Goal: Entertainment & Leisure: Consume media (video, audio)

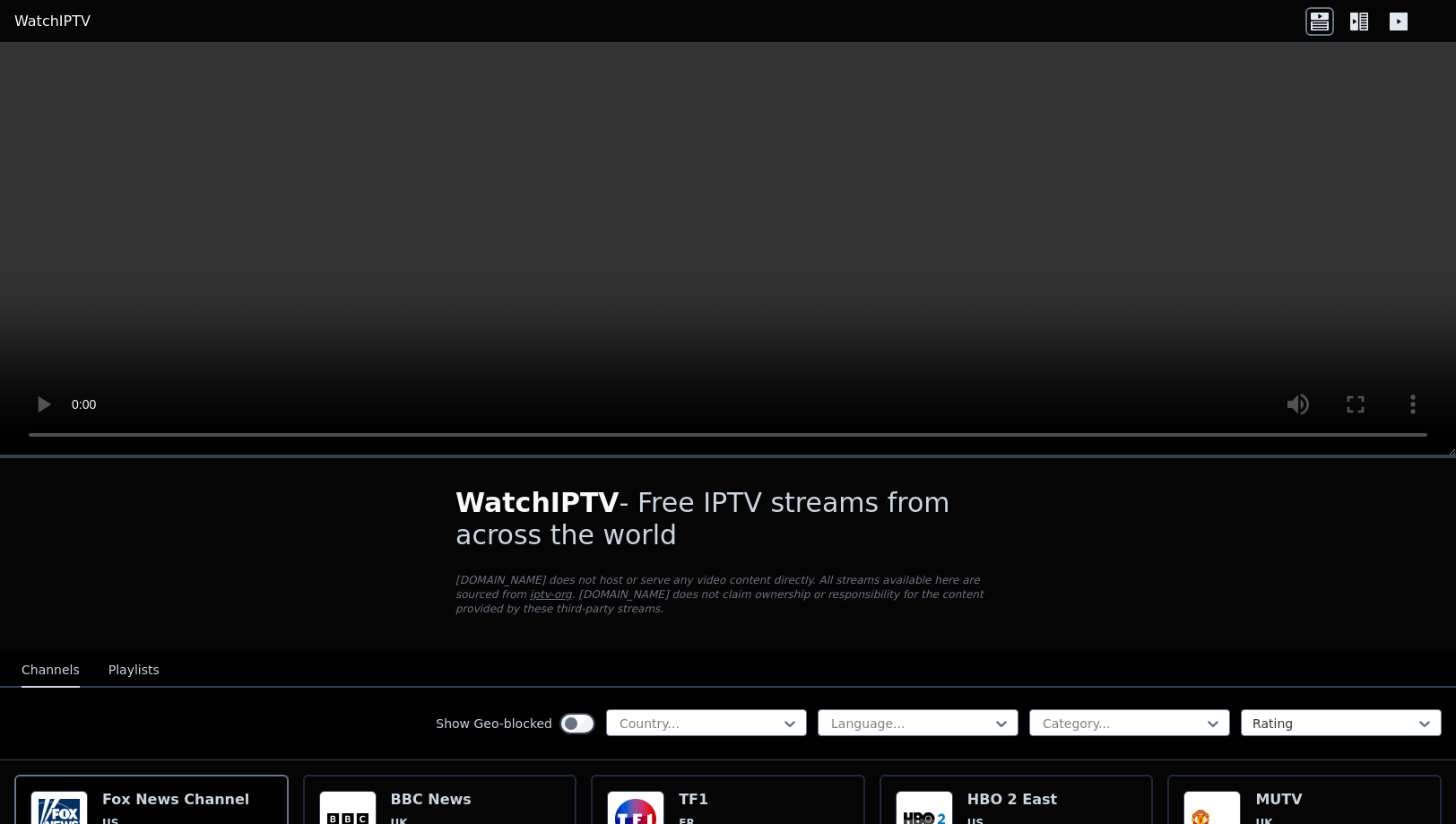
click at [122, 655] on button "Playlists" at bounding box center [133, 670] width 51 height 34
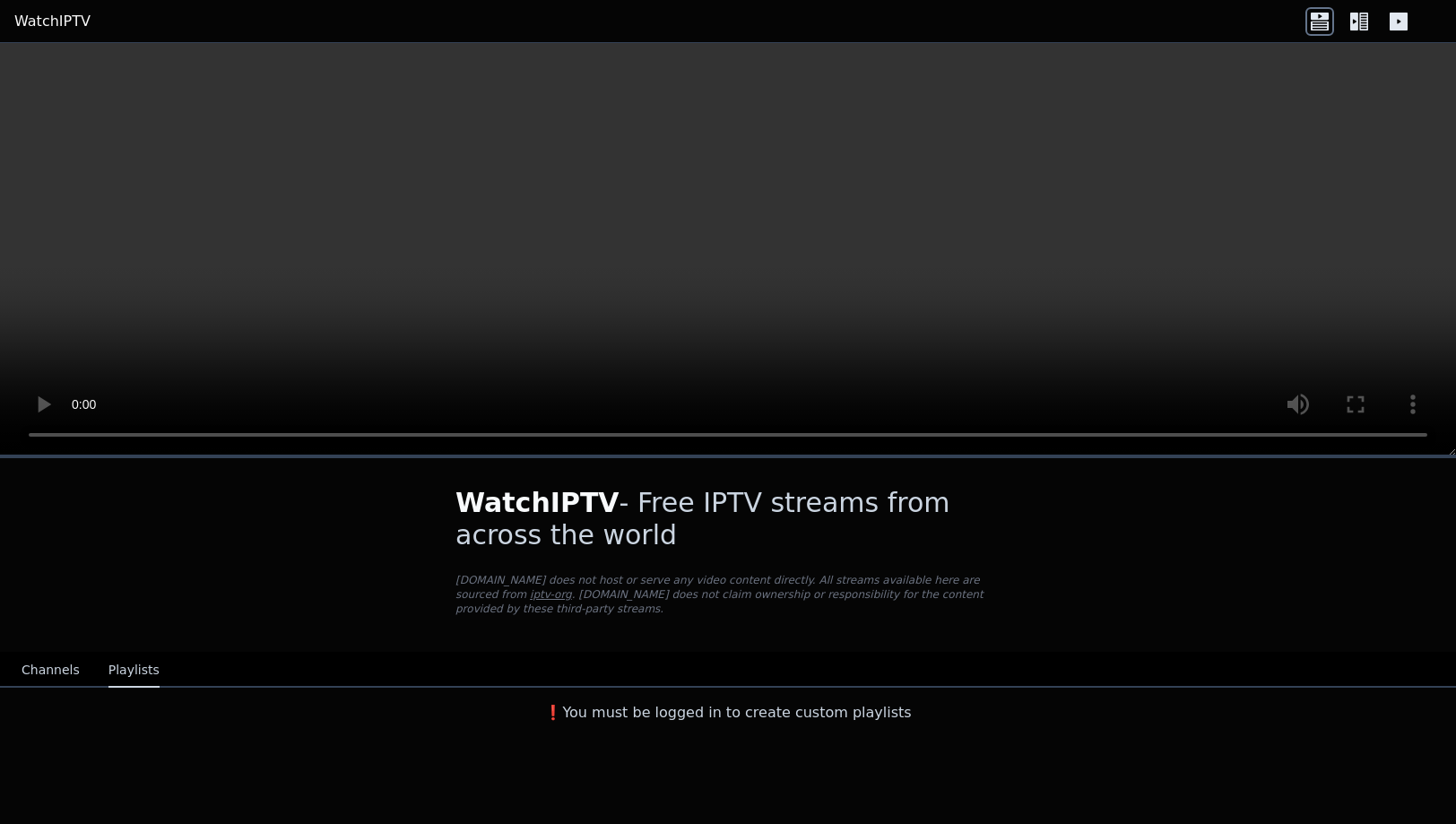
click at [52, 654] on button "Channels" at bounding box center [50, 670] width 58 height 34
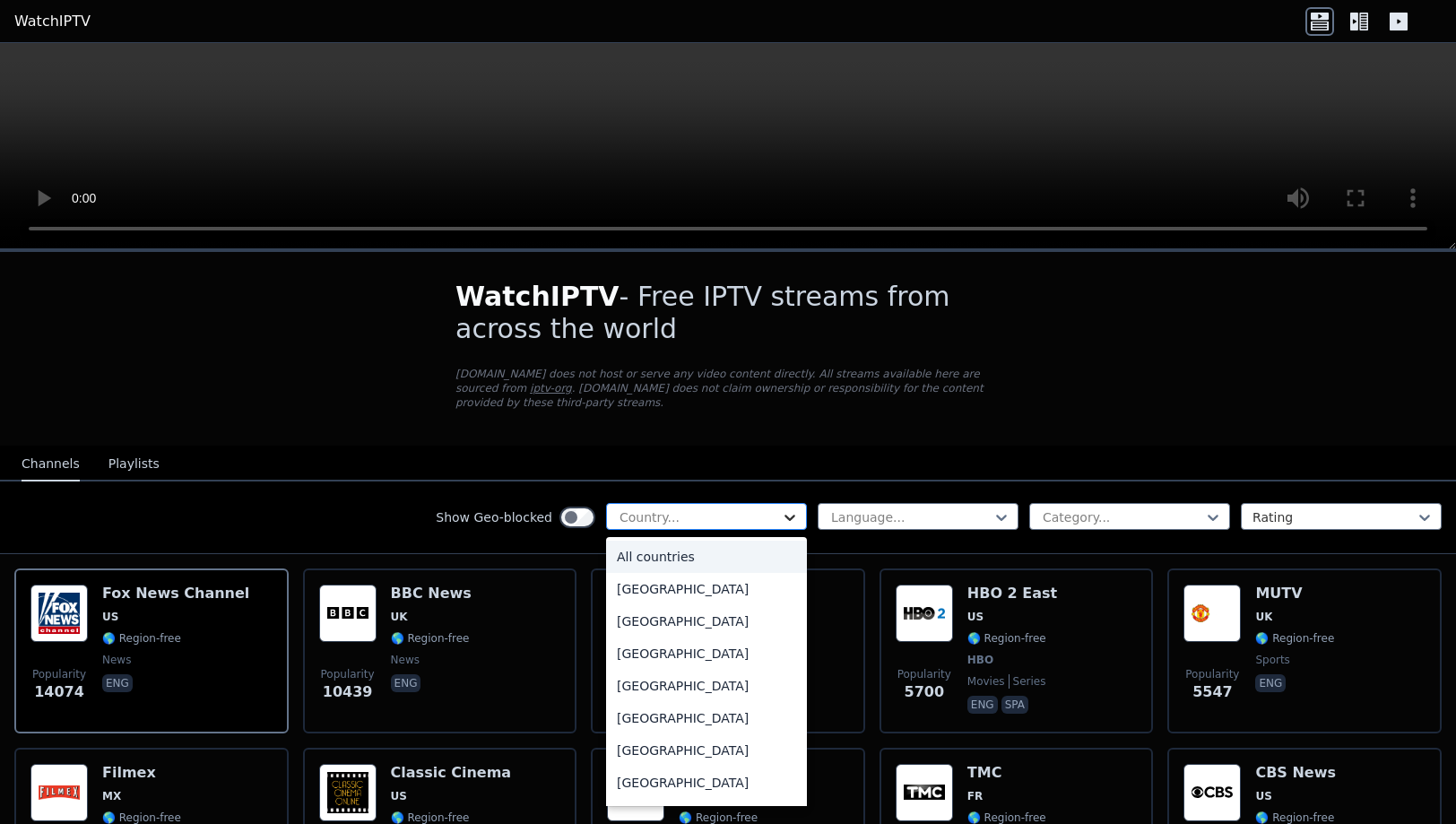
click at [794, 515] on icon at bounding box center [789, 518] width 11 height 6
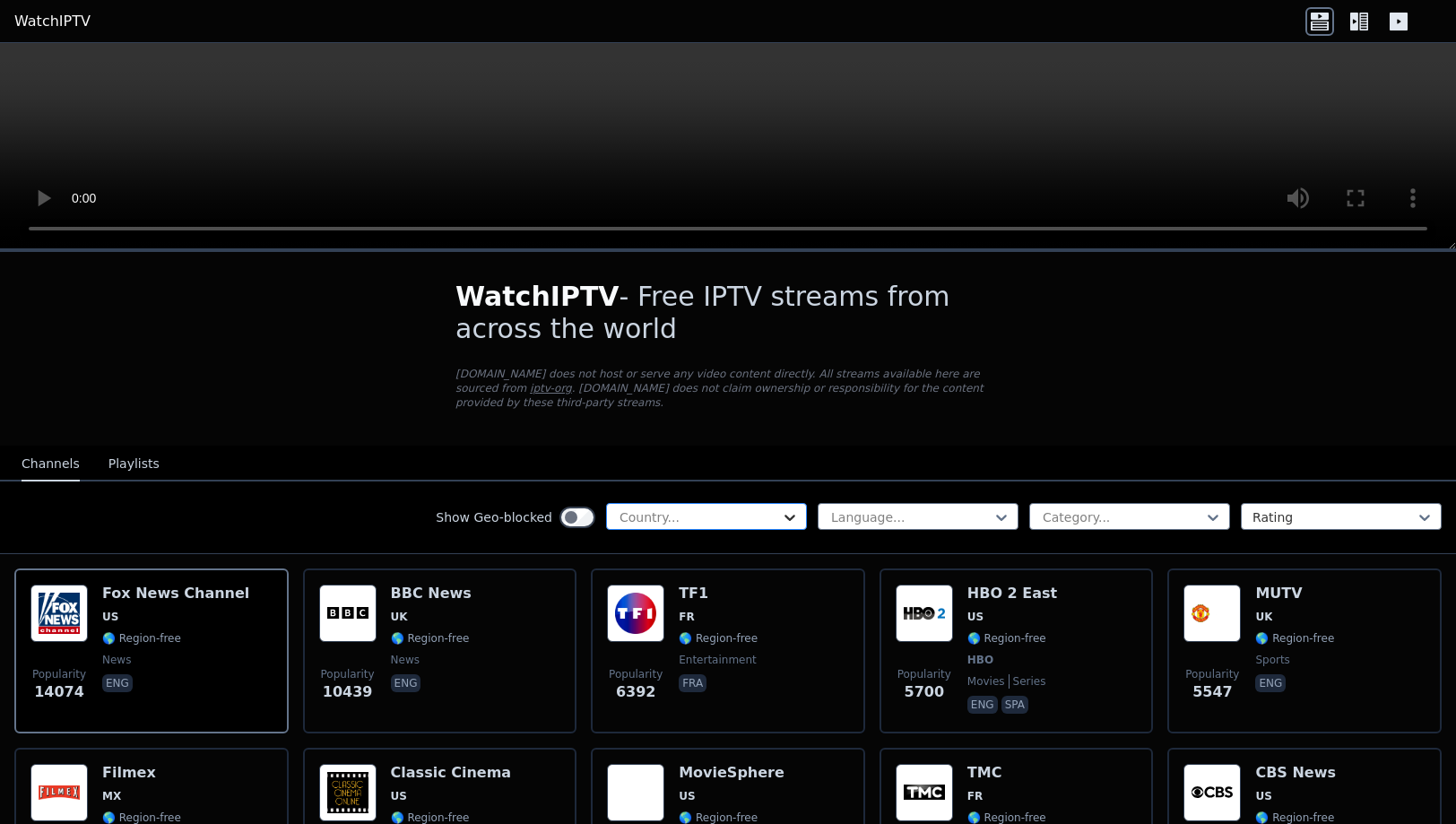
click at [794, 515] on icon at bounding box center [789, 518] width 11 height 6
click at [1362, 22] on icon at bounding box center [1358, 21] width 29 height 29
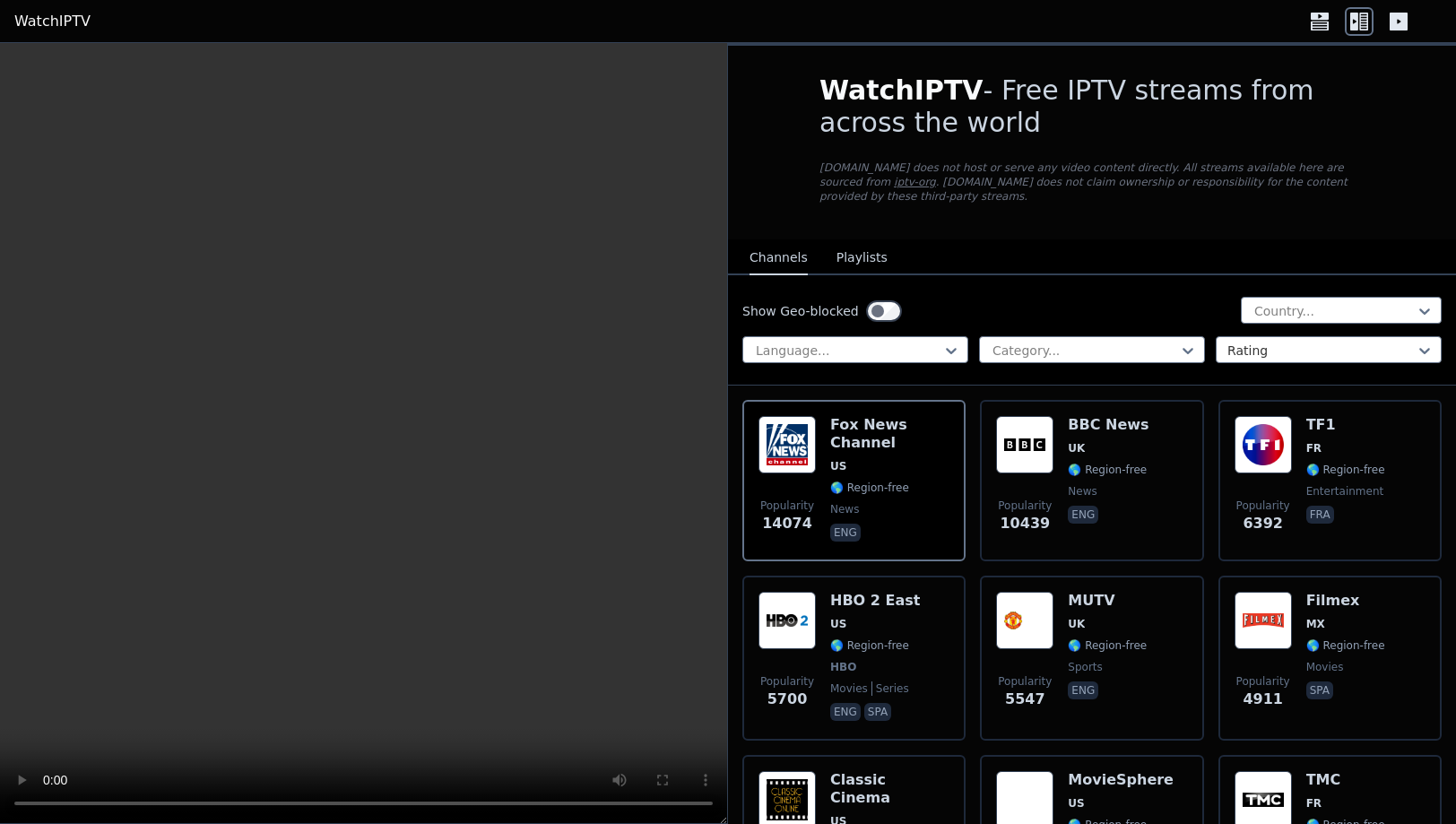
click at [1396, 23] on icon at bounding box center [1398, 21] width 18 height 18
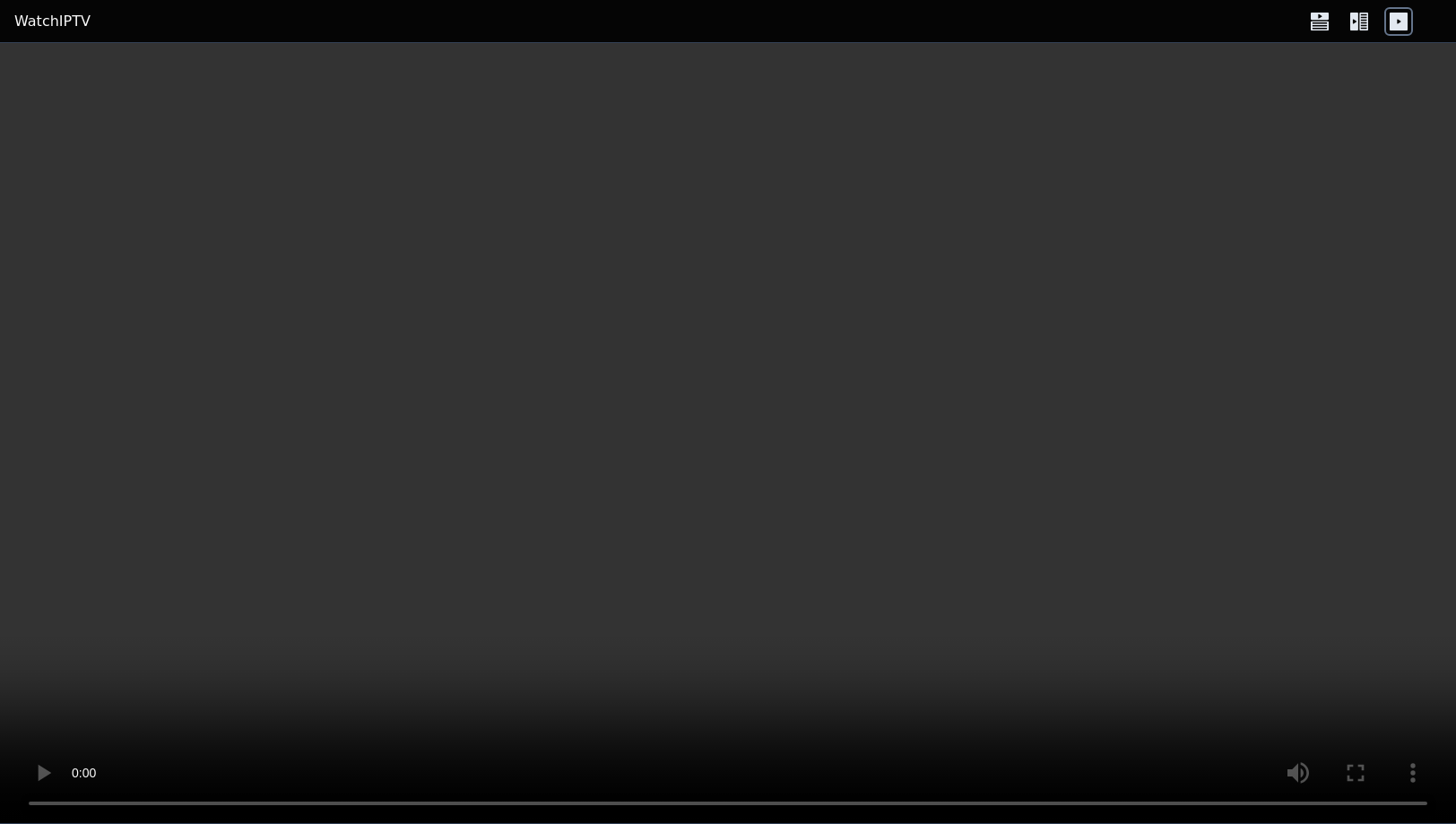
click at [1396, 23] on icon at bounding box center [1398, 21] width 18 height 18
click at [1362, 20] on icon at bounding box center [1358, 21] width 29 height 29
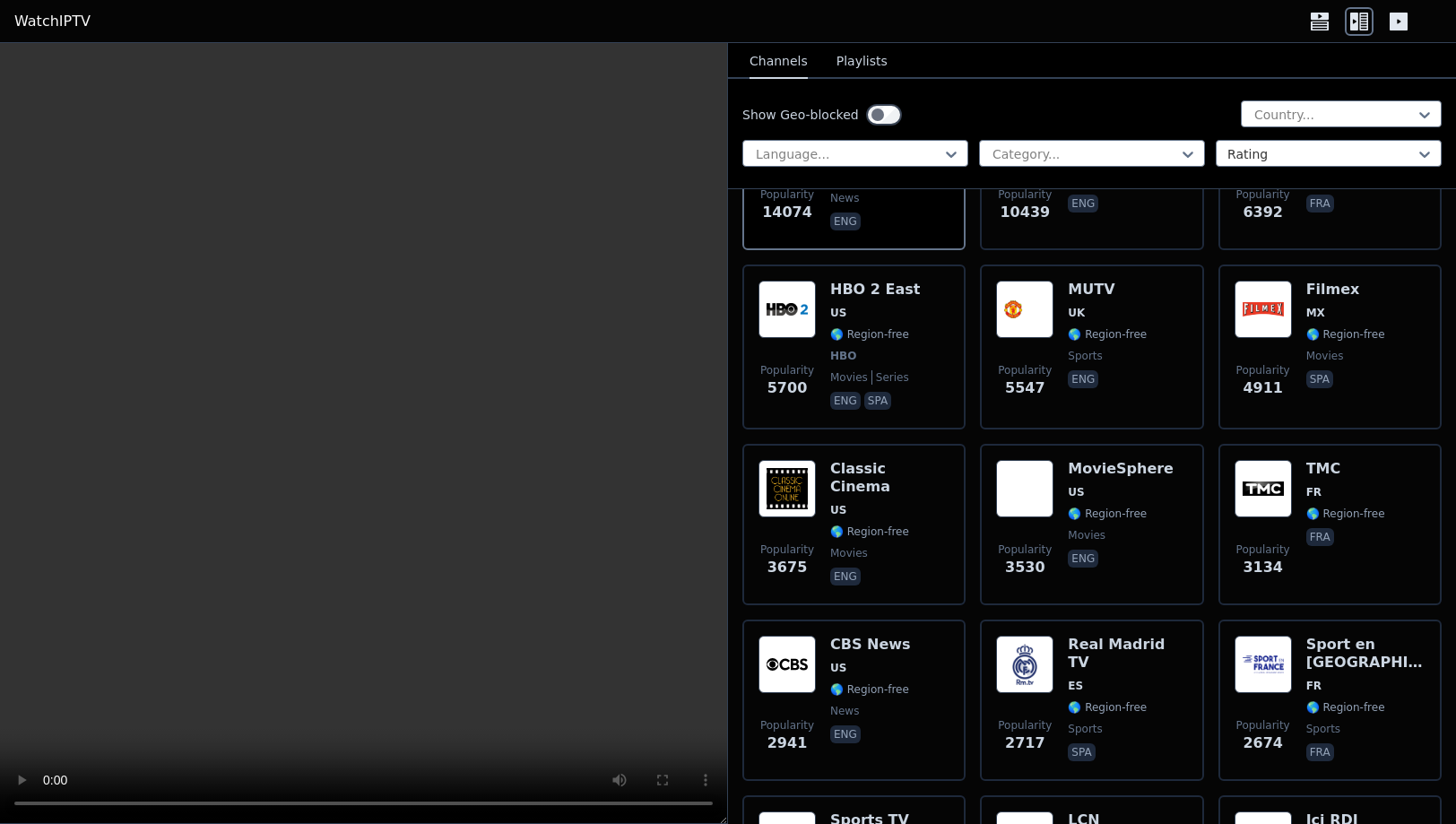
scroll to position [98, 0]
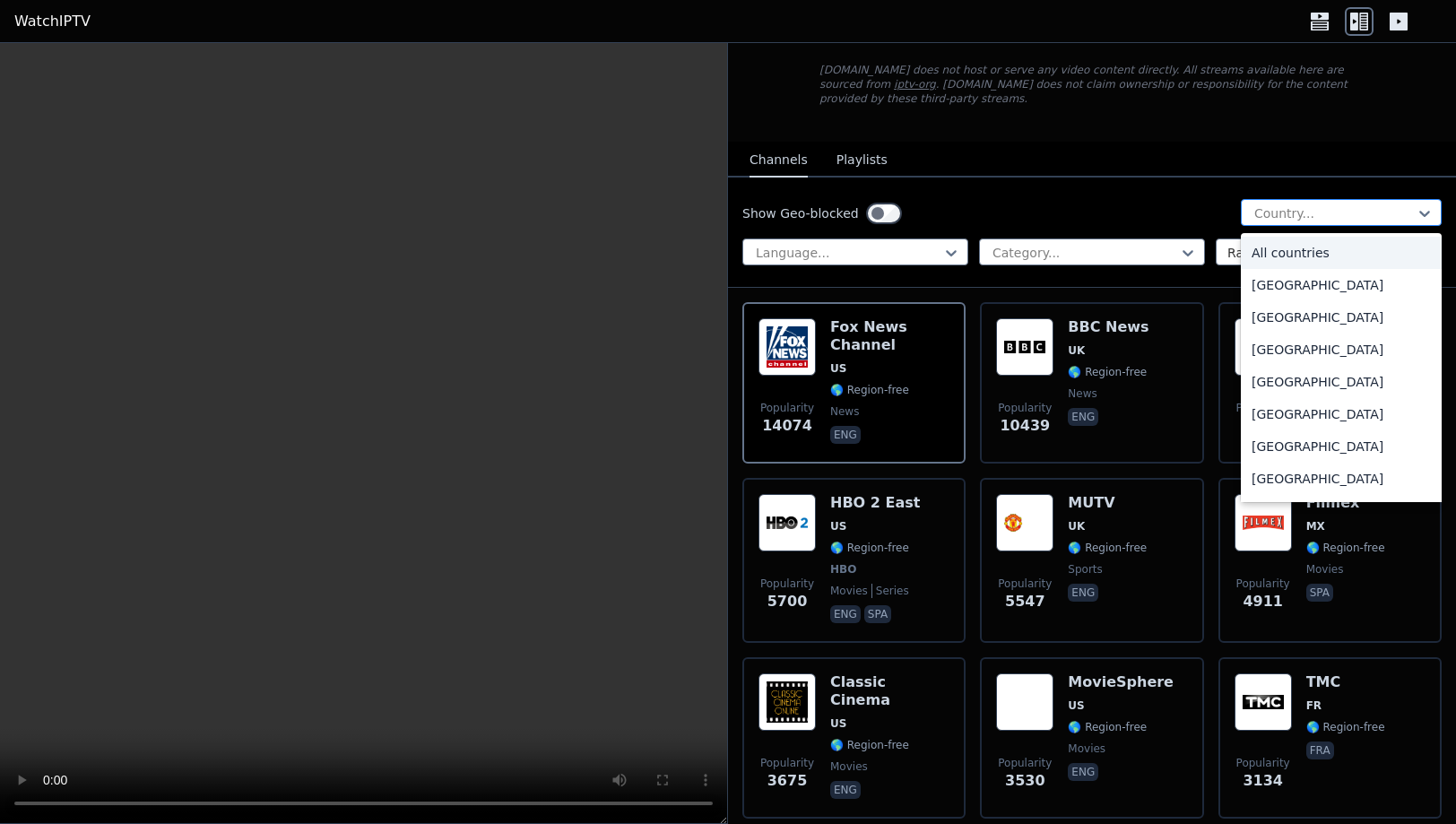
click at [1329, 205] on div at bounding box center [1333, 213] width 163 height 18
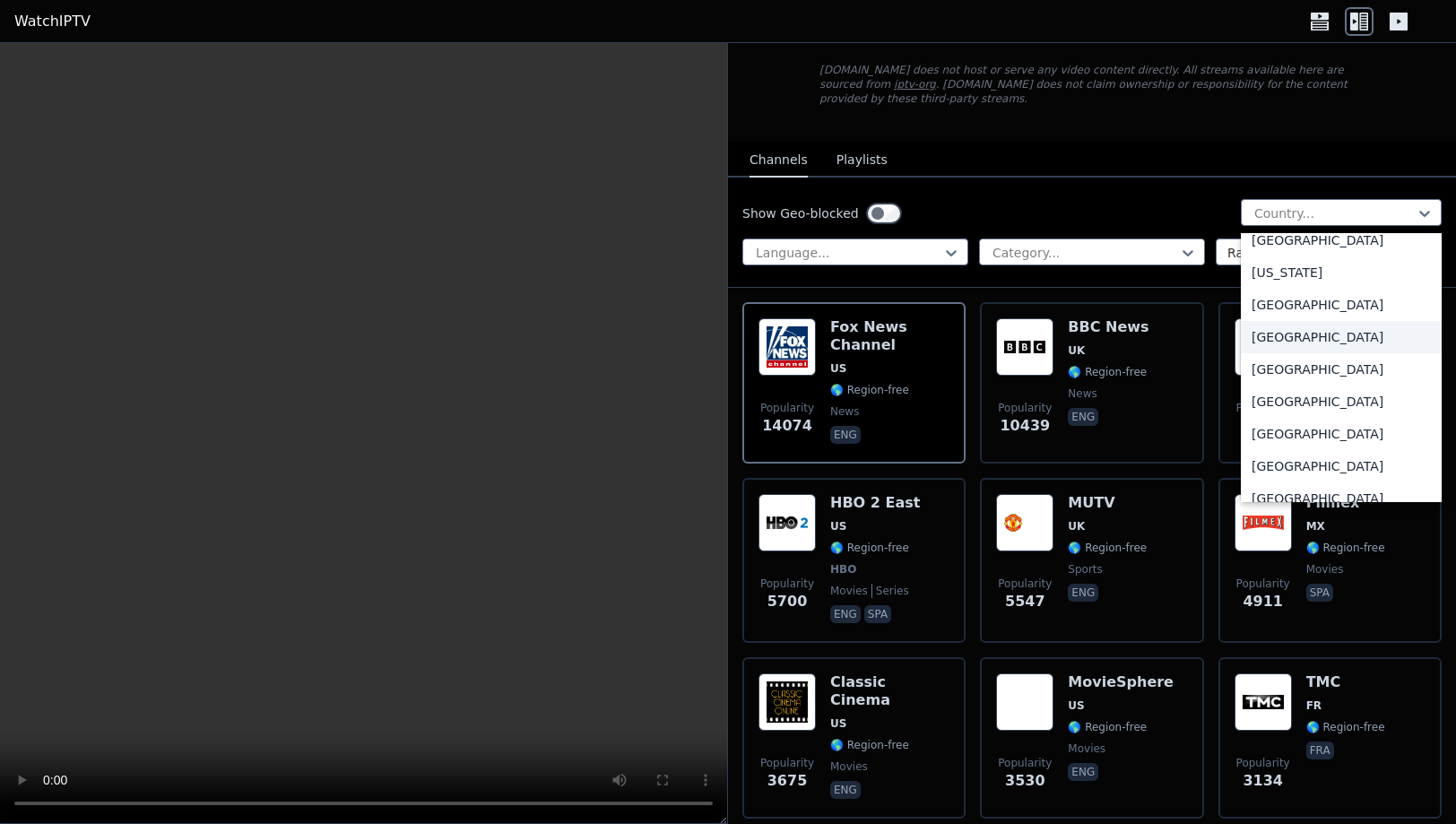
scroll to position [2791, 0]
click at [1269, 435] on div "Italy" at bounding box center [1341, 432] width 201 height 32
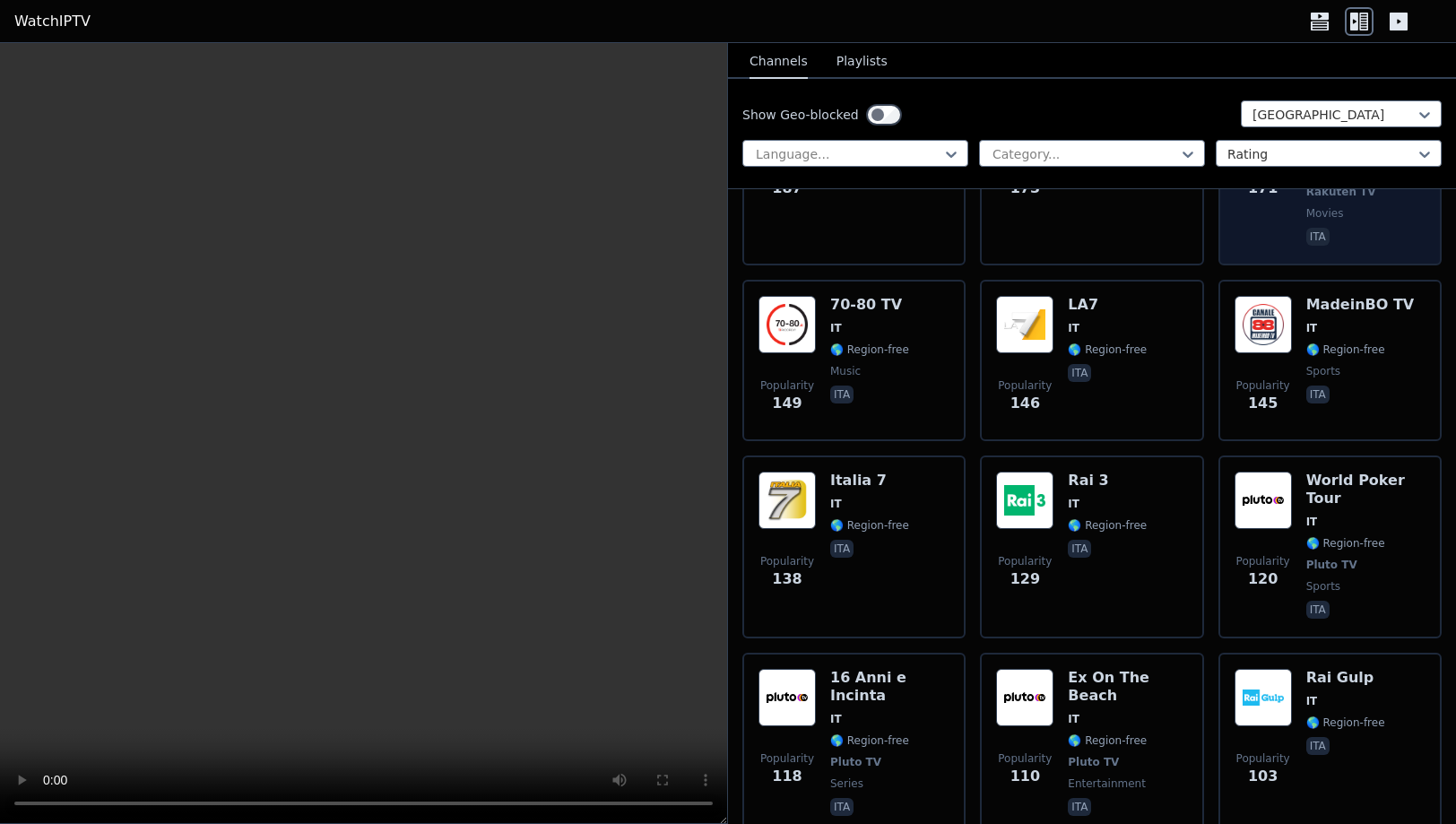
scroll to position [582, 0]
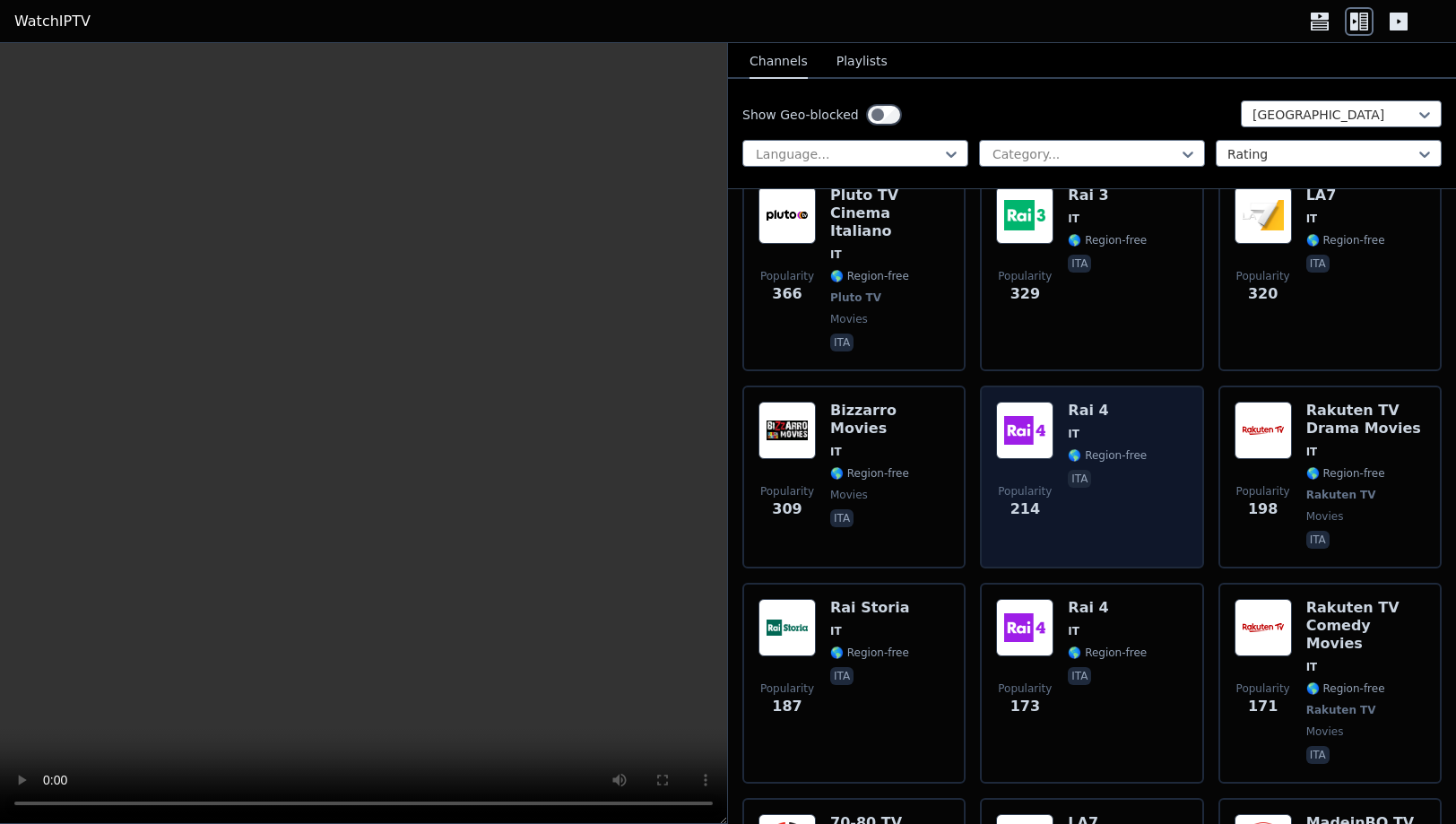
click at [1104, 436] on div "Rai 4 IT 🌎 Region-free ita" at bounding box center [1107, 477] width 79 height 151
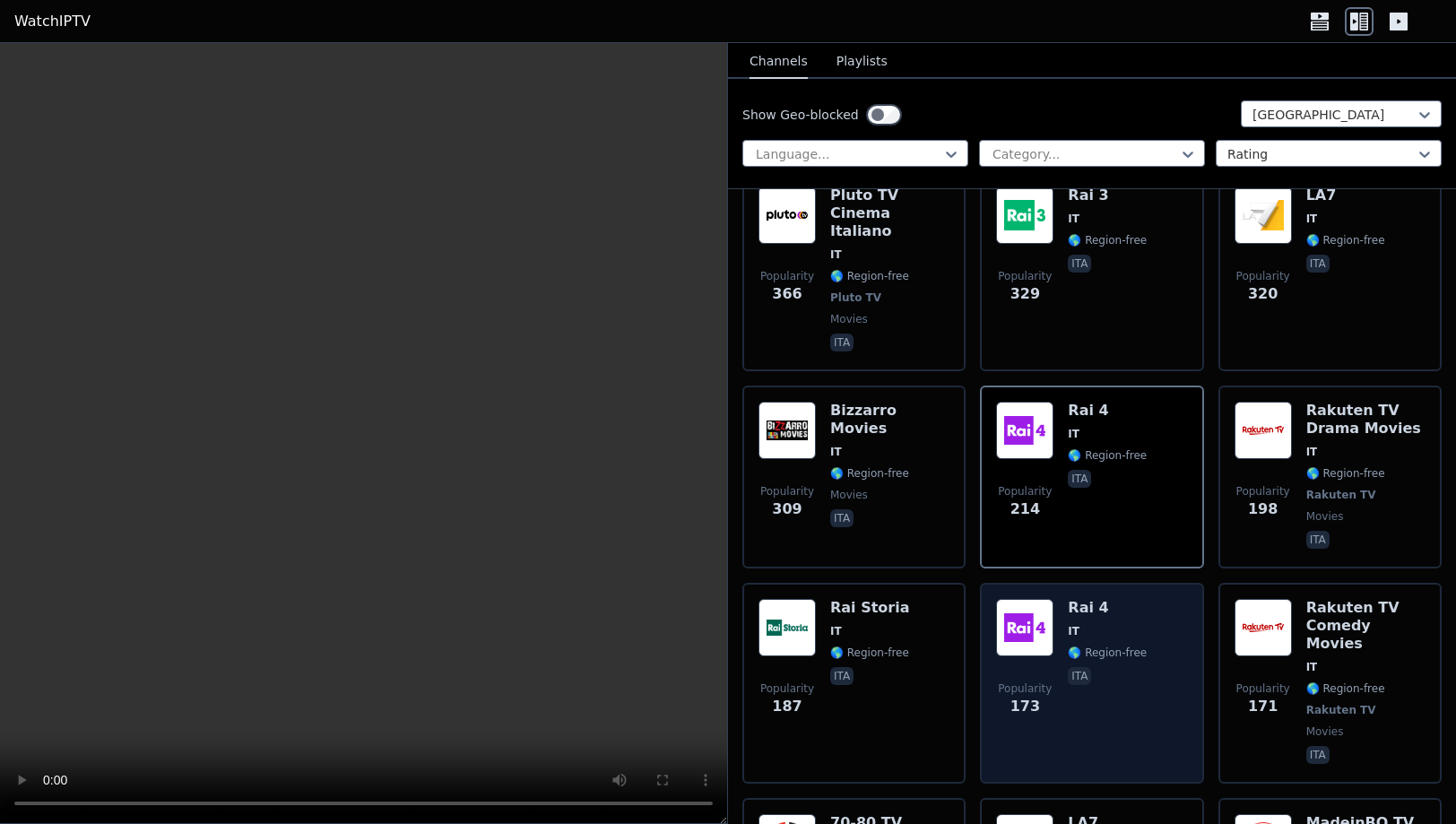
click at [1143, 668] on div "Popularity 173 Rai 4 IT 🌎 Region-free ita" at bounding box center [1091, 683] width 191 height 169
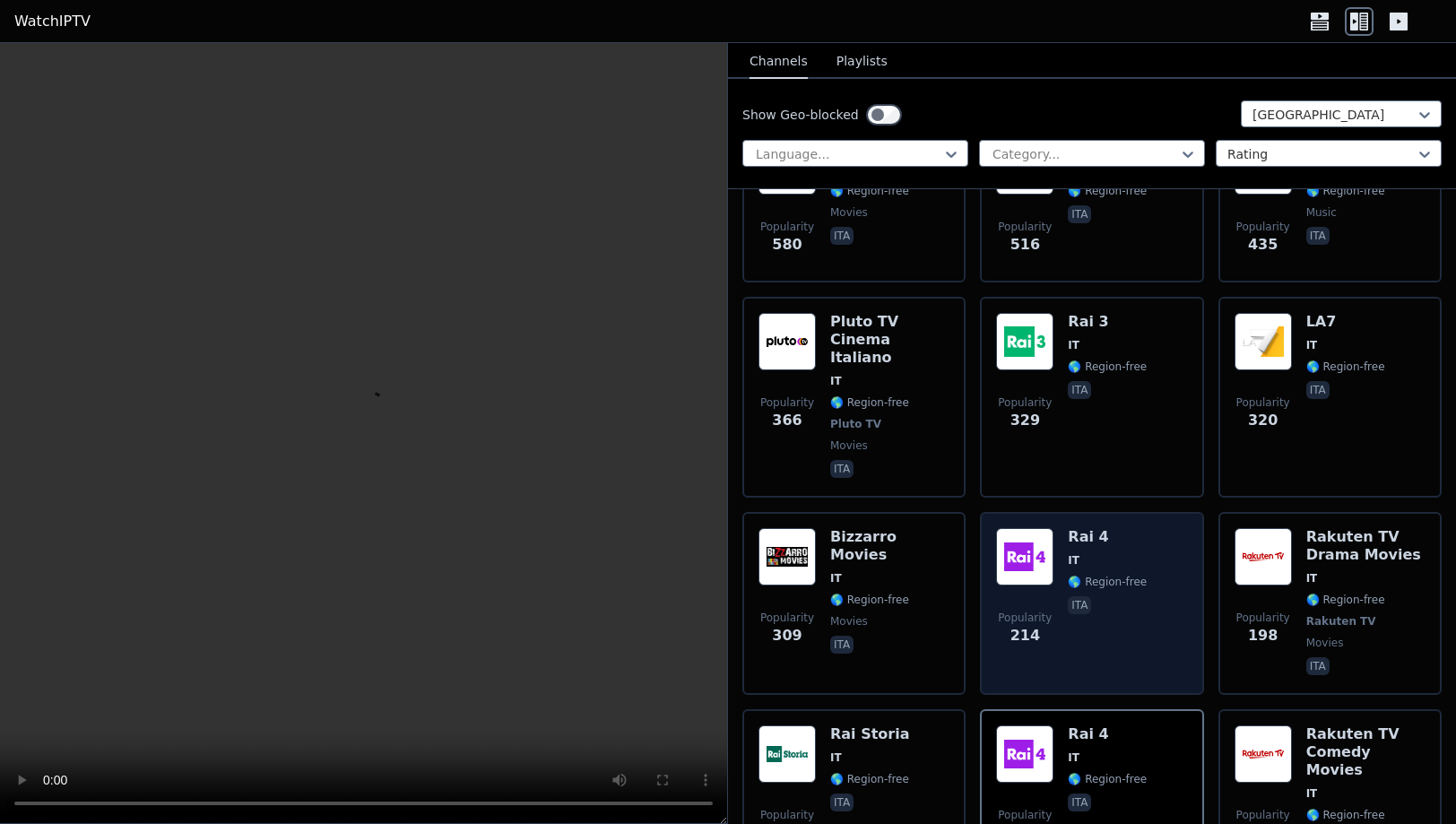
scroll to position [286, 0]
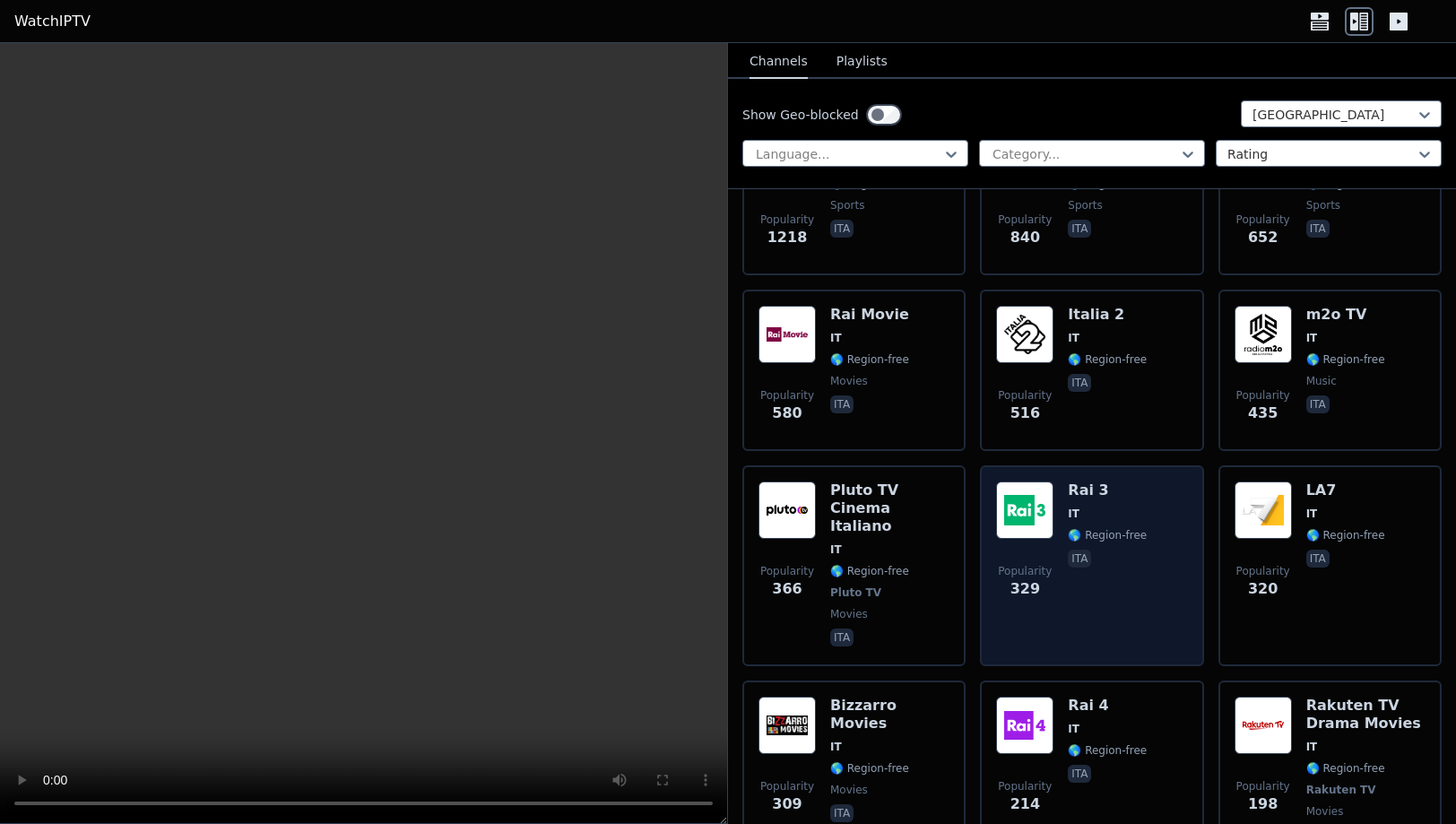
click at [1140, 552] on div "Popularity 329 Rai 3 IT 🌎 Region-free ita" at bounding box center [1091, 565] width 191 height 169
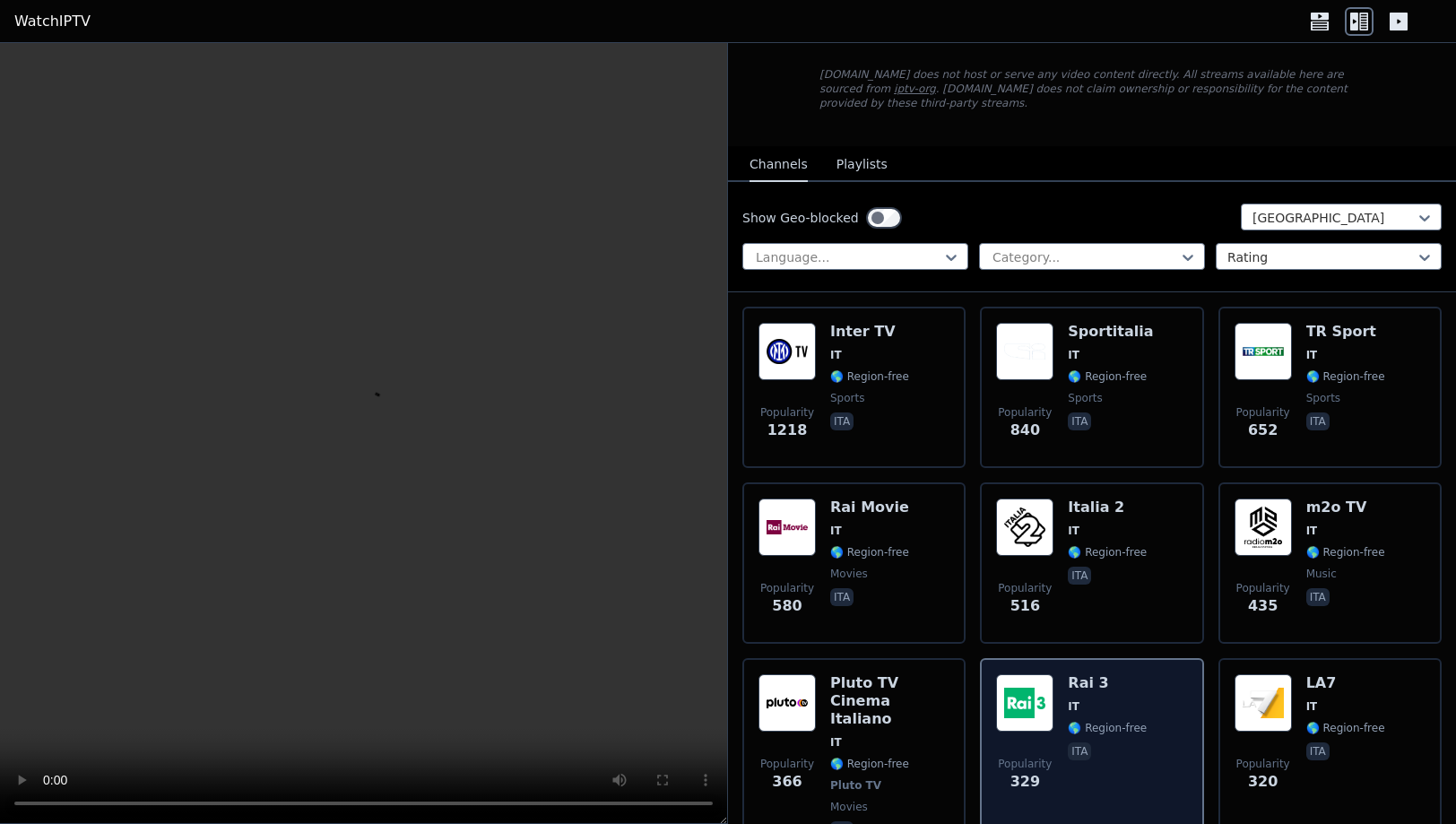
scroll to position [92, 0]
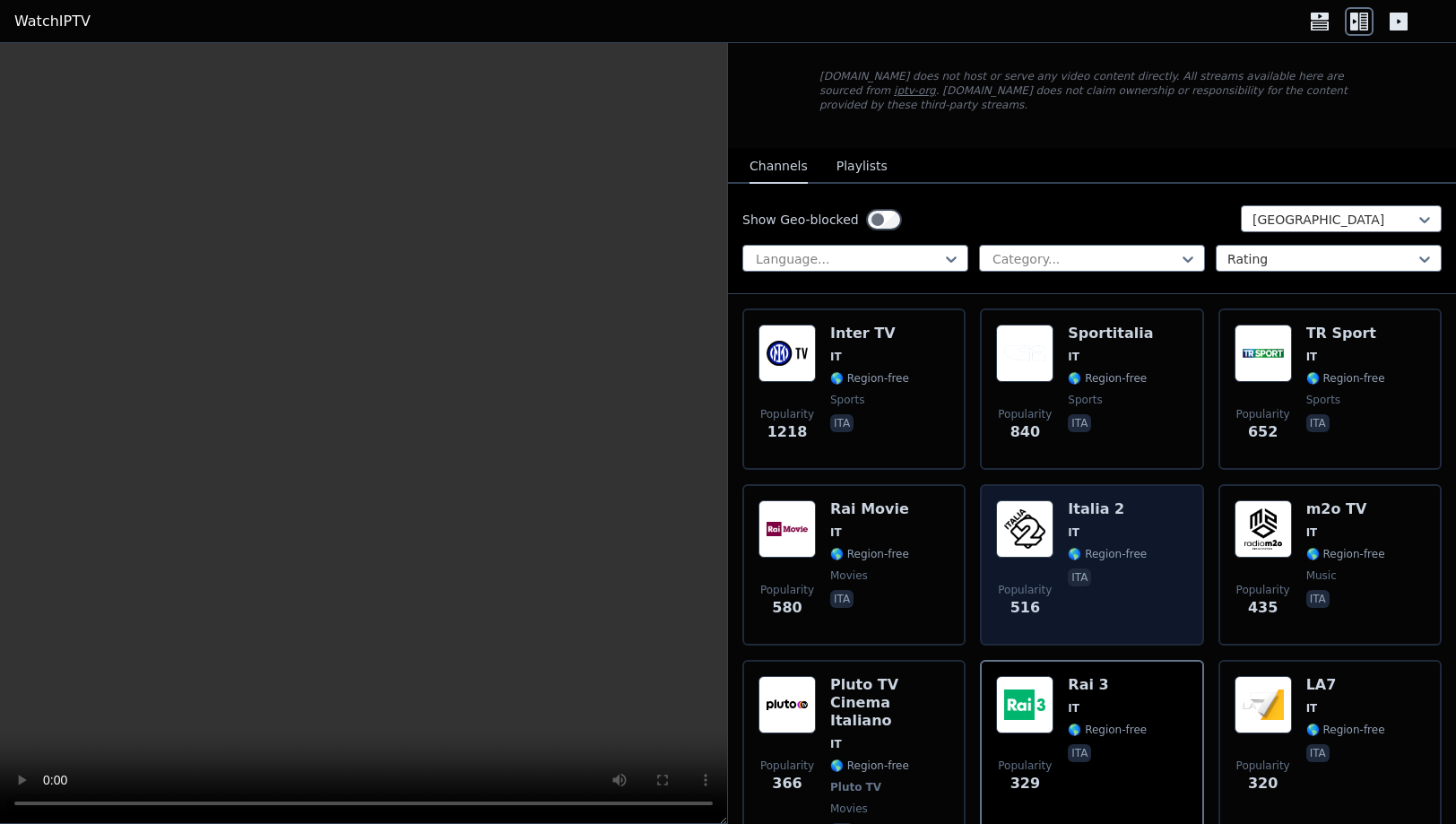
click at [1137, 569] on span "ita" at bounding box center [1107, 580] width 79 height 21
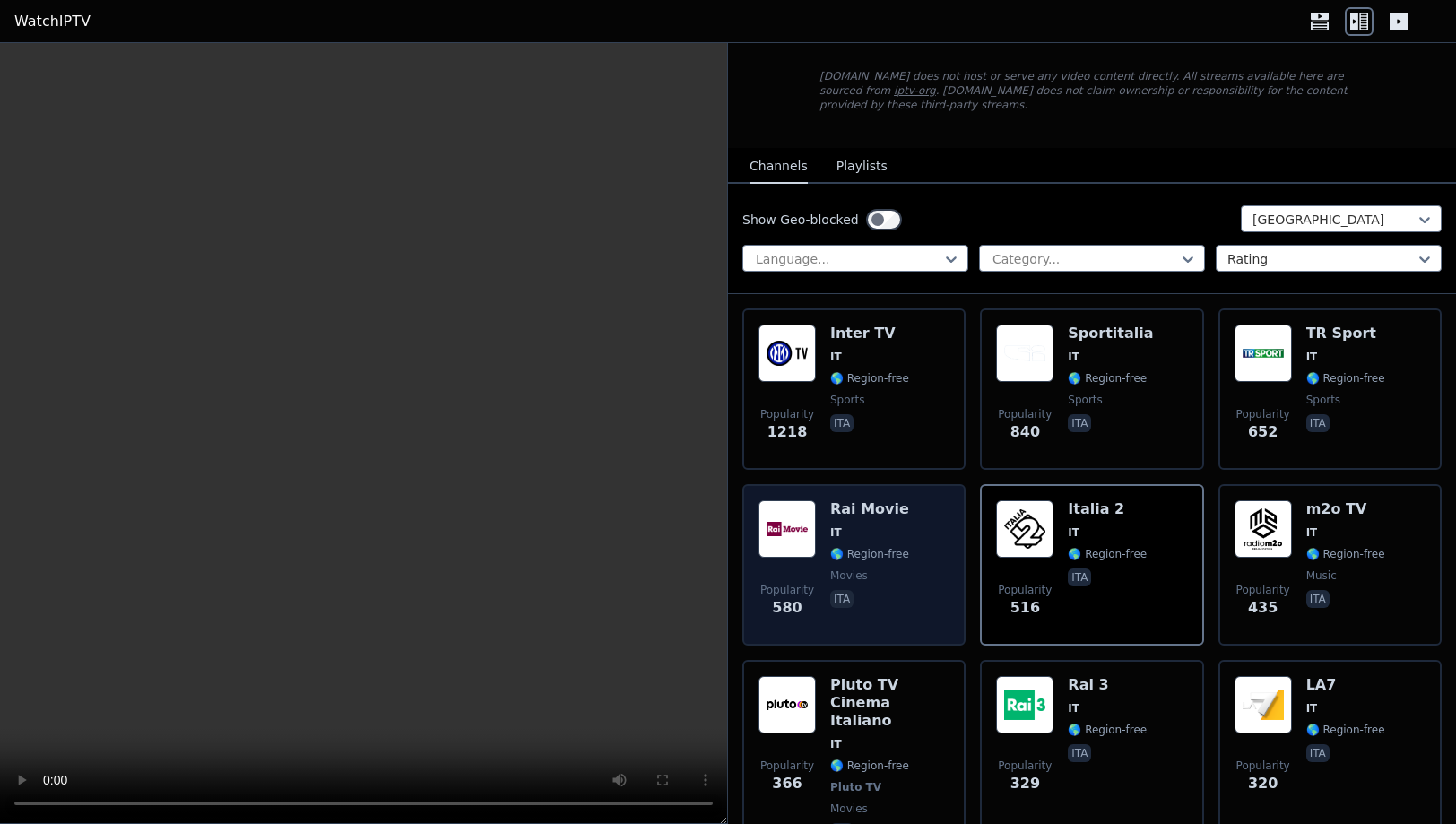
click at [915, 568] on div "Popularity 580 Rai Movie IT 🌎 Region-free movies ita" at bounding box center [854, 565] width 191 height 129
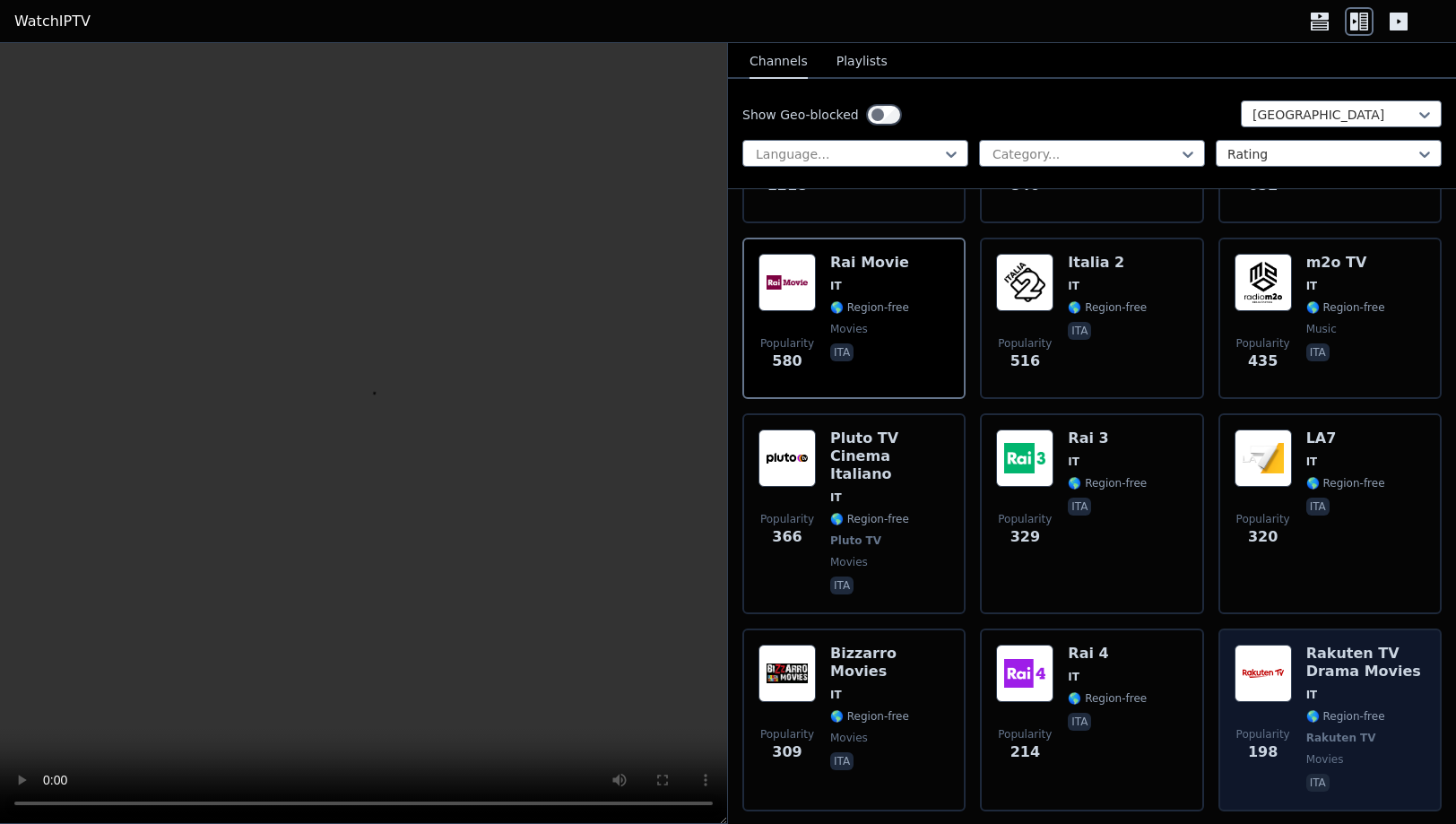
scroll to position [663, 0]
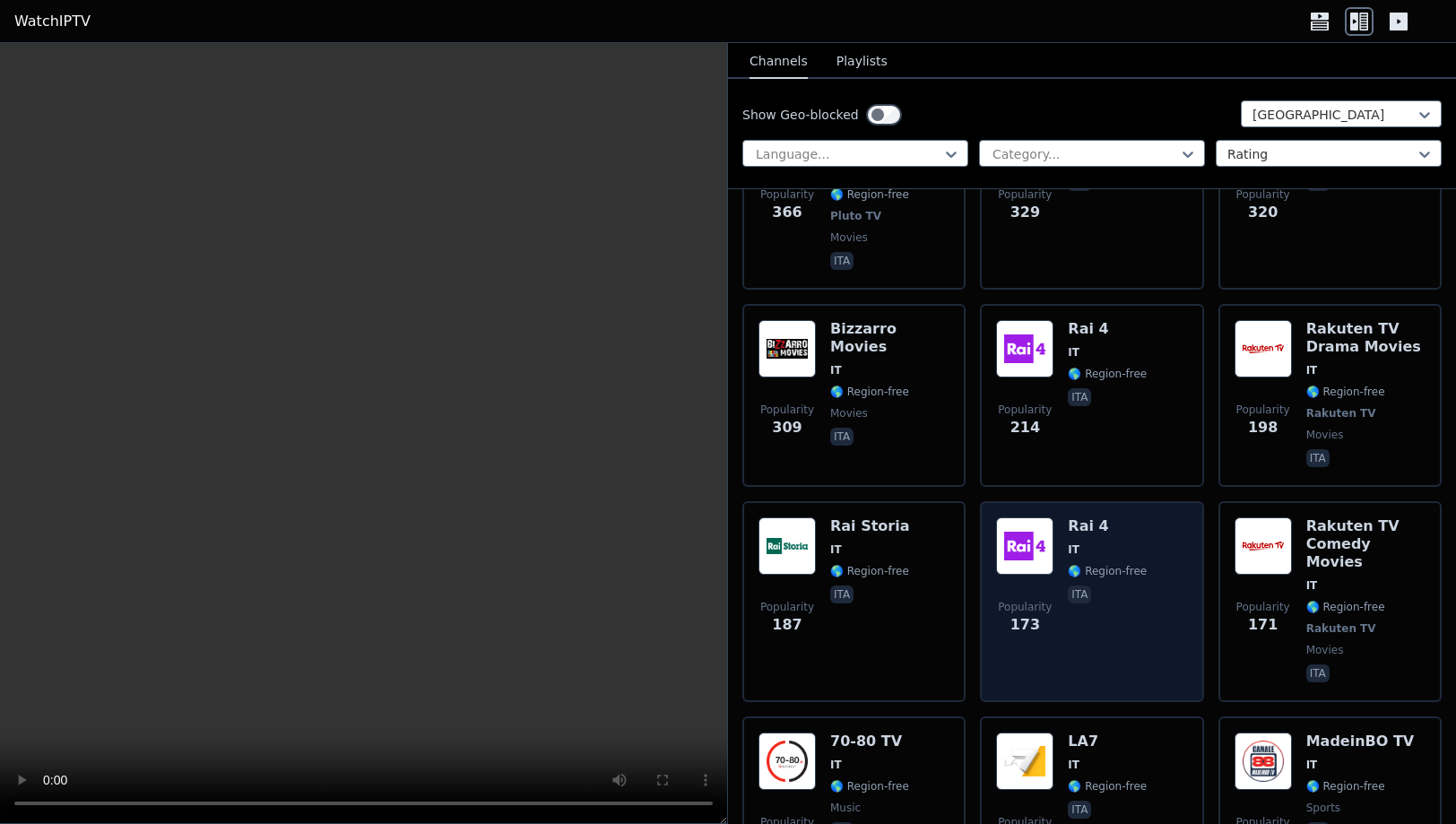
click at [1138, 531] on div "Rai 4 IT 🌎 Region-free ita" at bounding box center [1107, 602] width 79 height 169
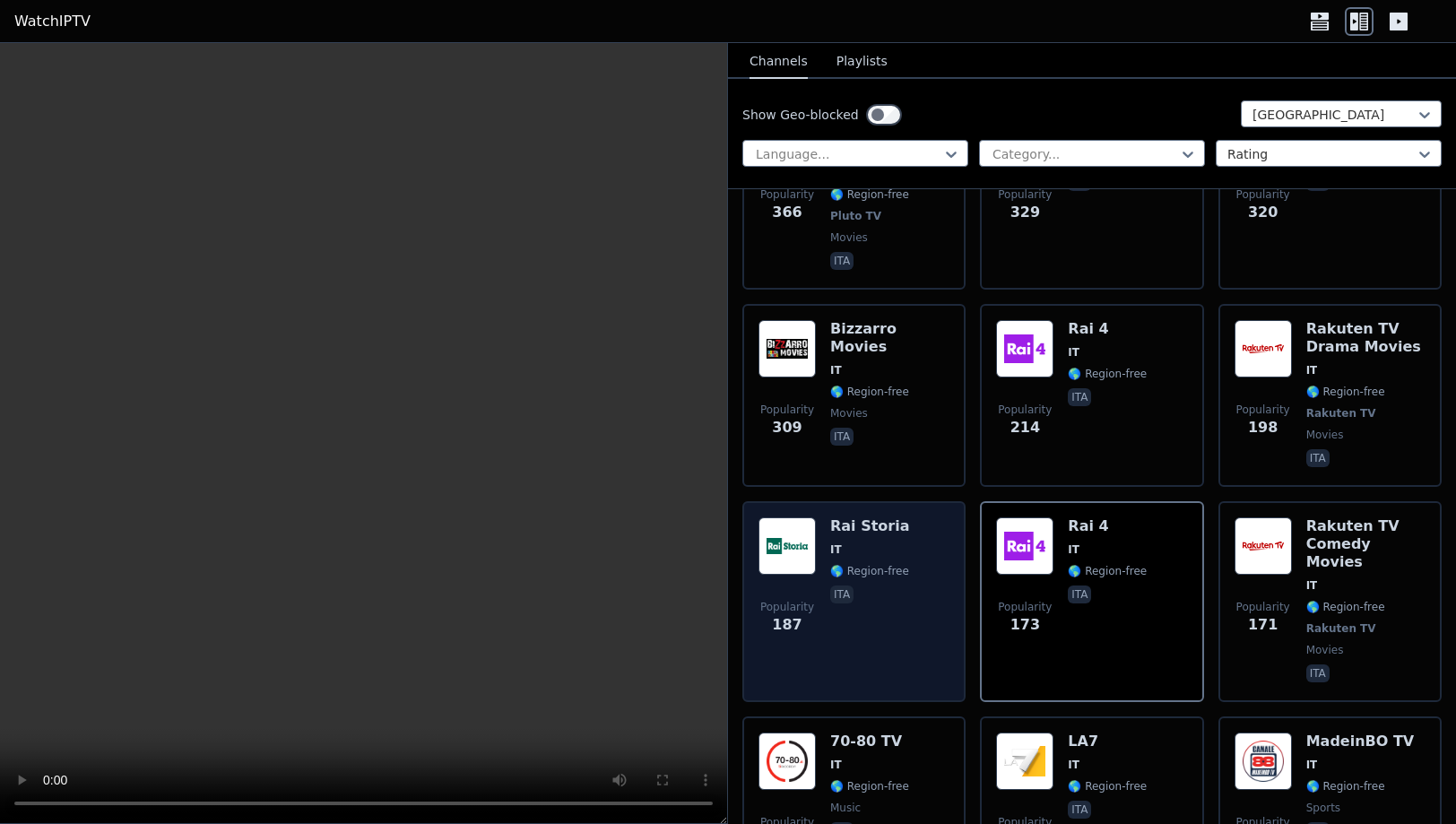
click at [907, 561] on div "Popularity 187 Rai Storia IT 🌎 Region-free ita" at bounding box center [854, 602] width 191 height 169
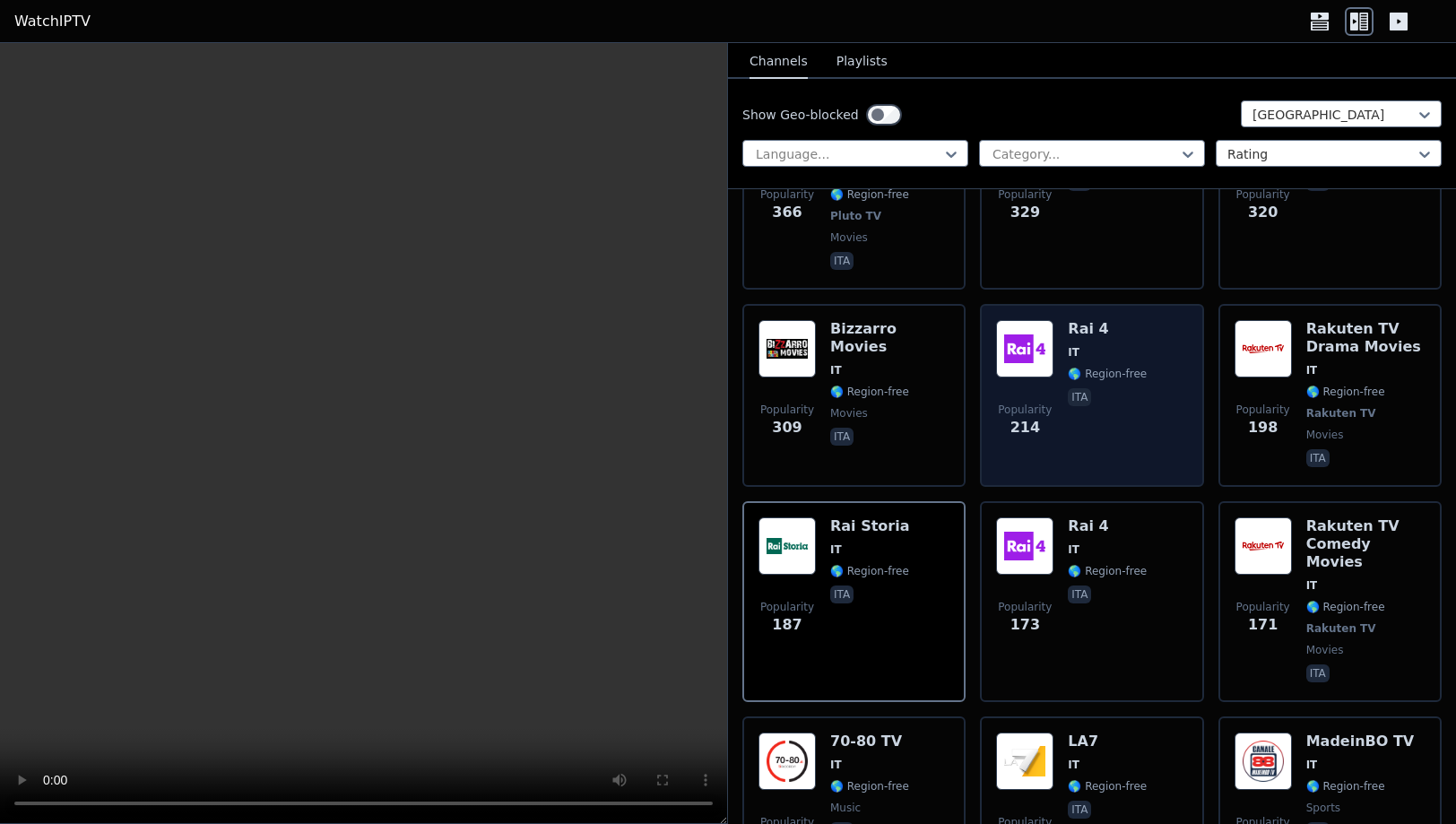
click at [1157, 416] on div "Popularity 214 Rai 4 IT 🌎 Region-free ita" at bounding box center [1091, 395] width 191 height 151
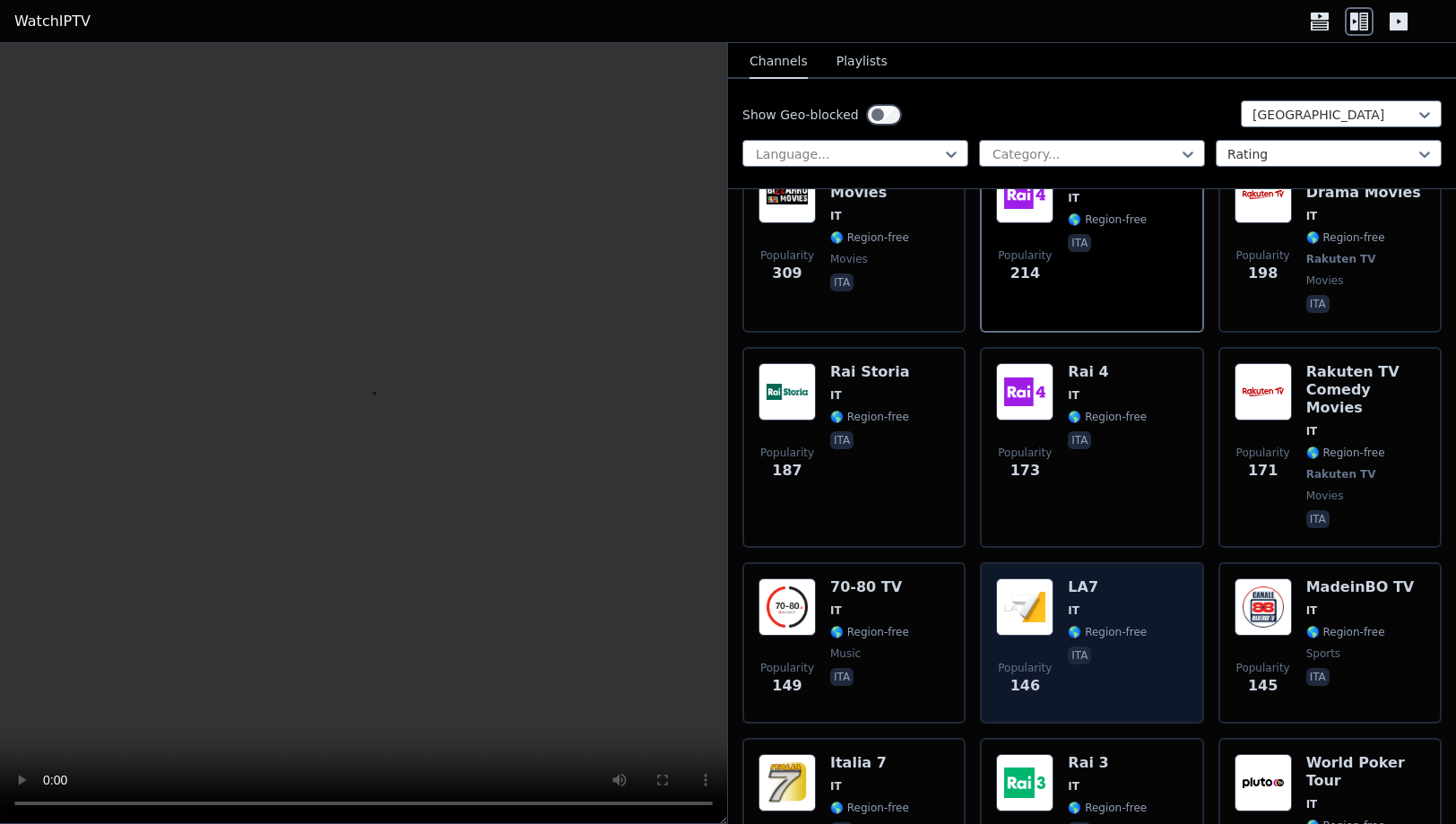
scroll to position [932, 0]
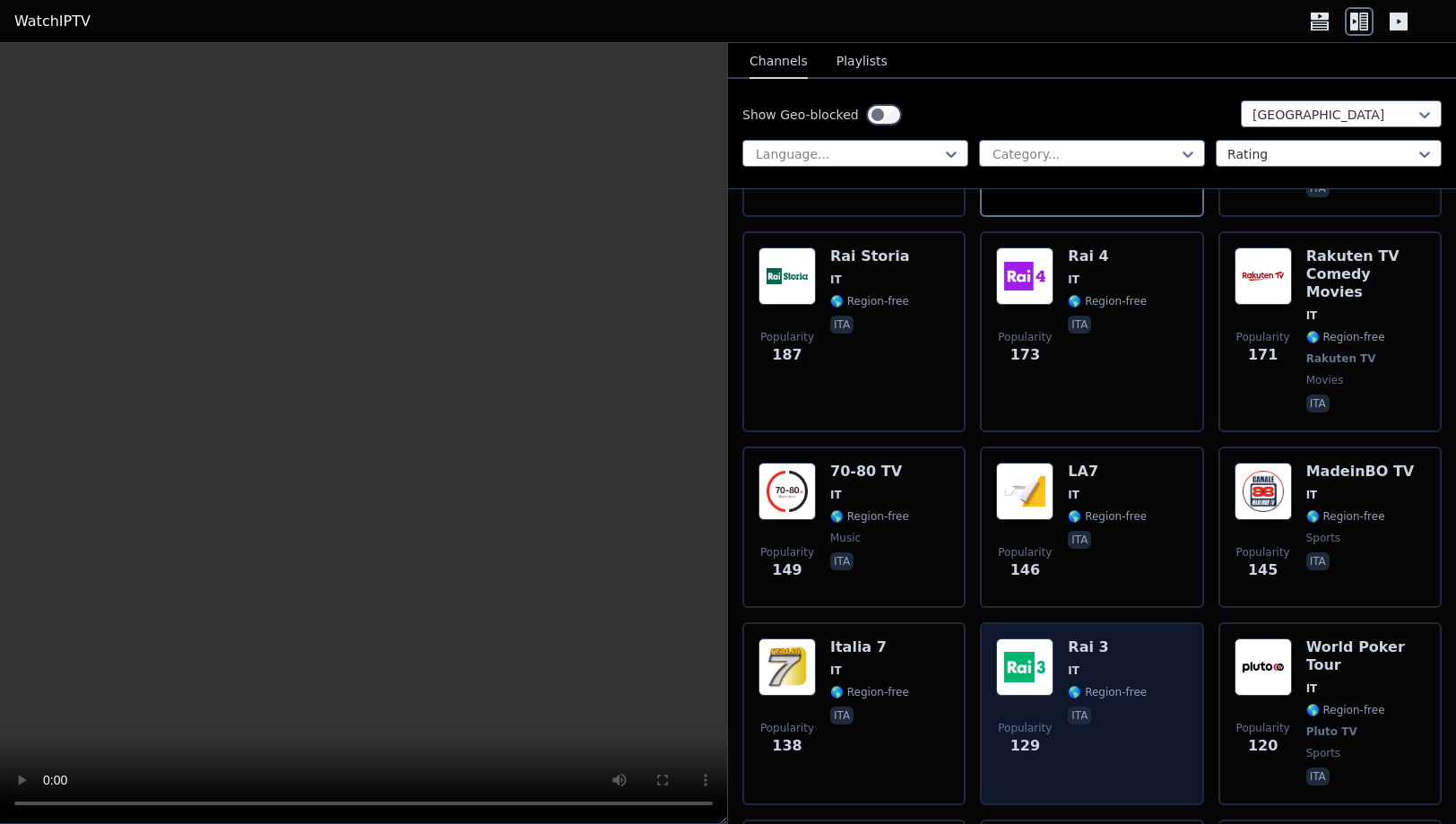
click at [1111, 639] on div "Rai 3 IT 🌎 Region-free ita" at bounding box center [1107, 714] width 79 height 151
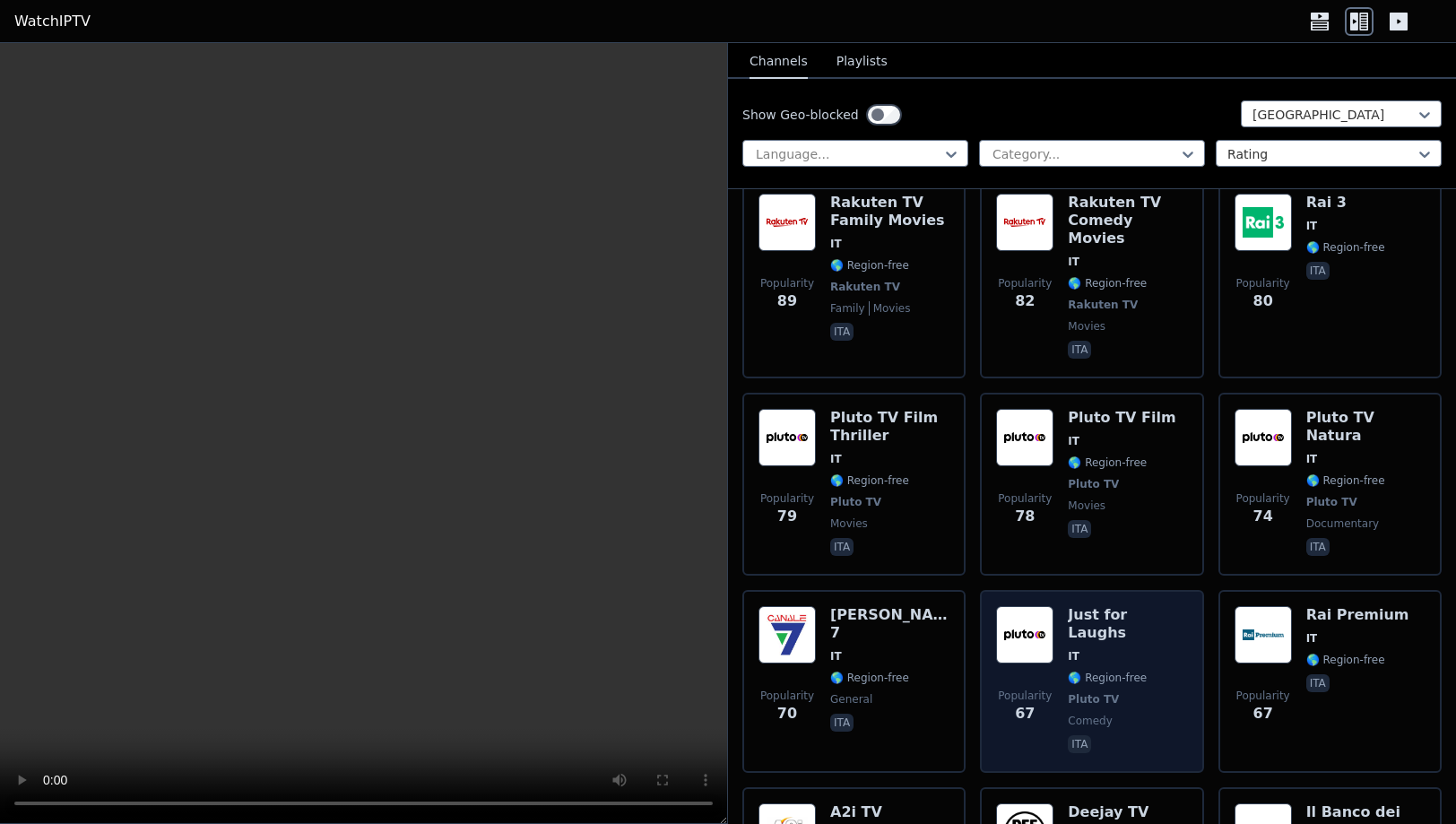
scroll to position [1982, 0]
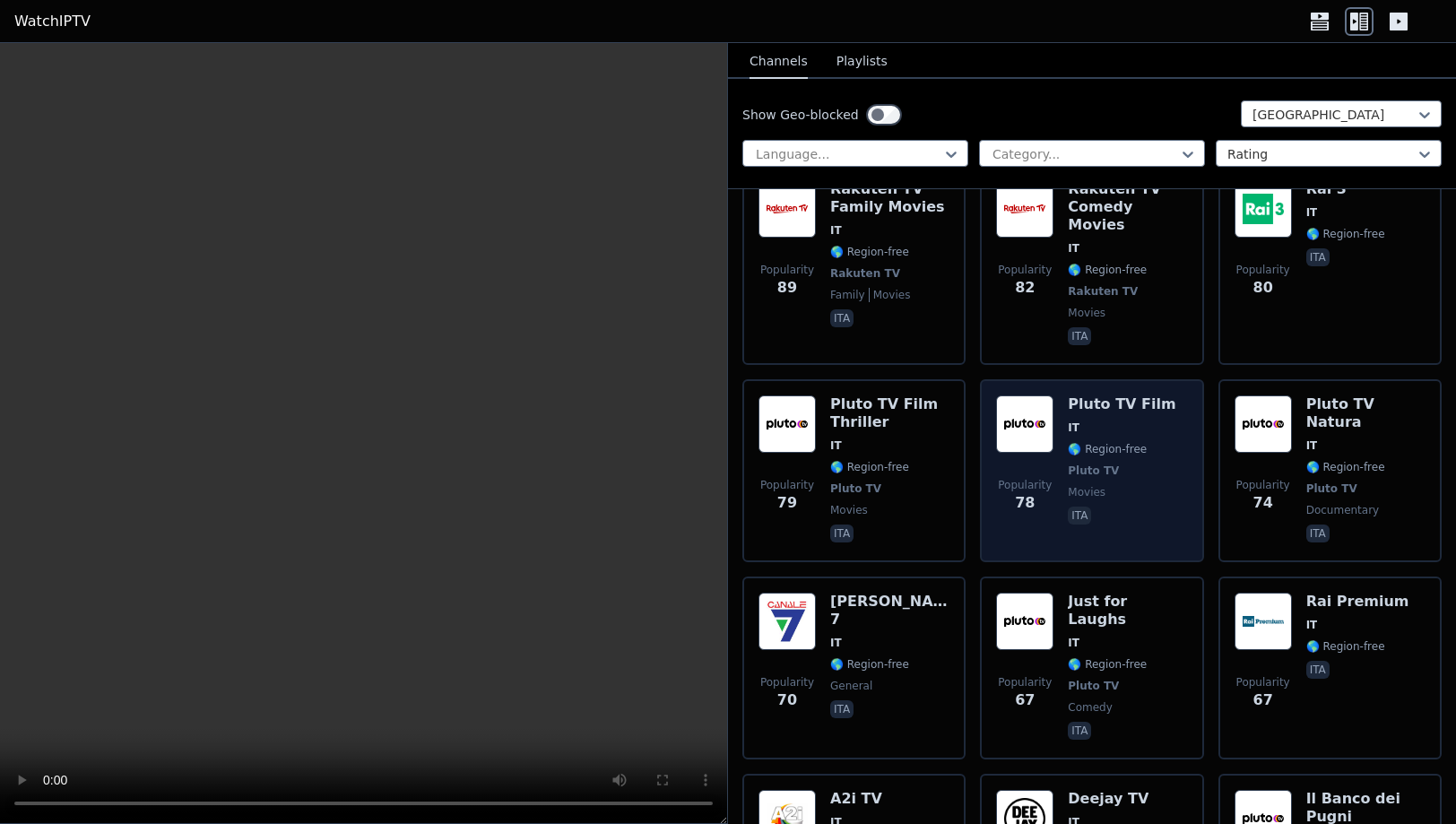
click at [1136, 442] on span "🌎 Region-free" at bounding box center [1107, 449] width 79 height 14
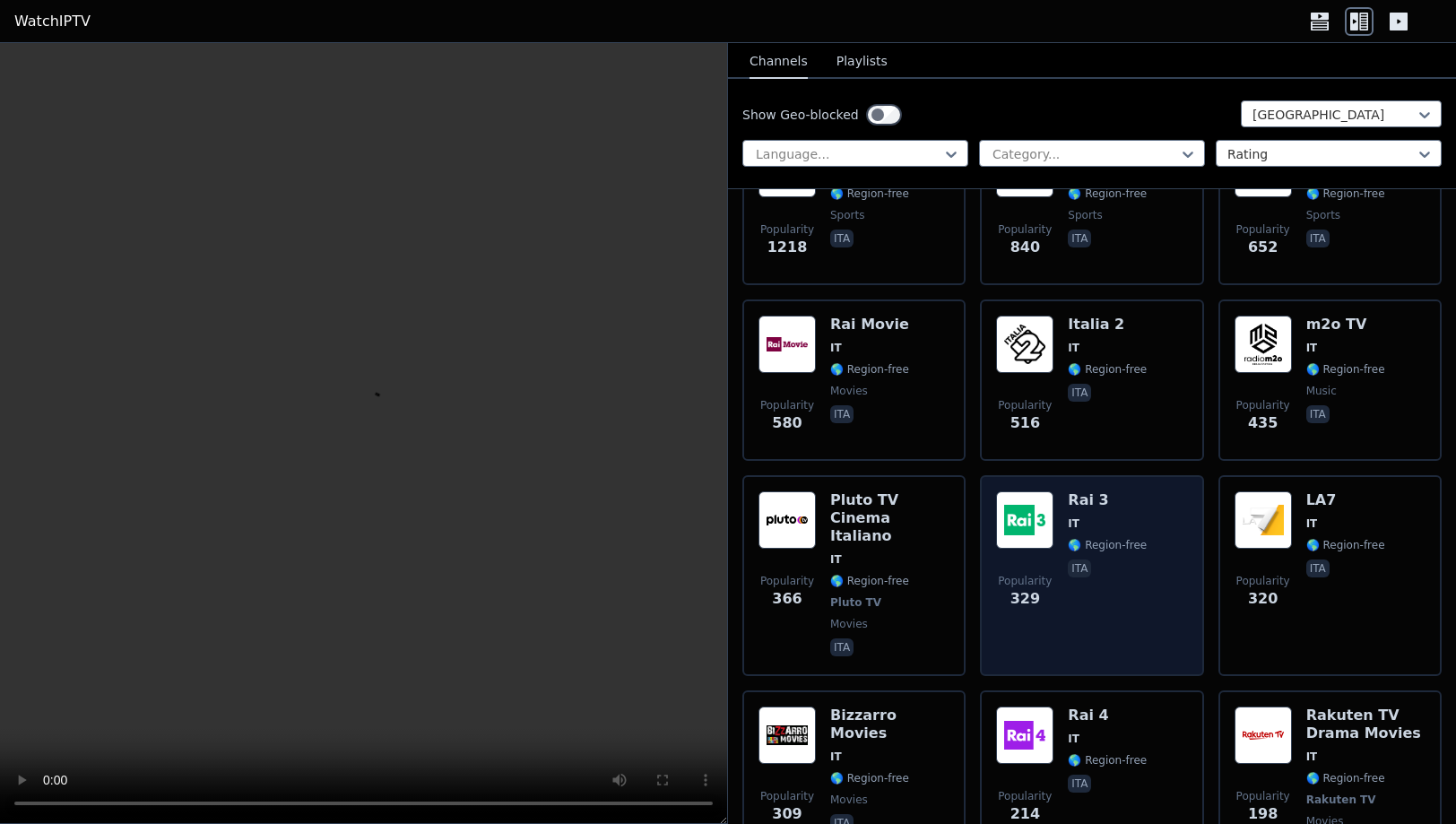
scroll to position [302, 0]
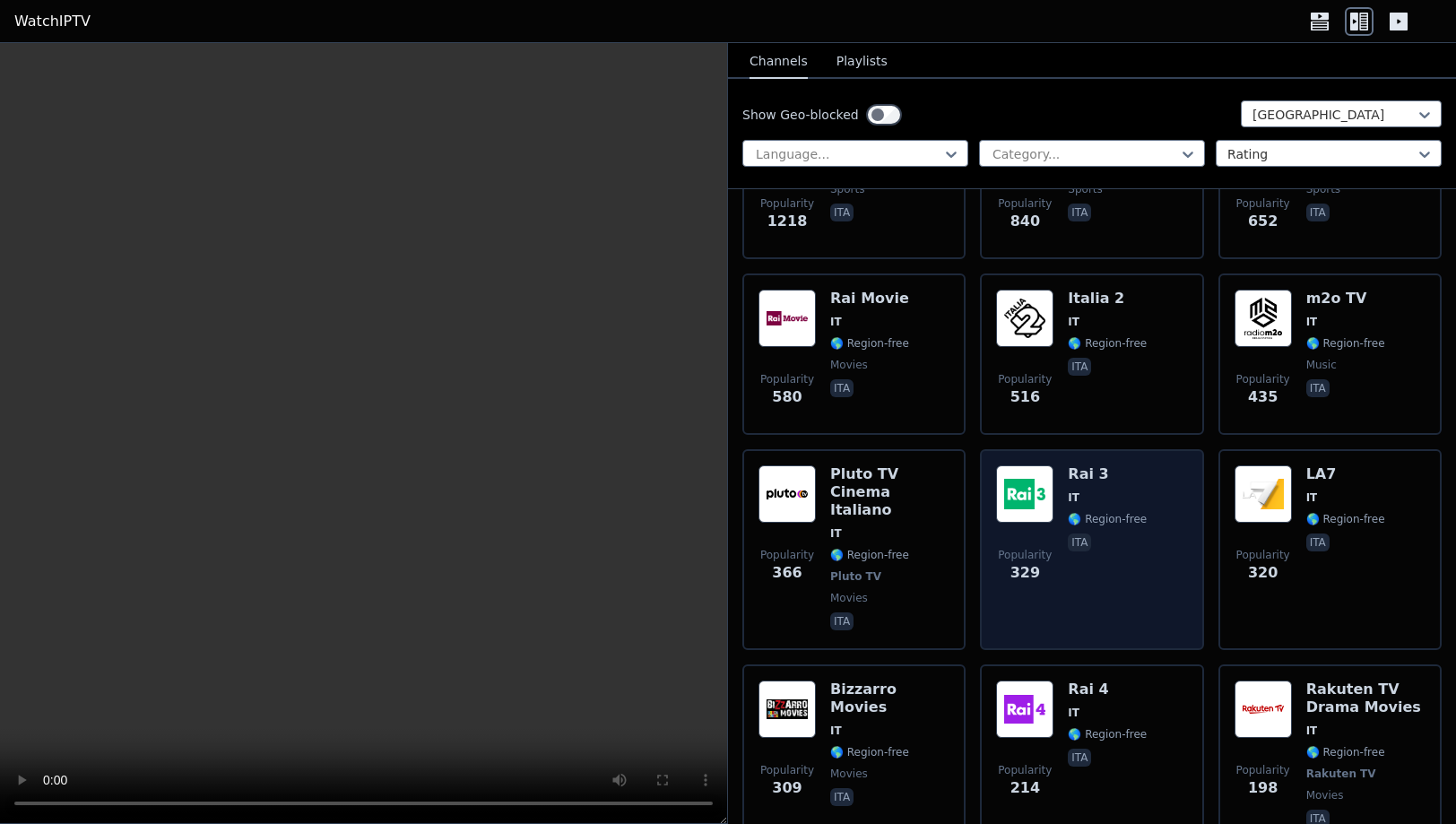
click at [1095, 515] on div "Rai 3 IT 🌎 Region-free ita" at bounding box center [1107, 550] width 79 height 169
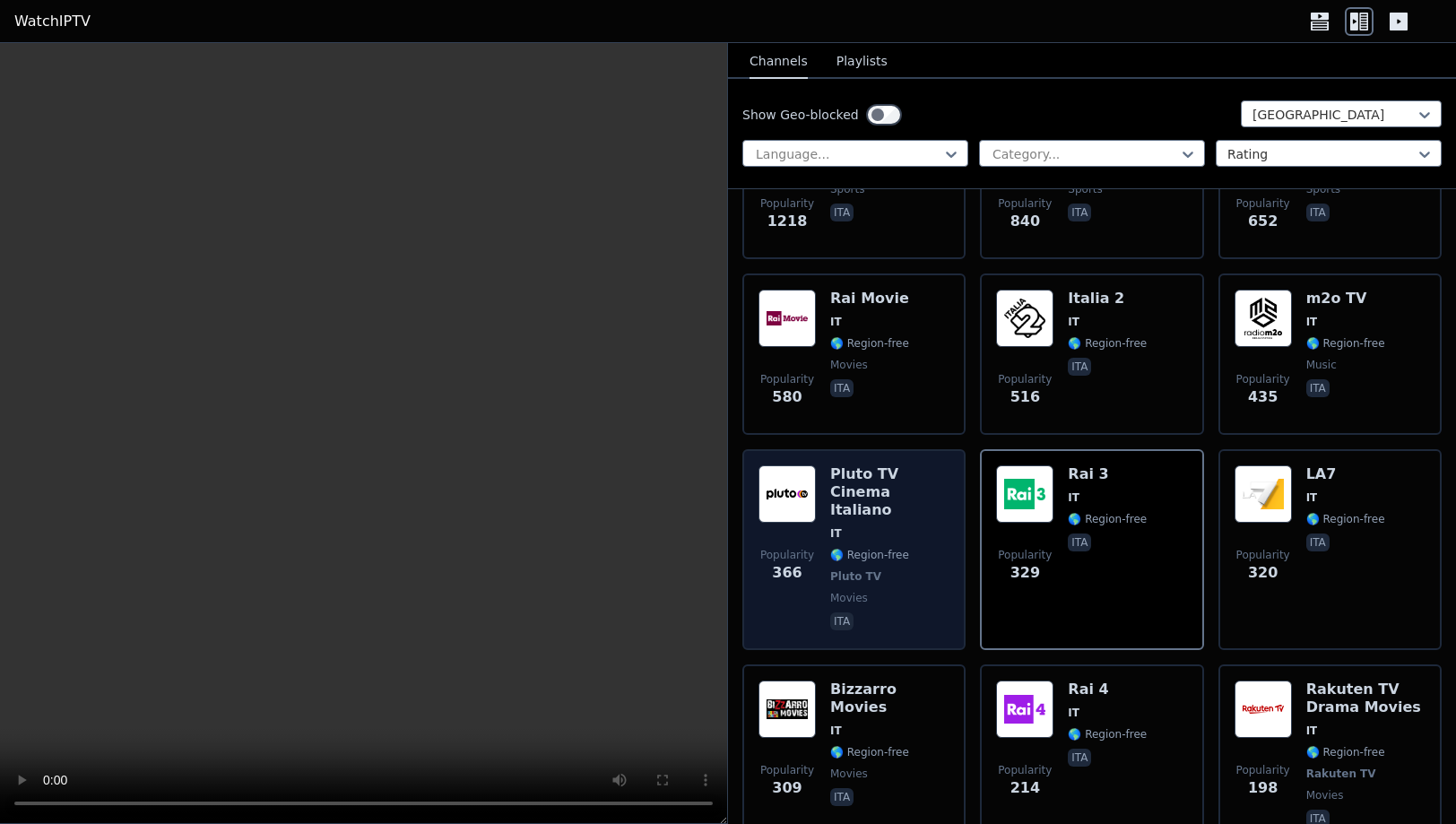
click at [908, 511] on div "Pluto TV Cinema Italiano IT 🌎 Region-free Pluto TV movies ita" at bounding box center [889, 550] width 119 height 169
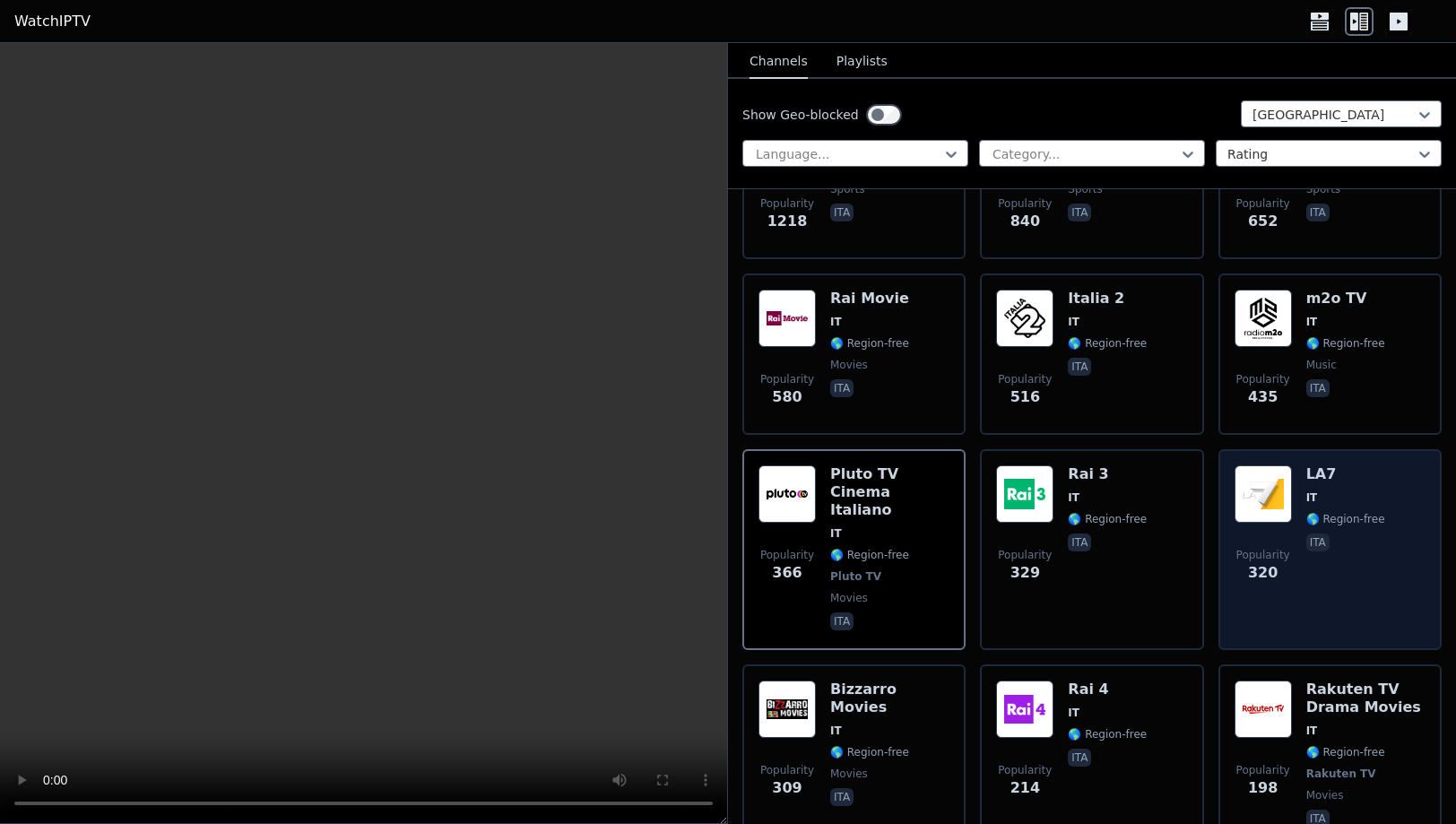
click at [1356, 547] on div "LA7 IT 🌎 Region-free ita" at bounding box center [1345, 550] width 79 height 169
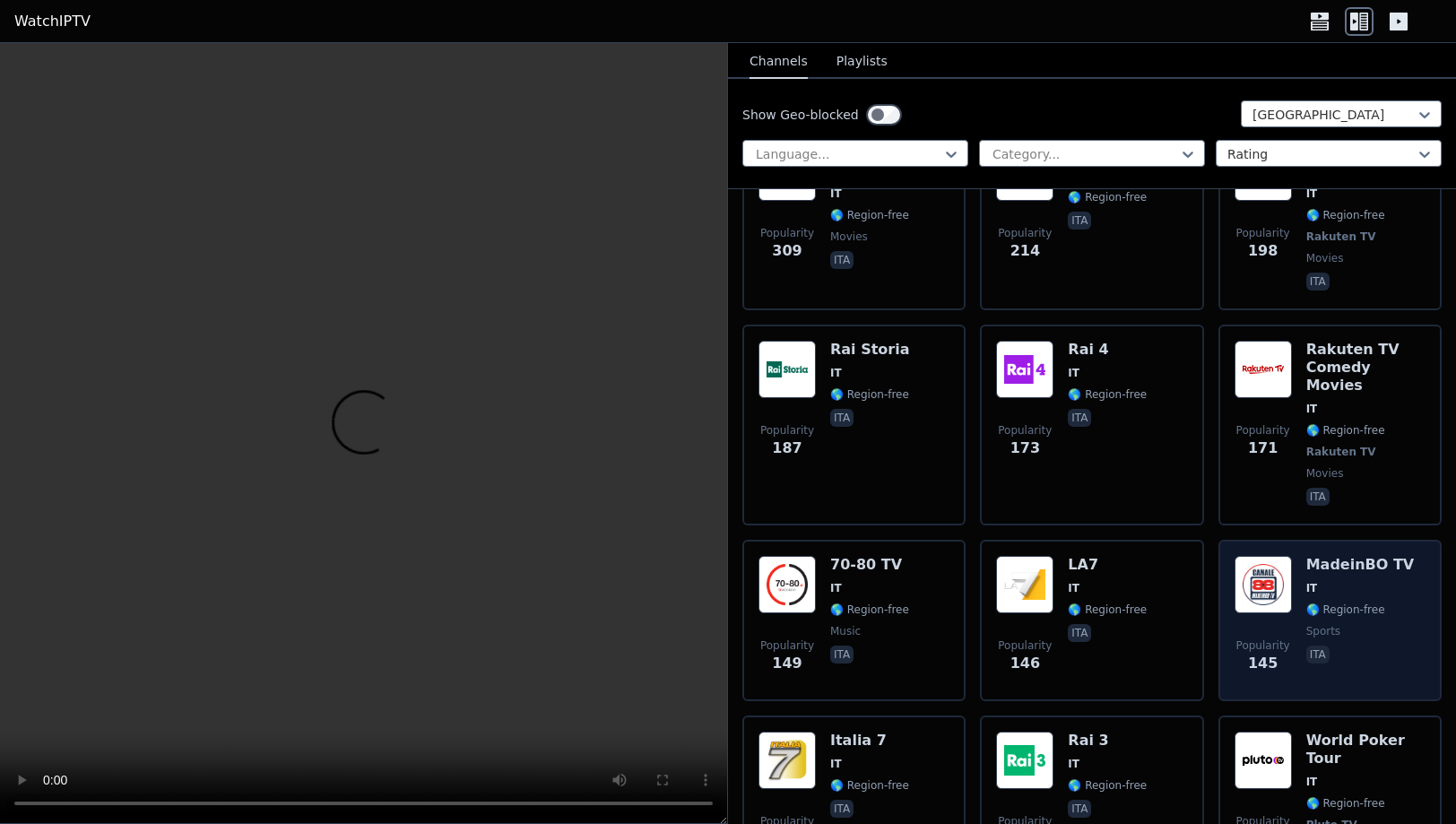
scroll to position [909, 0]
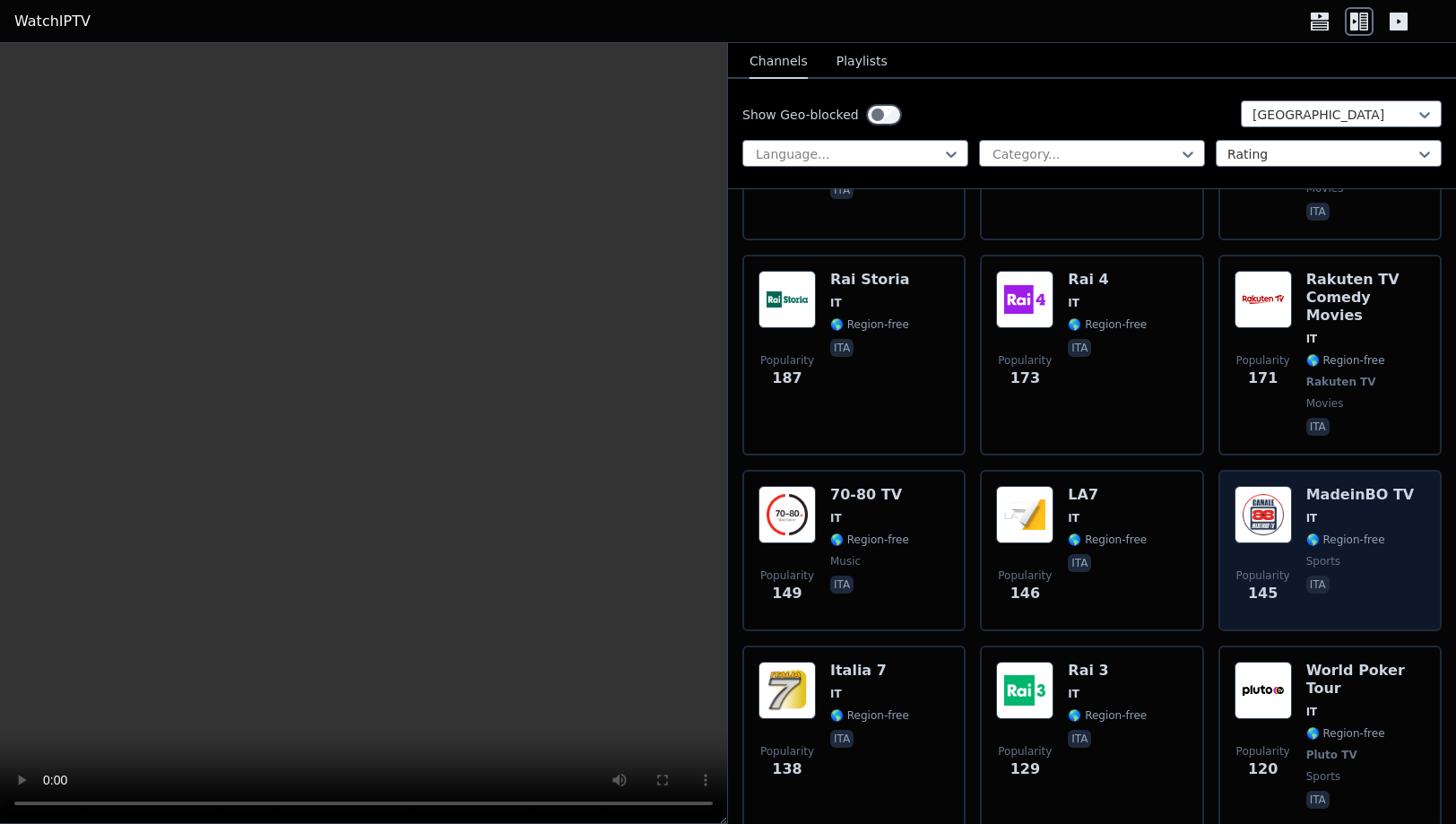
click at [1351, 576] on span "ita" at bounding box center [1359, 586] width 108 height 21
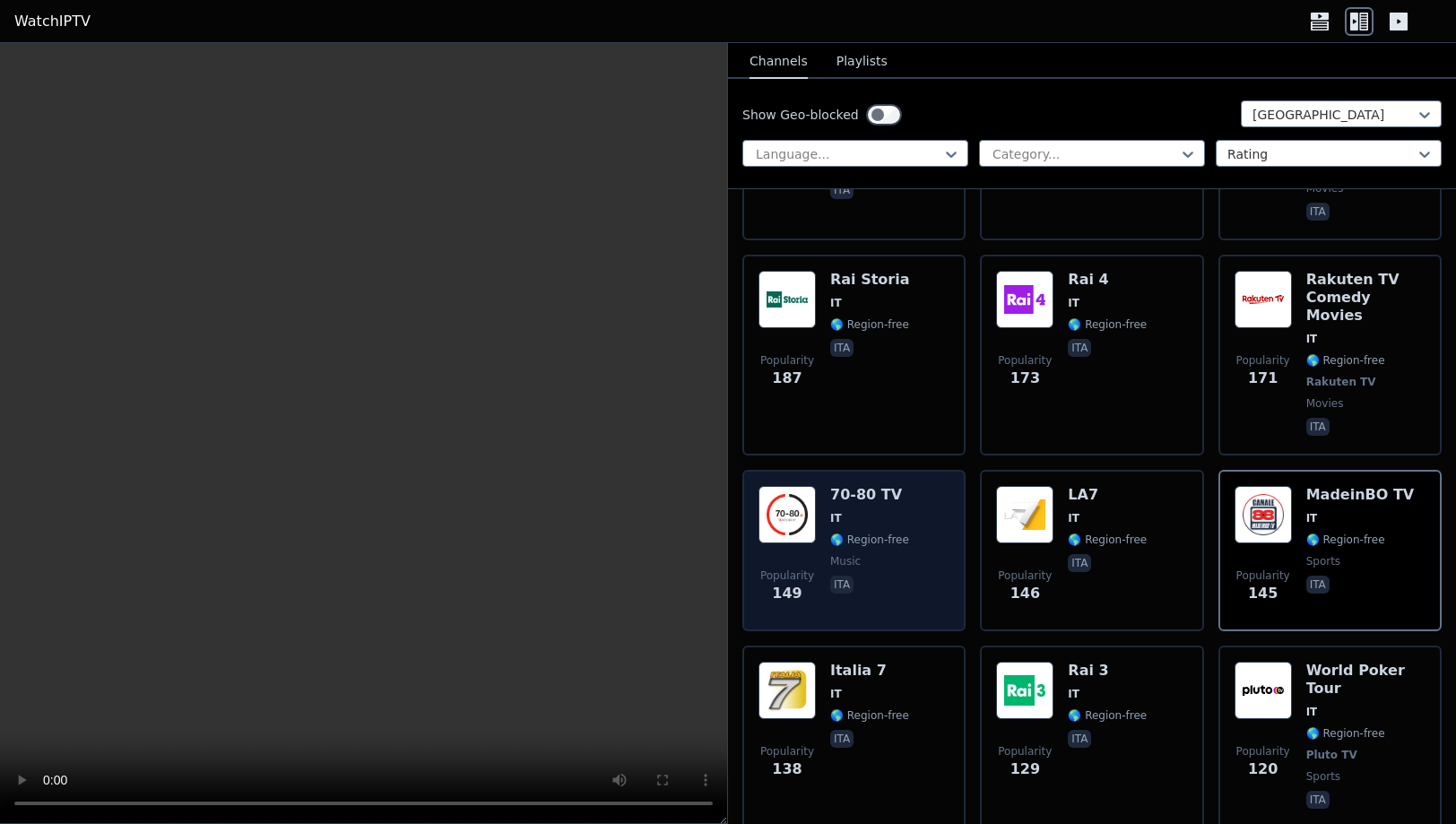
click at [904, 515] on div "Popularity 149 70-80 TV IT 🌎 Region-free music ita" at bounding box center [854, 551] width 191 height 129
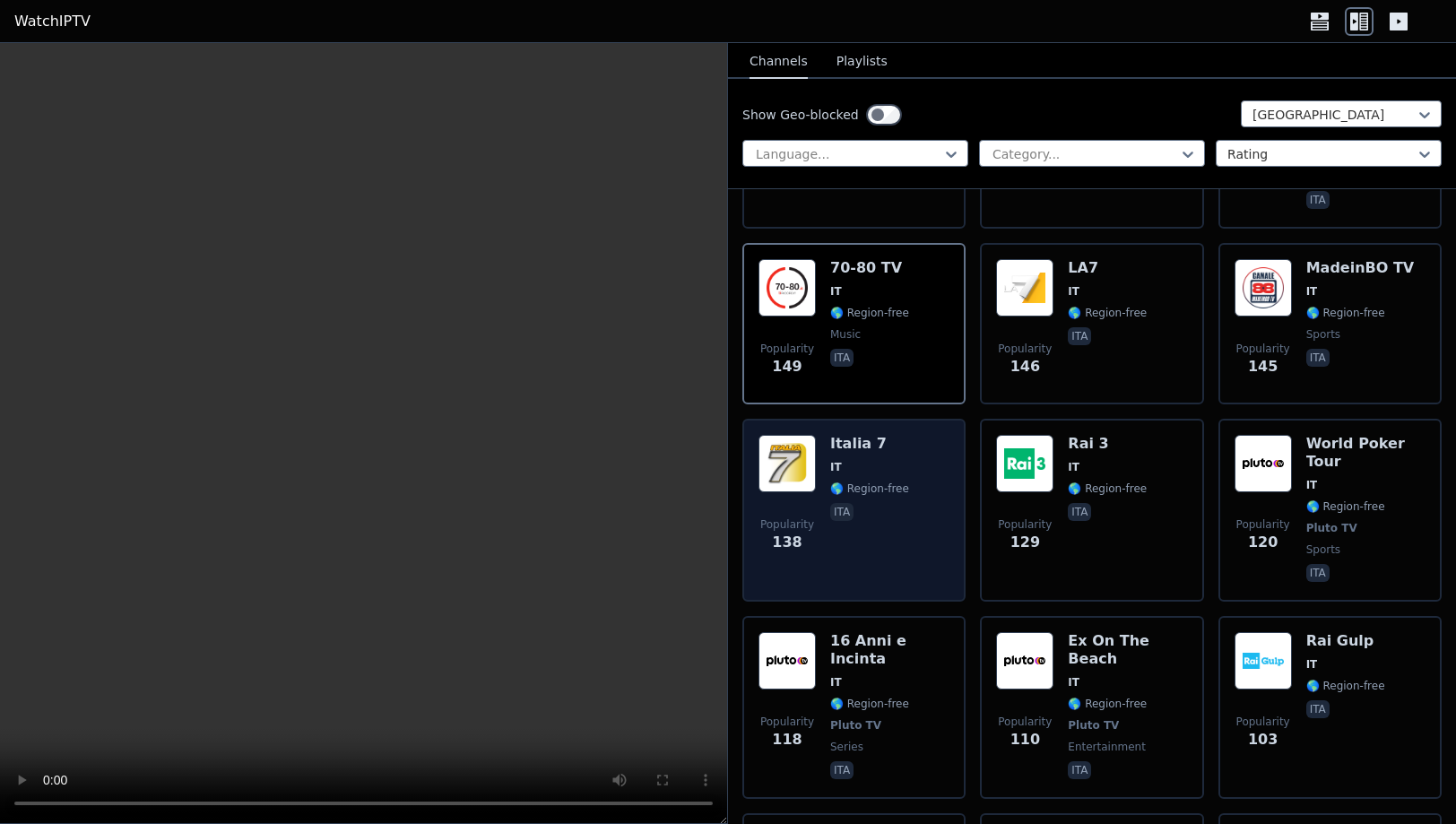
click at [909, 490] on div "Popularity 138 Italia 7 IT 🌎 Region-free ita" at bounding box center [854, 510] width 191 height 151
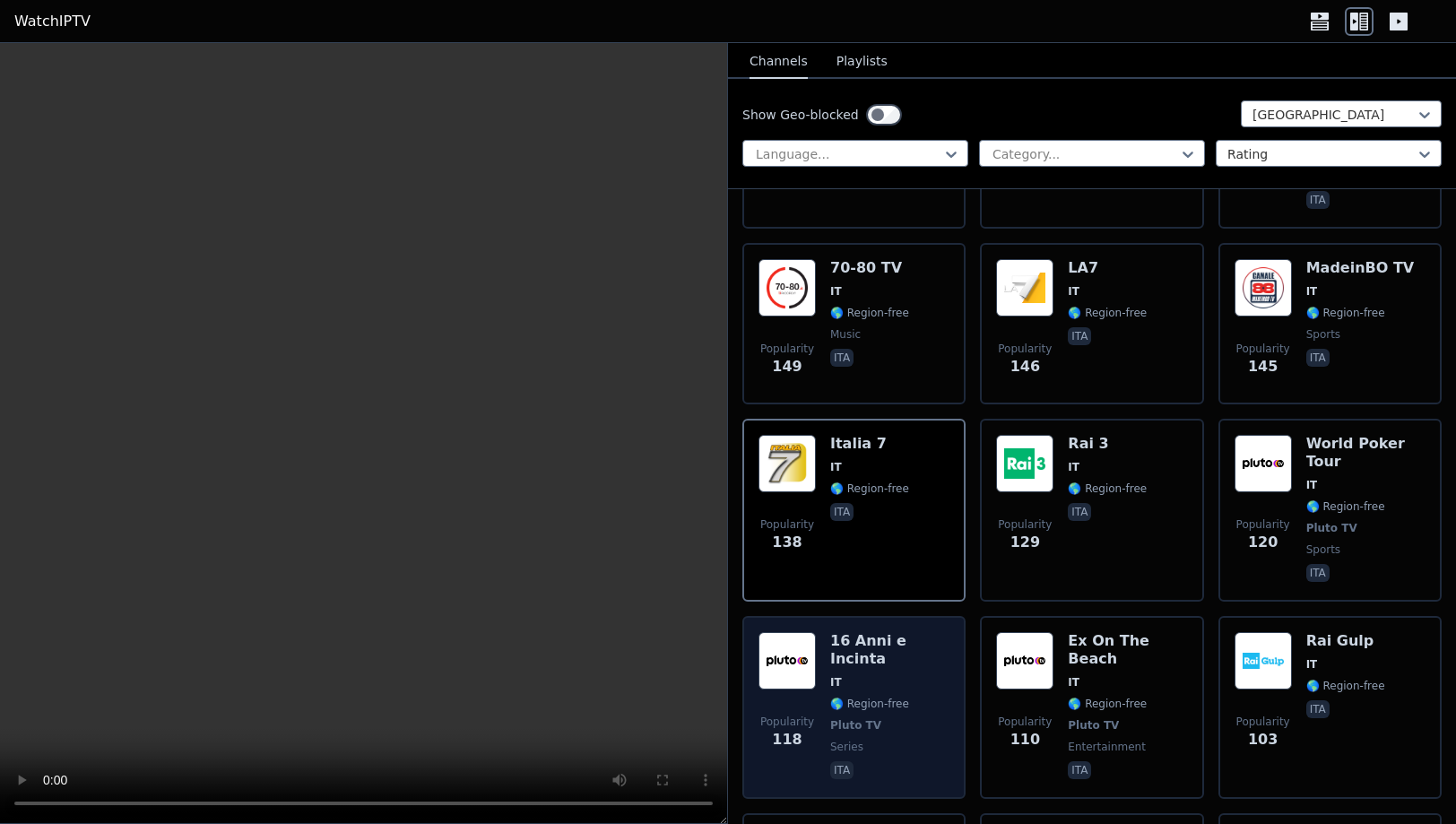
click at [915, 719] on span "Pluto TV" at bounding box center [889, 725] width 119 height 14
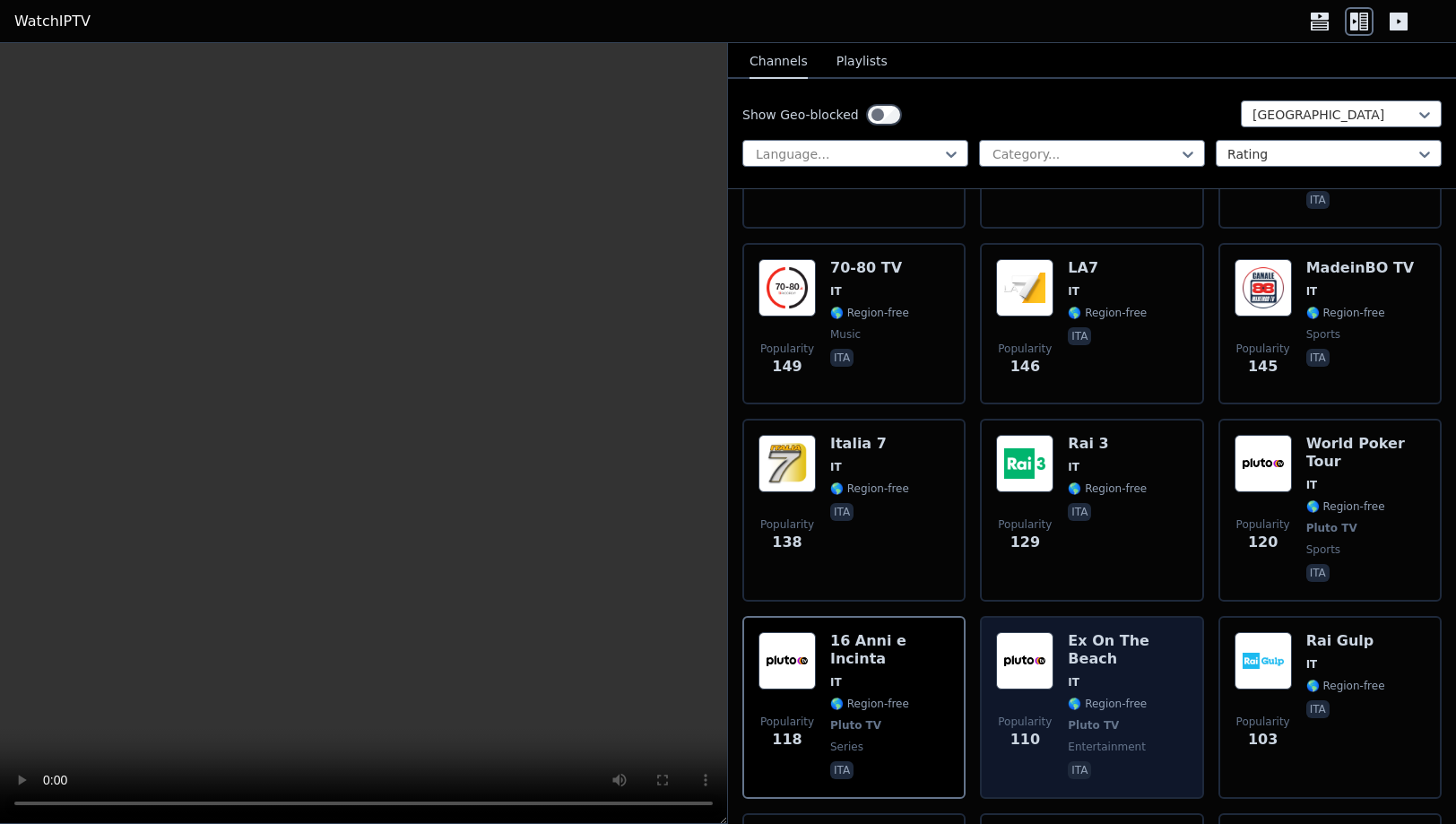
click at [1137, 719] on span "Pluto TV" at bounding box center [1127, 725] width 119 height 14
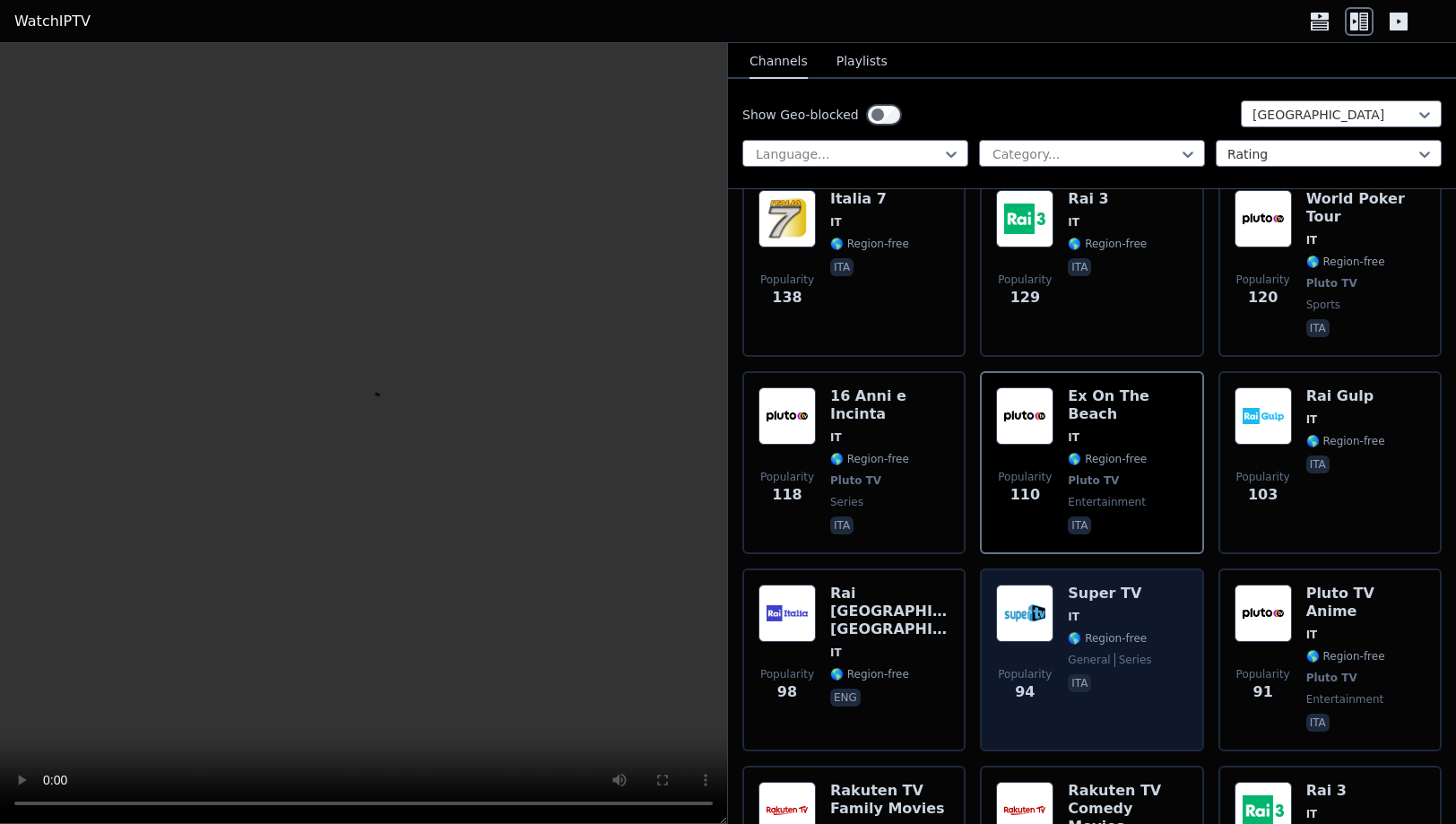
scroll to position [1394, 0]
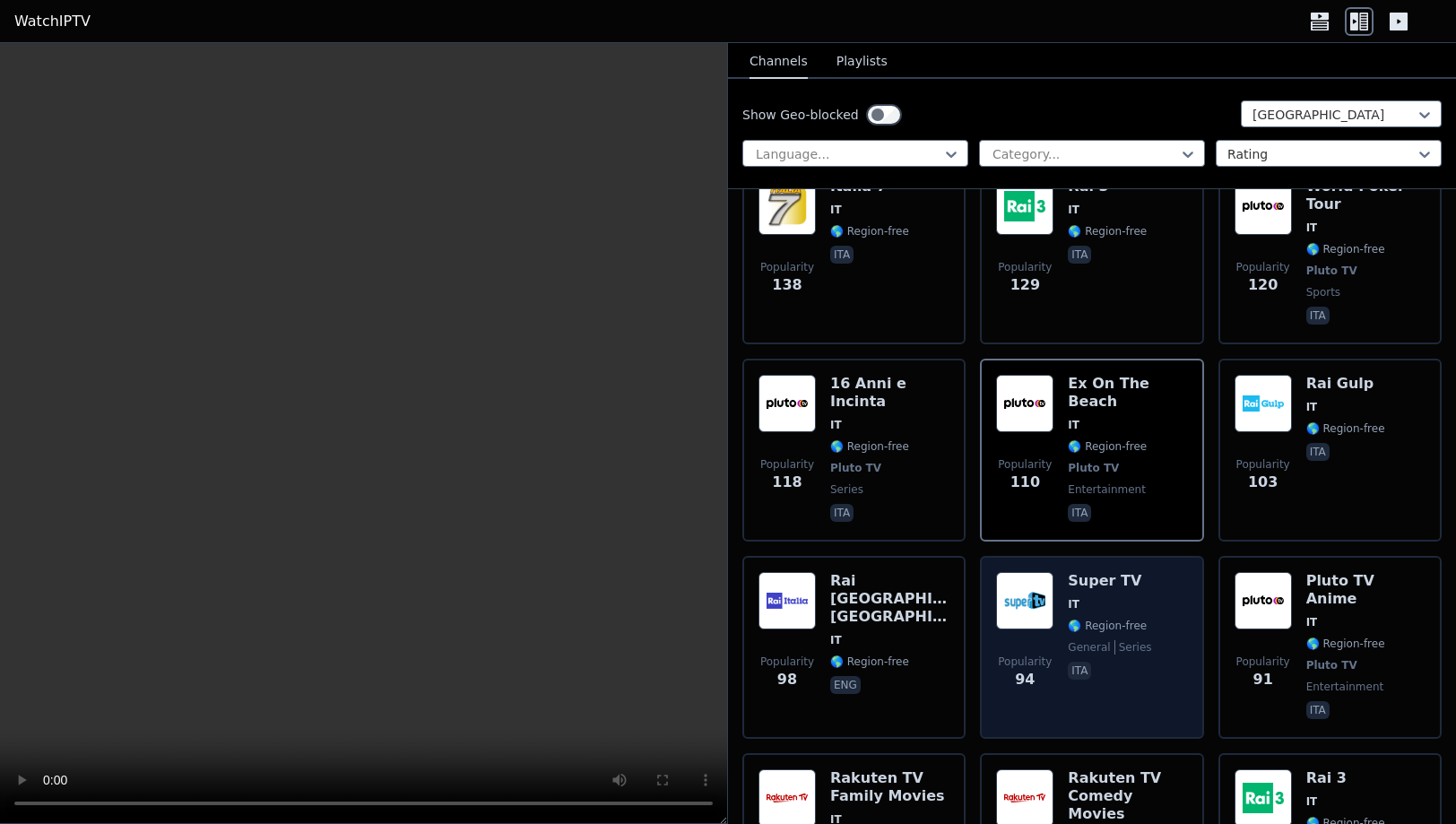
click at [1171, 599] on div "Popularity 94 Super TV IT 🌎 Region-free general series ita" at bounding box center [1091, 647] width 191 height 151
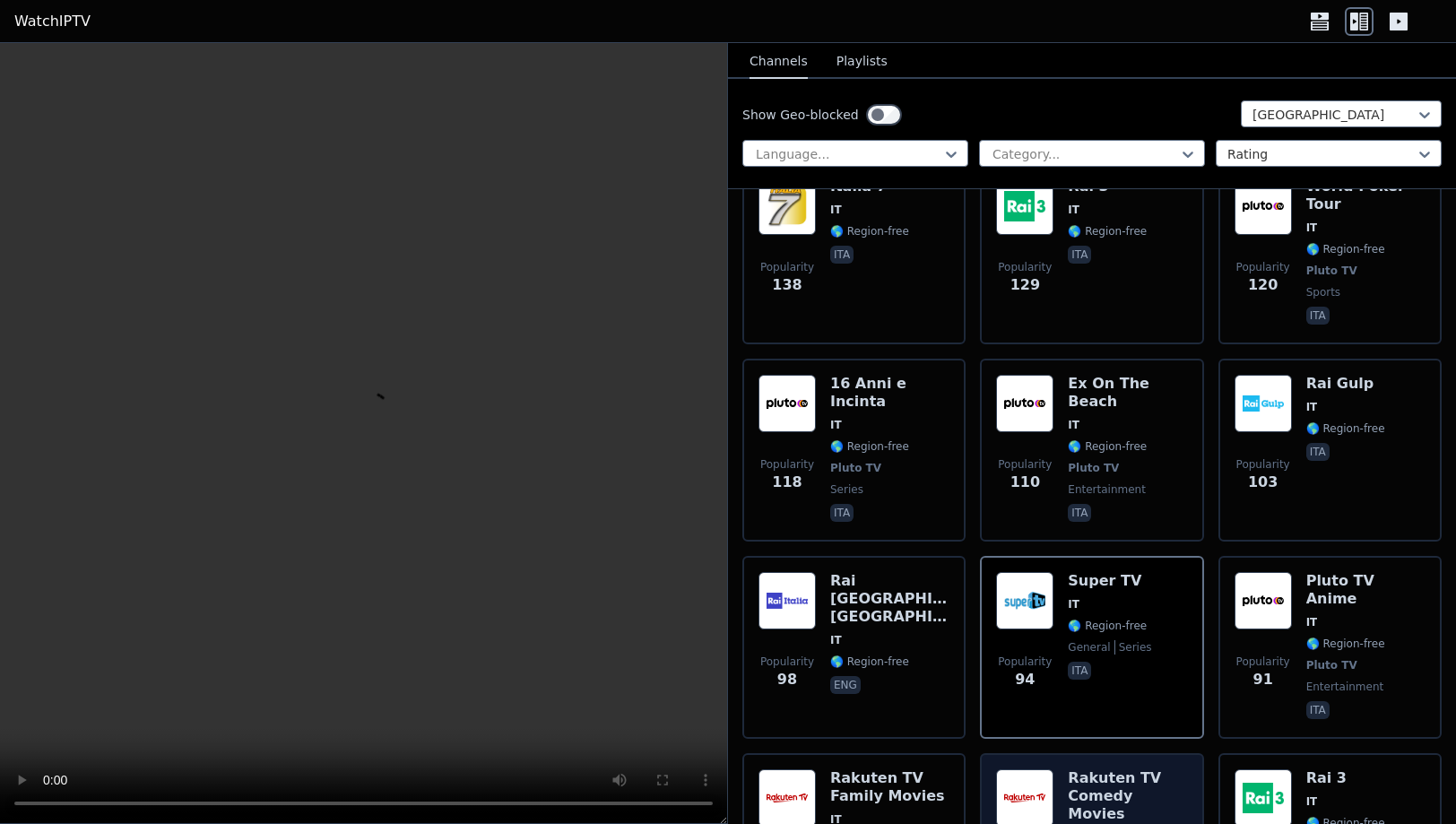
scroll to position [1605, 0]
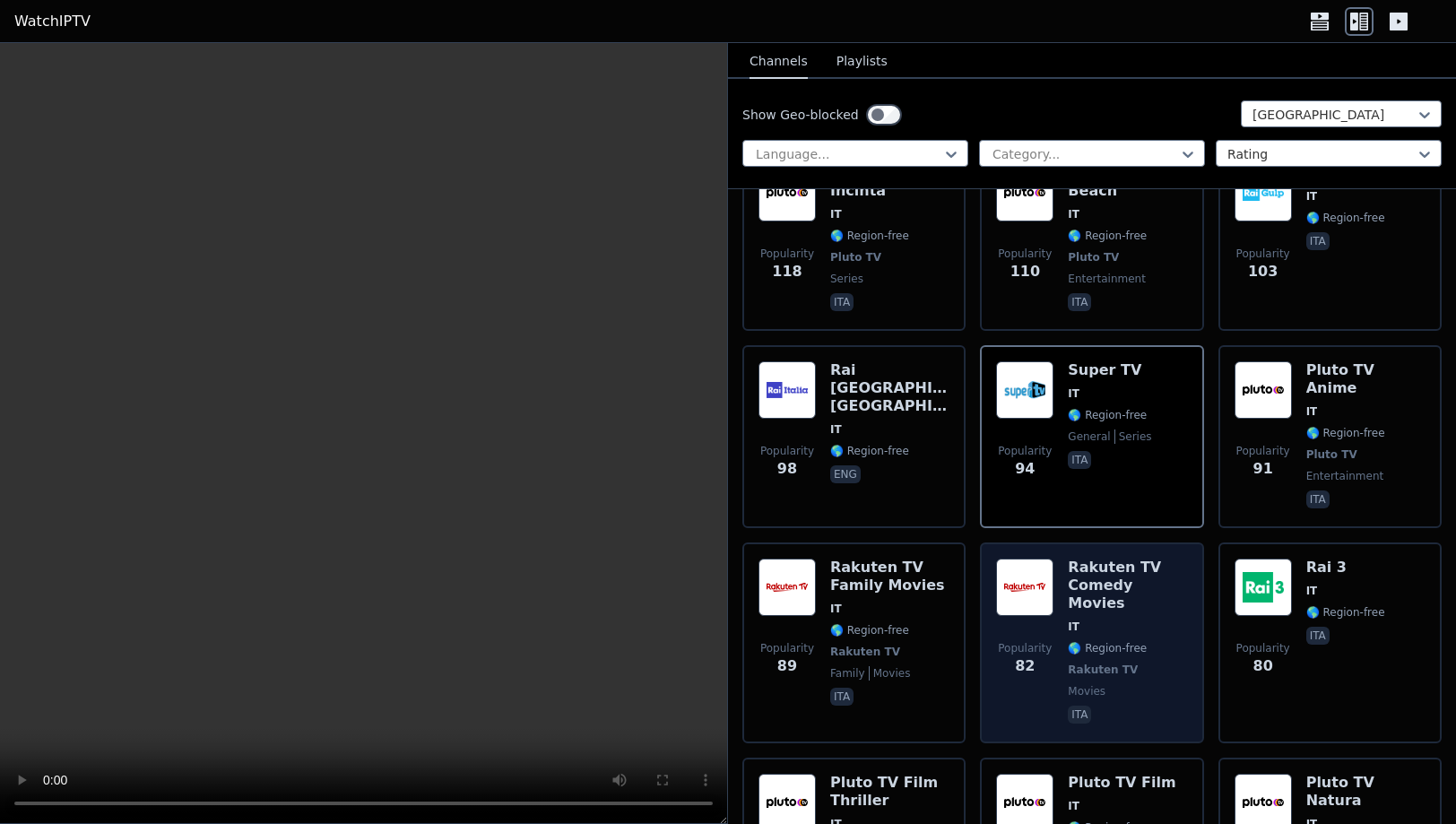
click at [1175, 706] on span "ita" at bounding box center [1127, 717] width 119 height 21
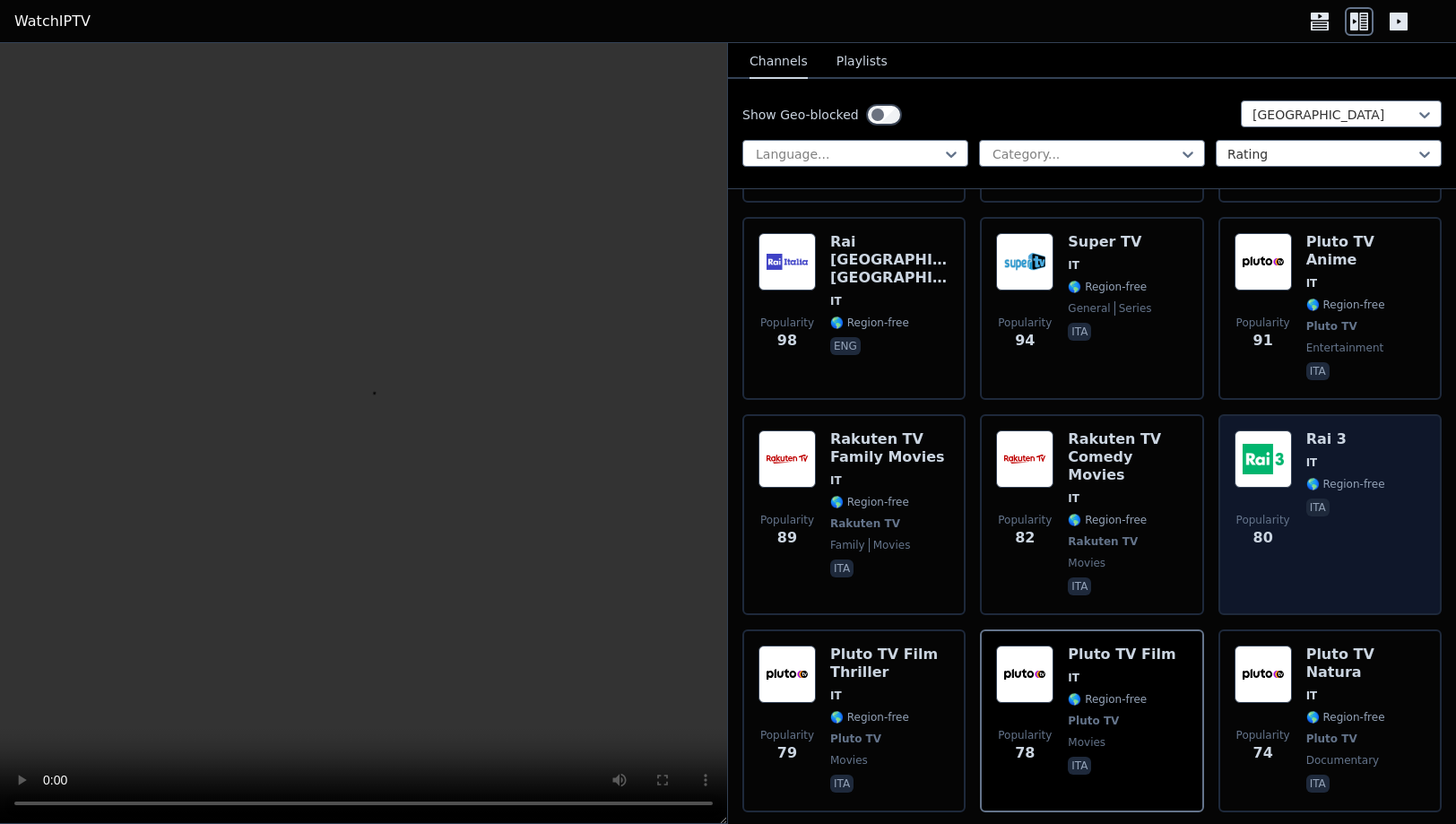
scroll to position [1664, 0]
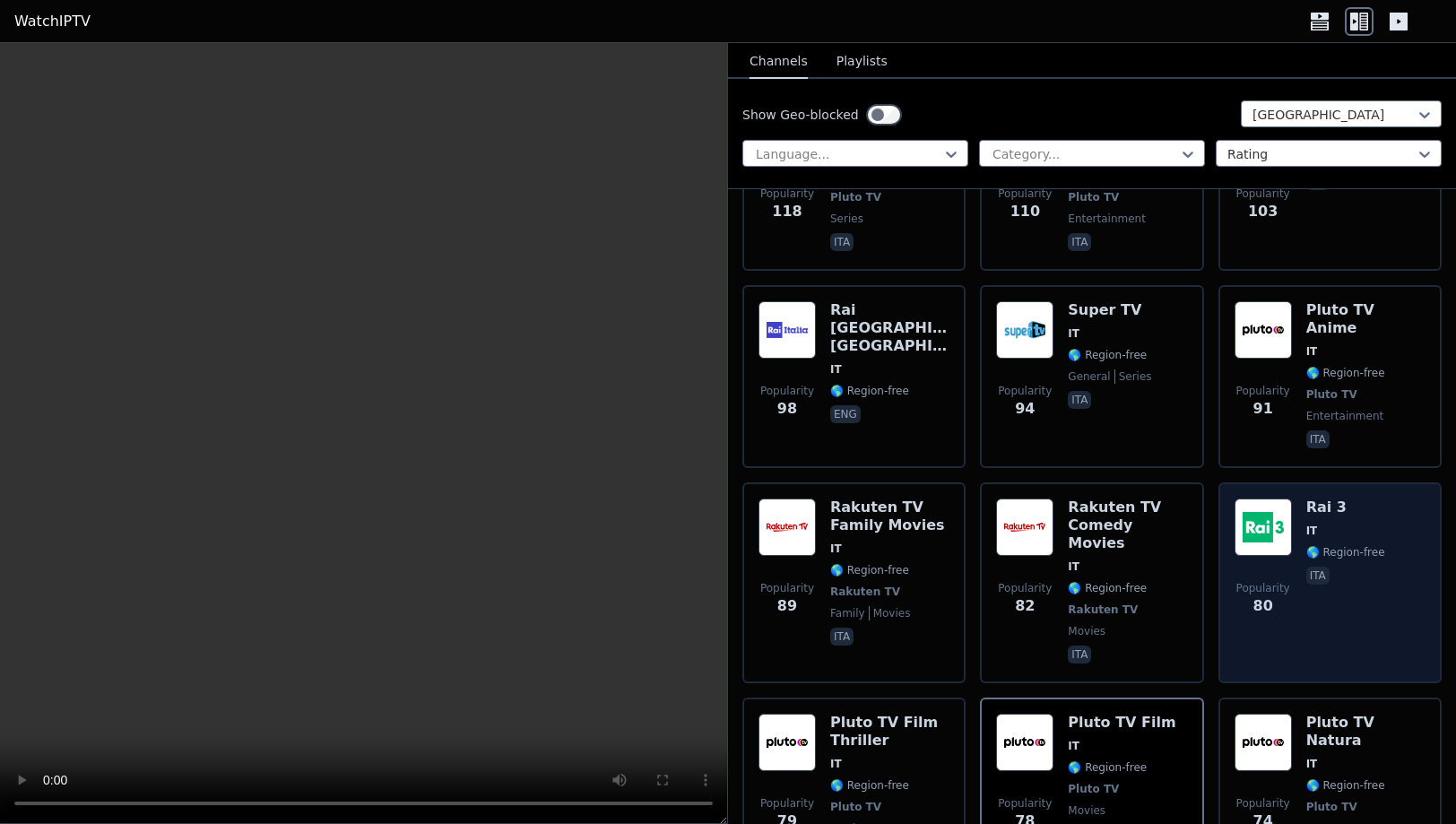
click at [1386, 498] on div "Popularity 80 Rai 3 IT 🌎 Region-free ita" at bounding box center [1330, 582] width 191 height 169
click at [1318, 517] on div "Rai 3 IT 🌎 Region-free ita" at bounding box center [1345, 582] width 79 height 169
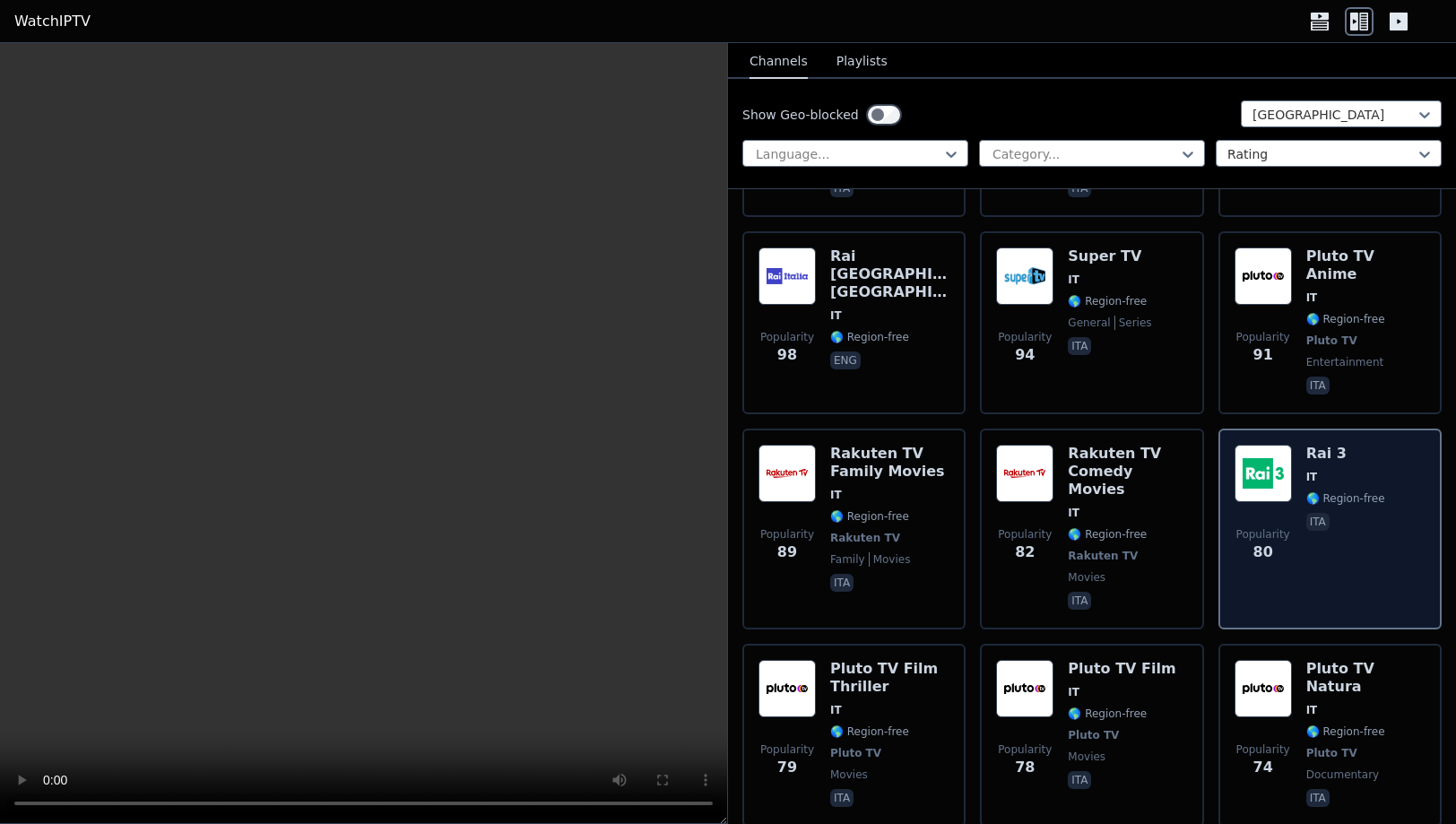
scroll to position [1740, 0]
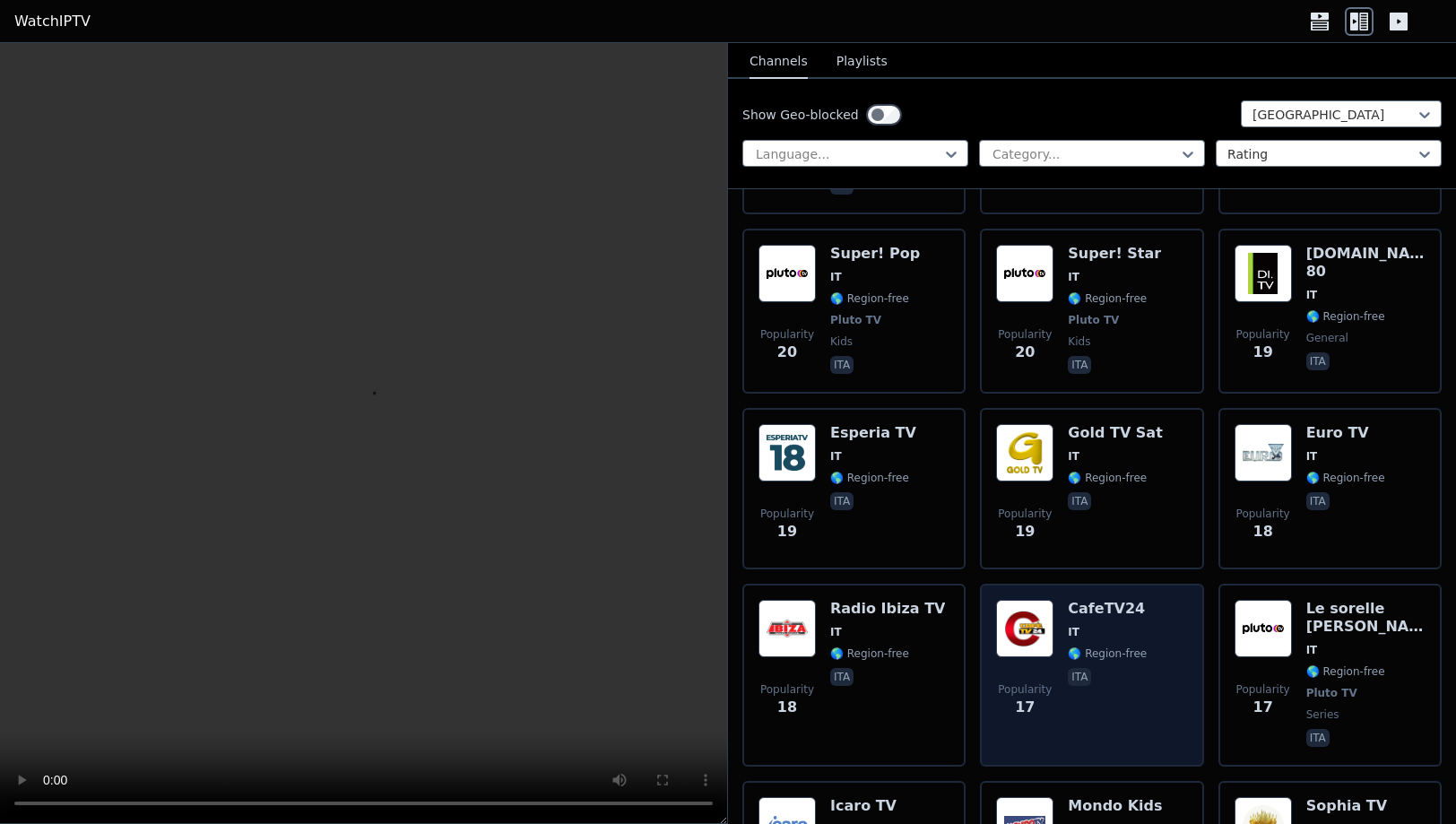
scroll to position [7075, 0]
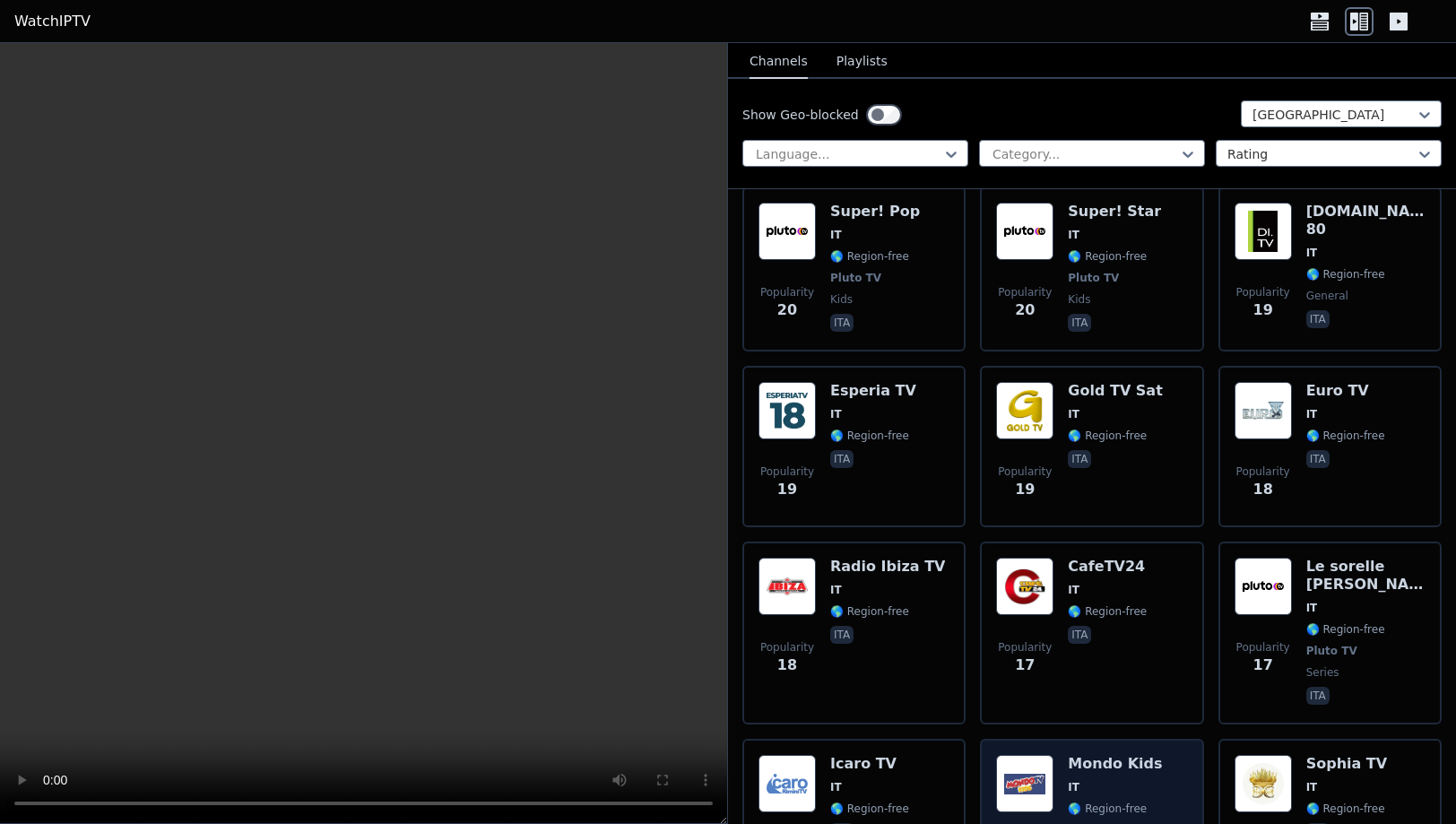
click at [1150, 755] on div "Popularity 16 Mondo Kids IT 🌎 Region-free kids ita" at bounding box center [1091, 820] width 191 height 129
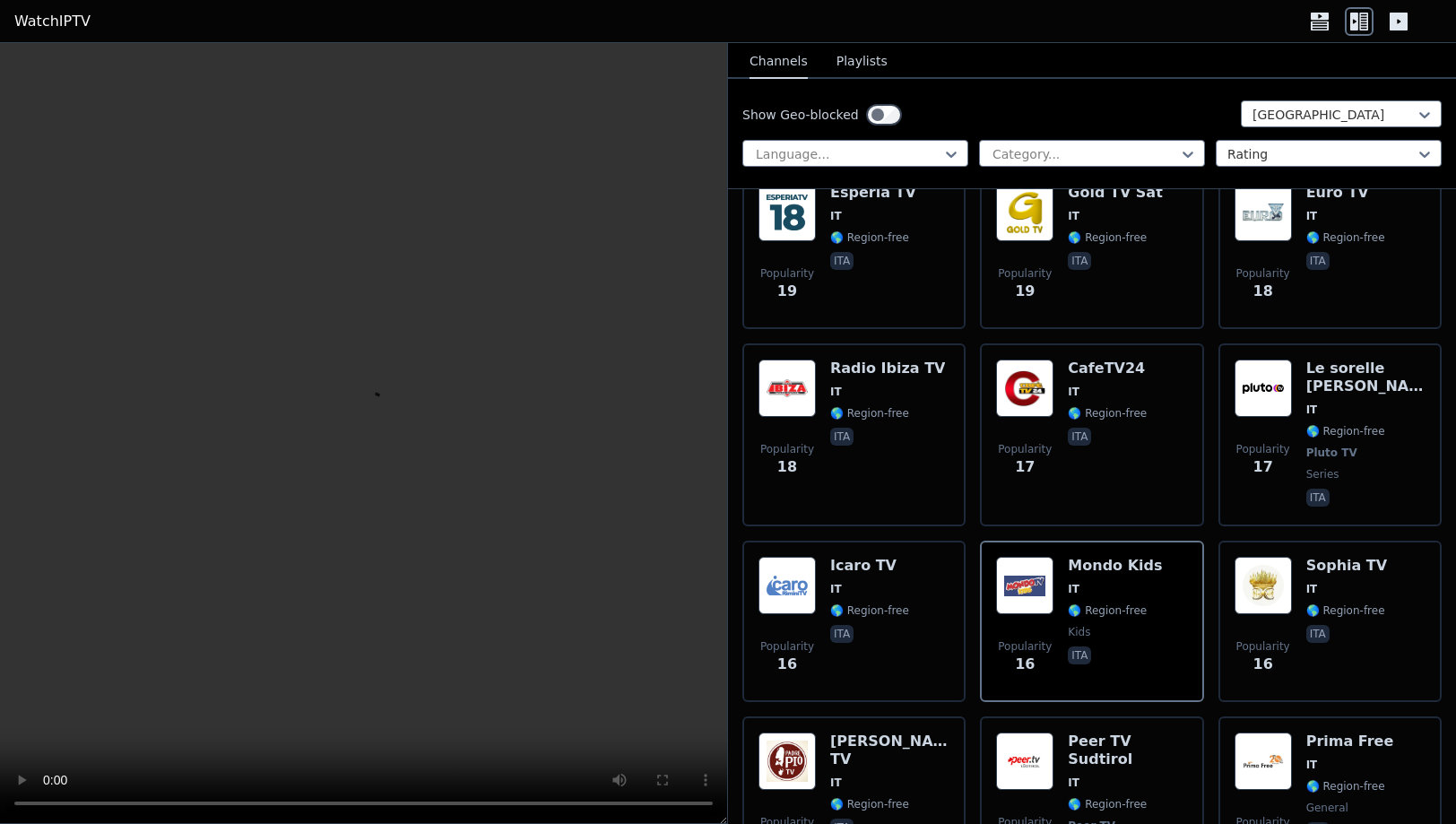
scroll to position [7360, 0]
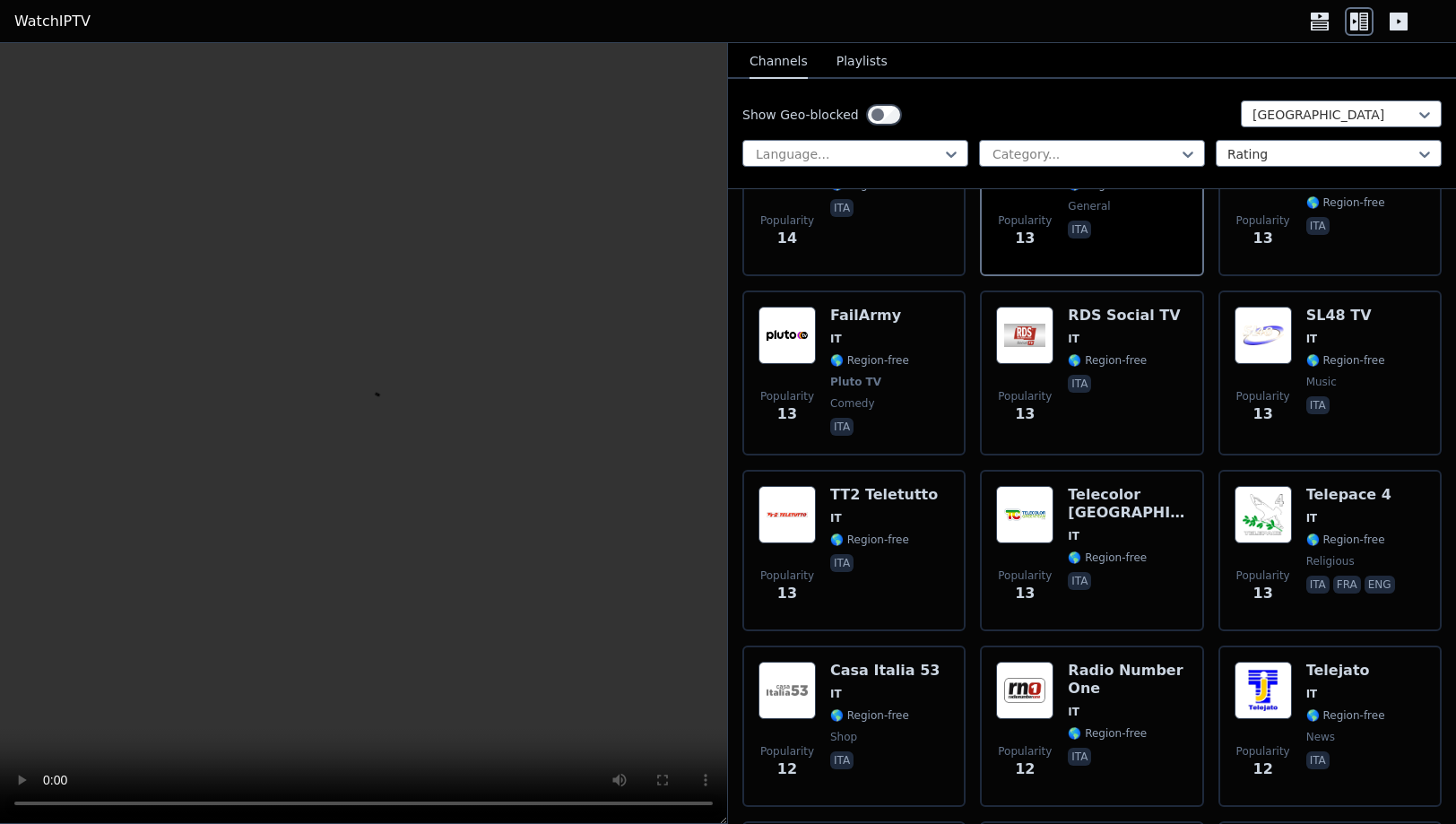
scroll to position [8577, 0]
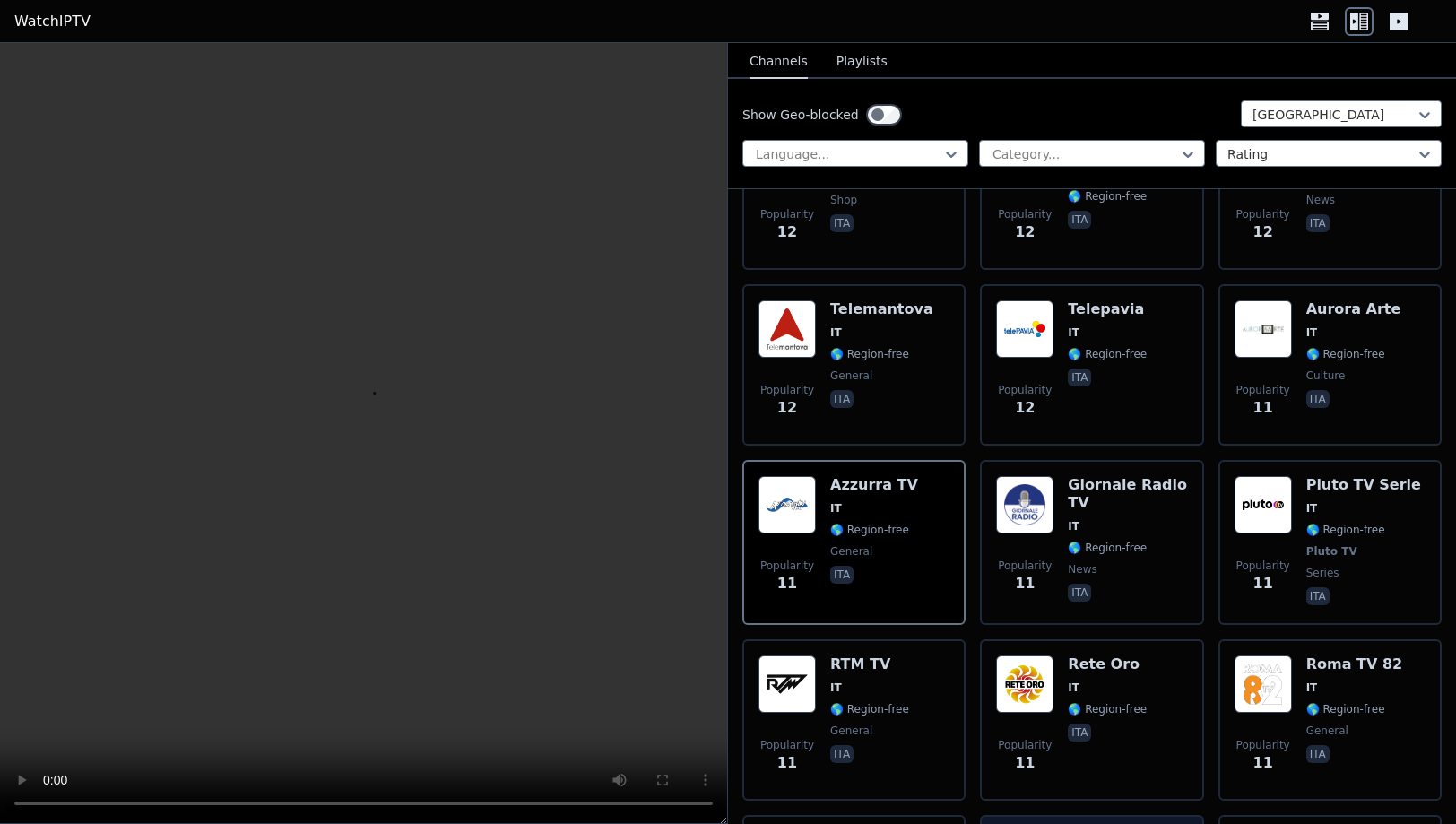
scroll to position [9013, 0]
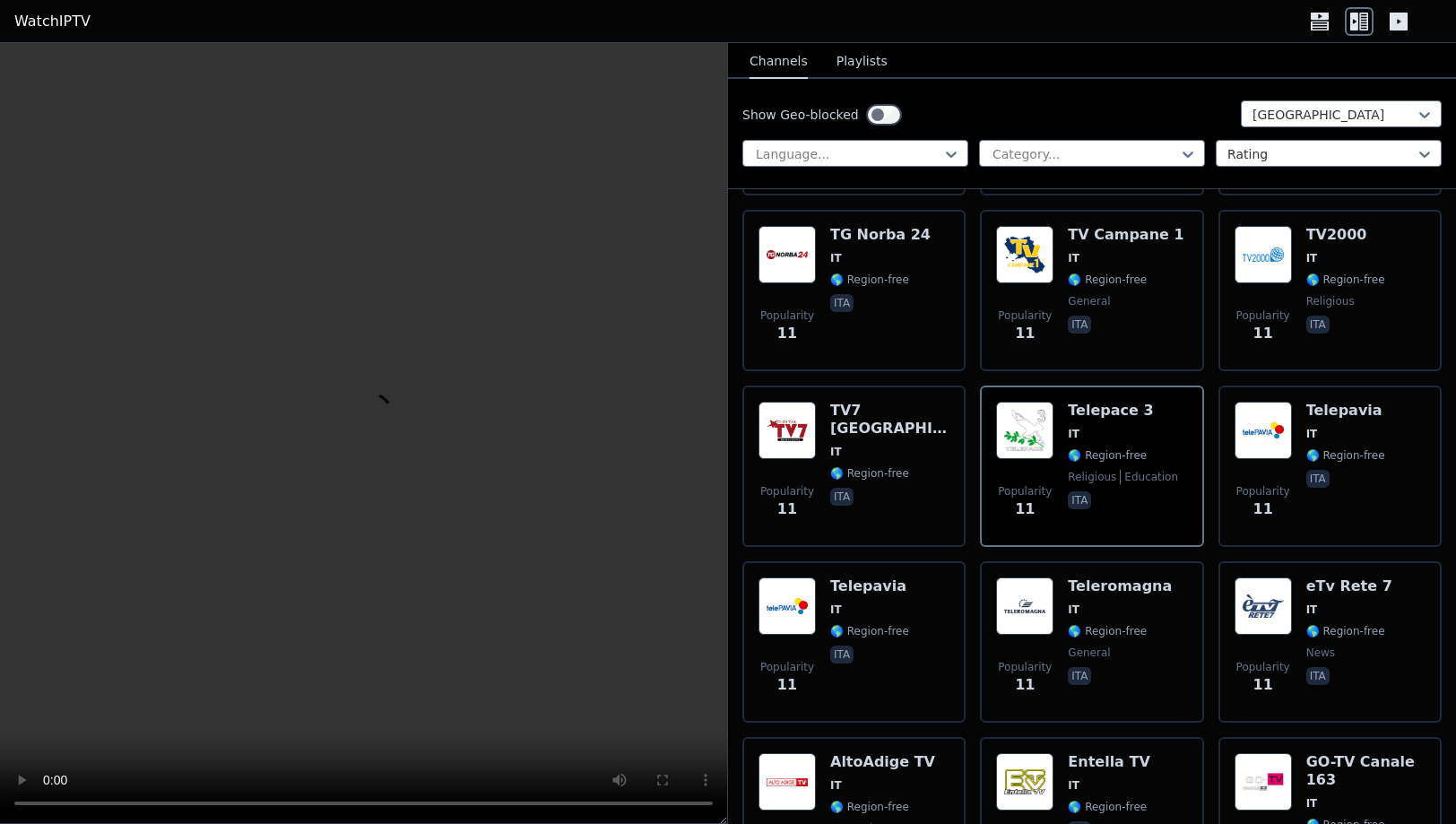
scroll to position [9619, 0]
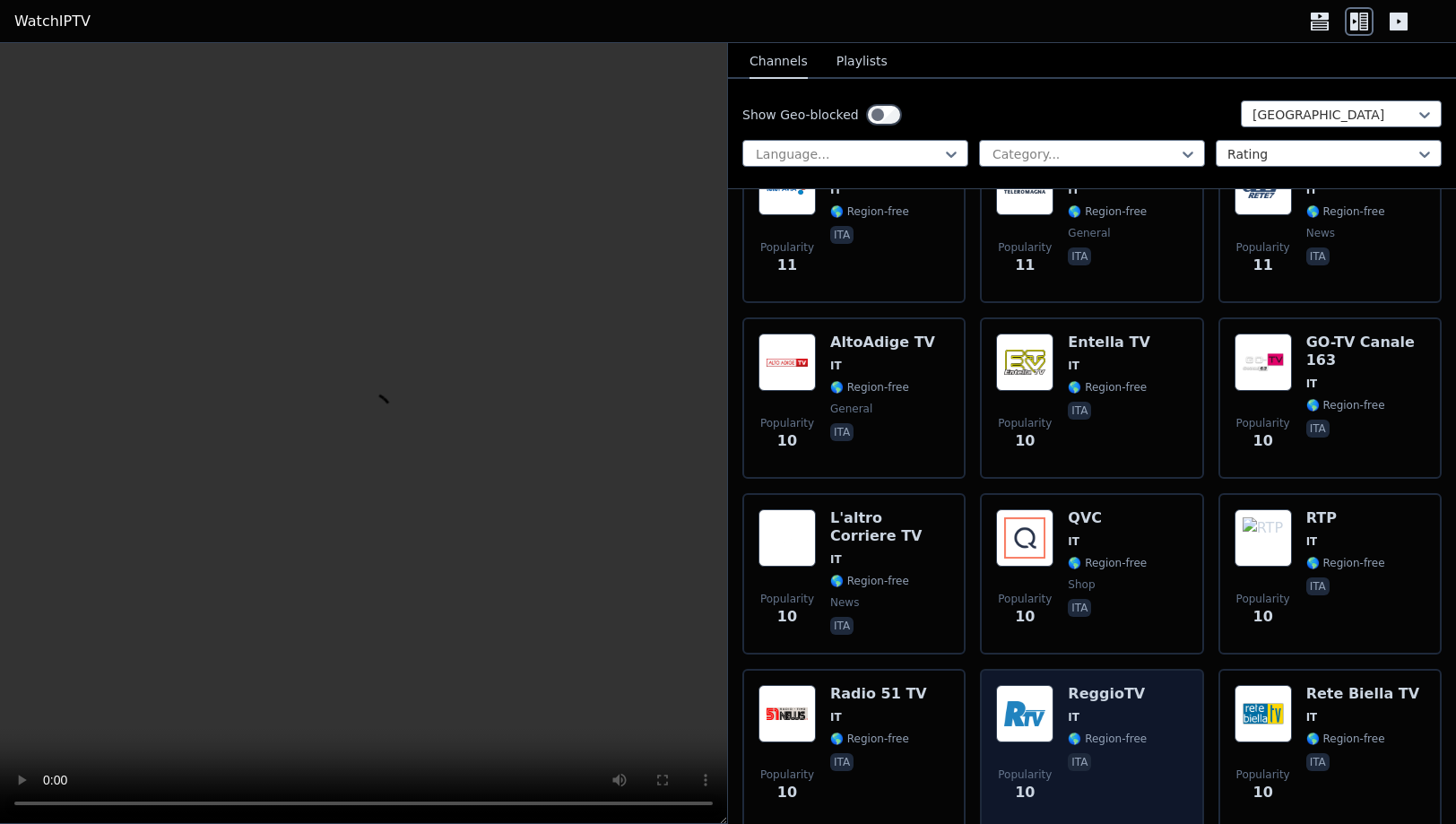
click at [1156, 685] on div "Popularity 10 ReggioTV IT 🌎 Region-free ita" at bounding box center [1091, 750] width 191 height 129
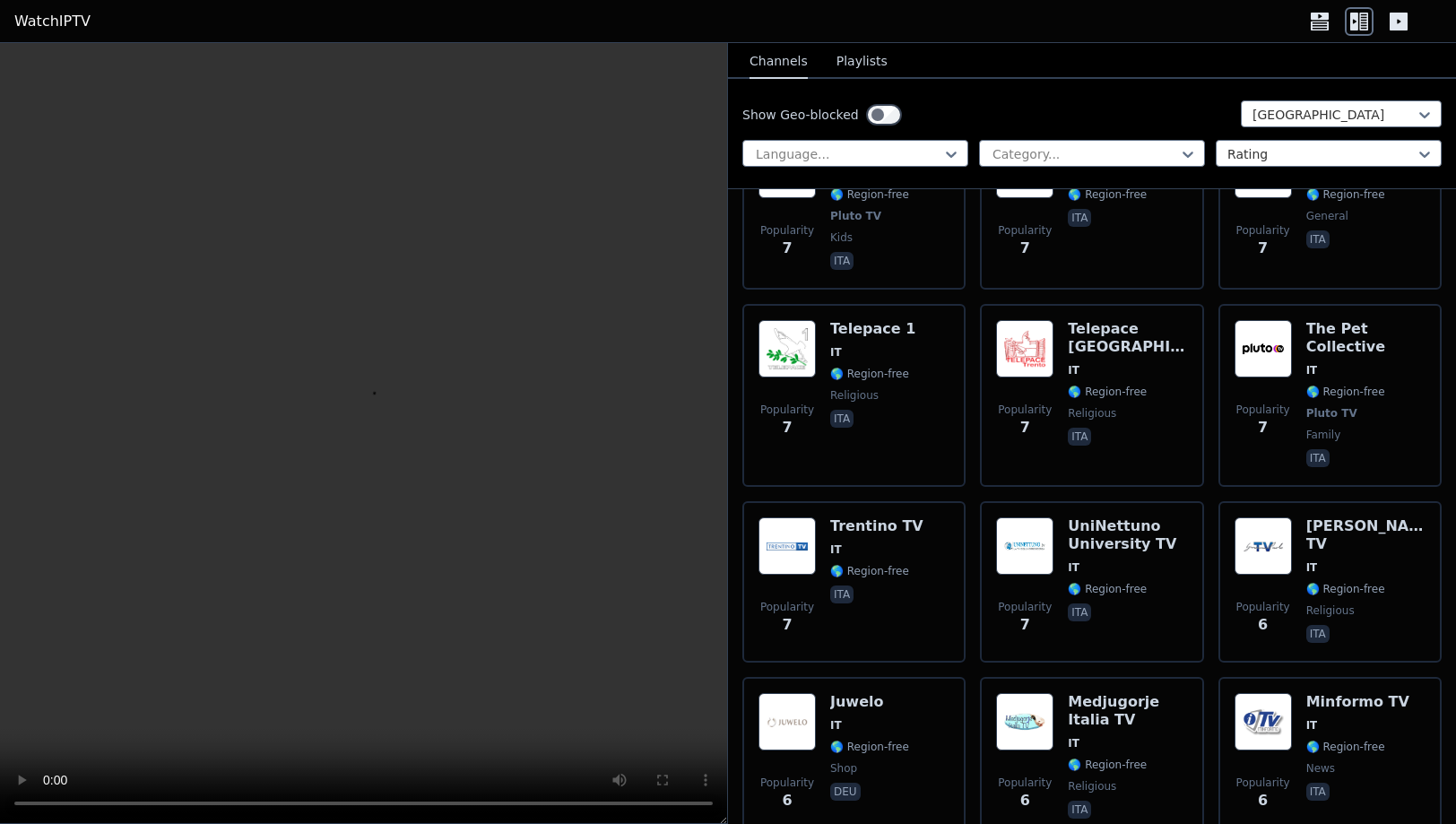
scroll to position [13054, 0]
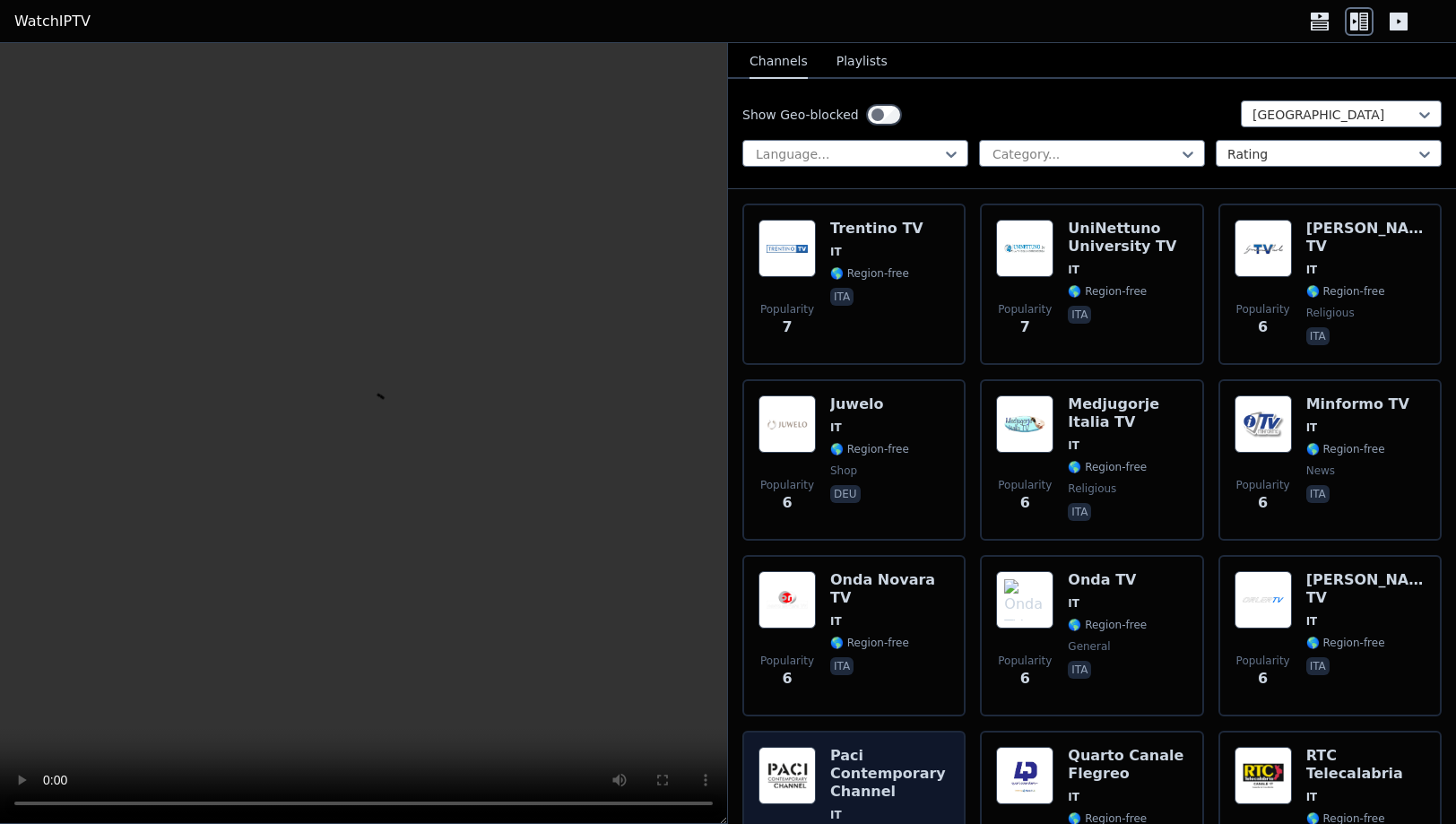
click at [932, 823] on span "🌎 Region-free" at bounding box center [889, 837] width 119 height 14
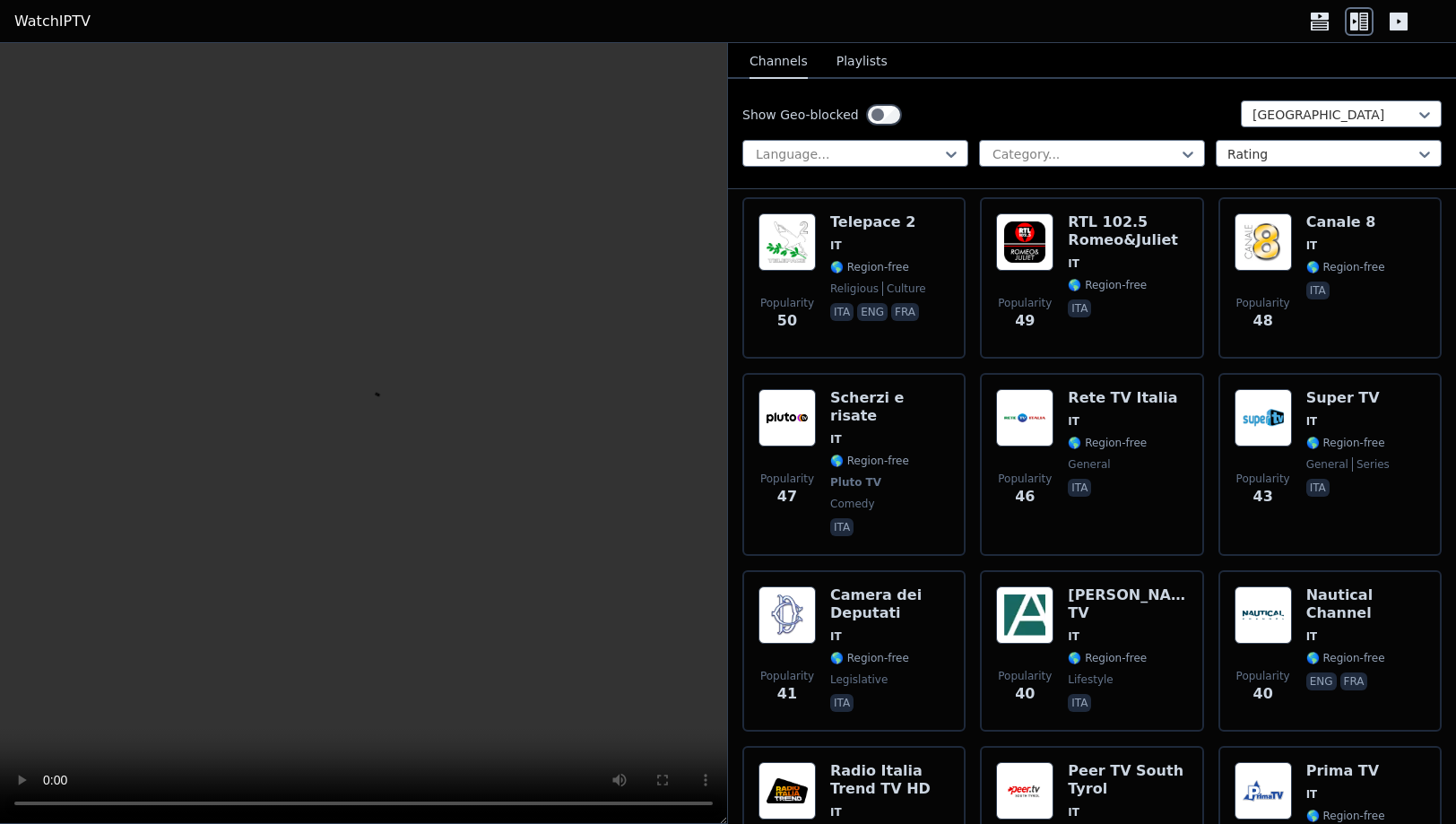
scroll to position [2392, 0]
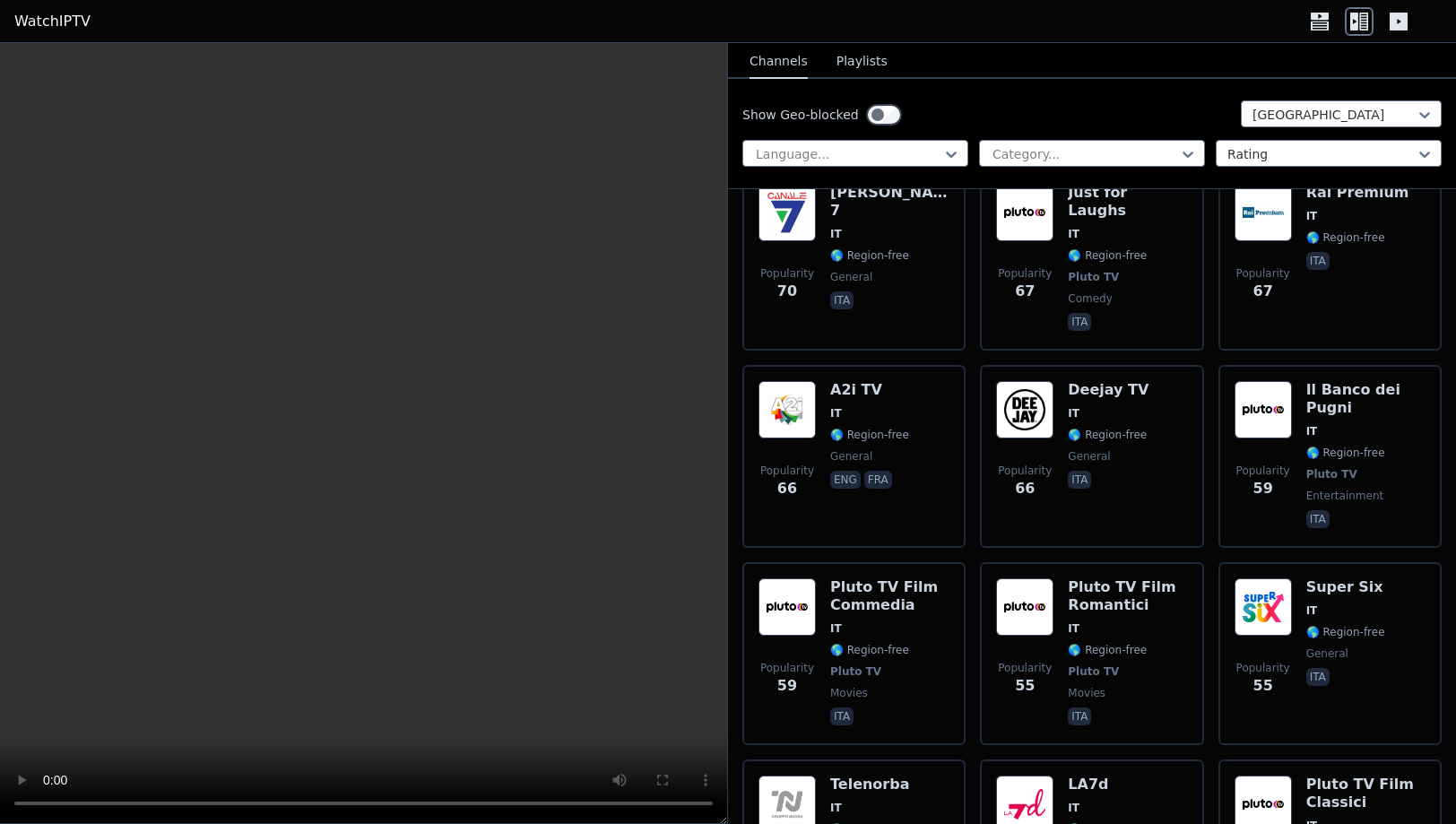
click at [846, 56] on button "Playlists" at bounding box center [861, 61] width 51 height 34
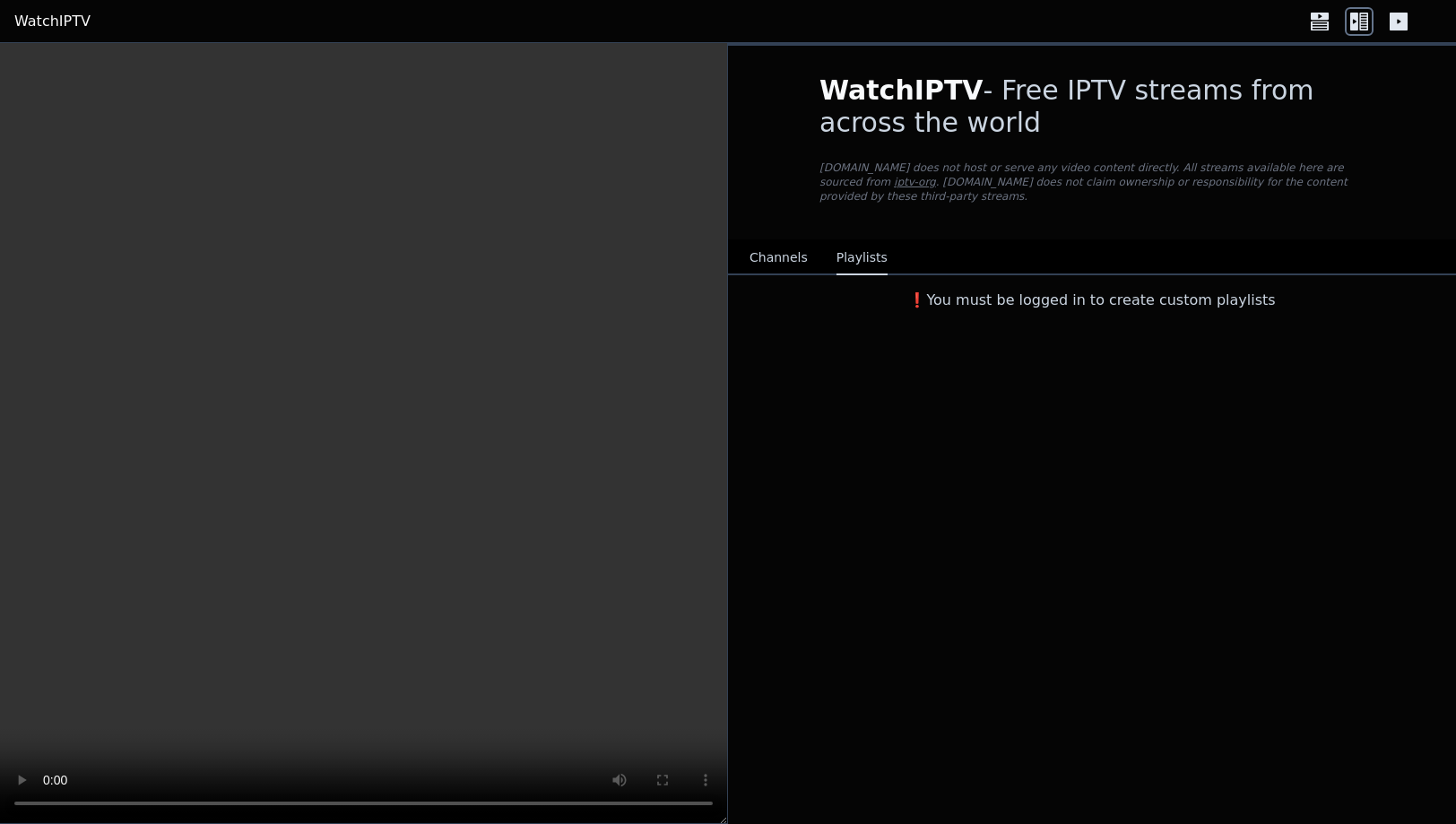
scroll to position [0, 0]
click at [778, 245] on button "Channels" at bounding box center [778, 258] width 58 height 34
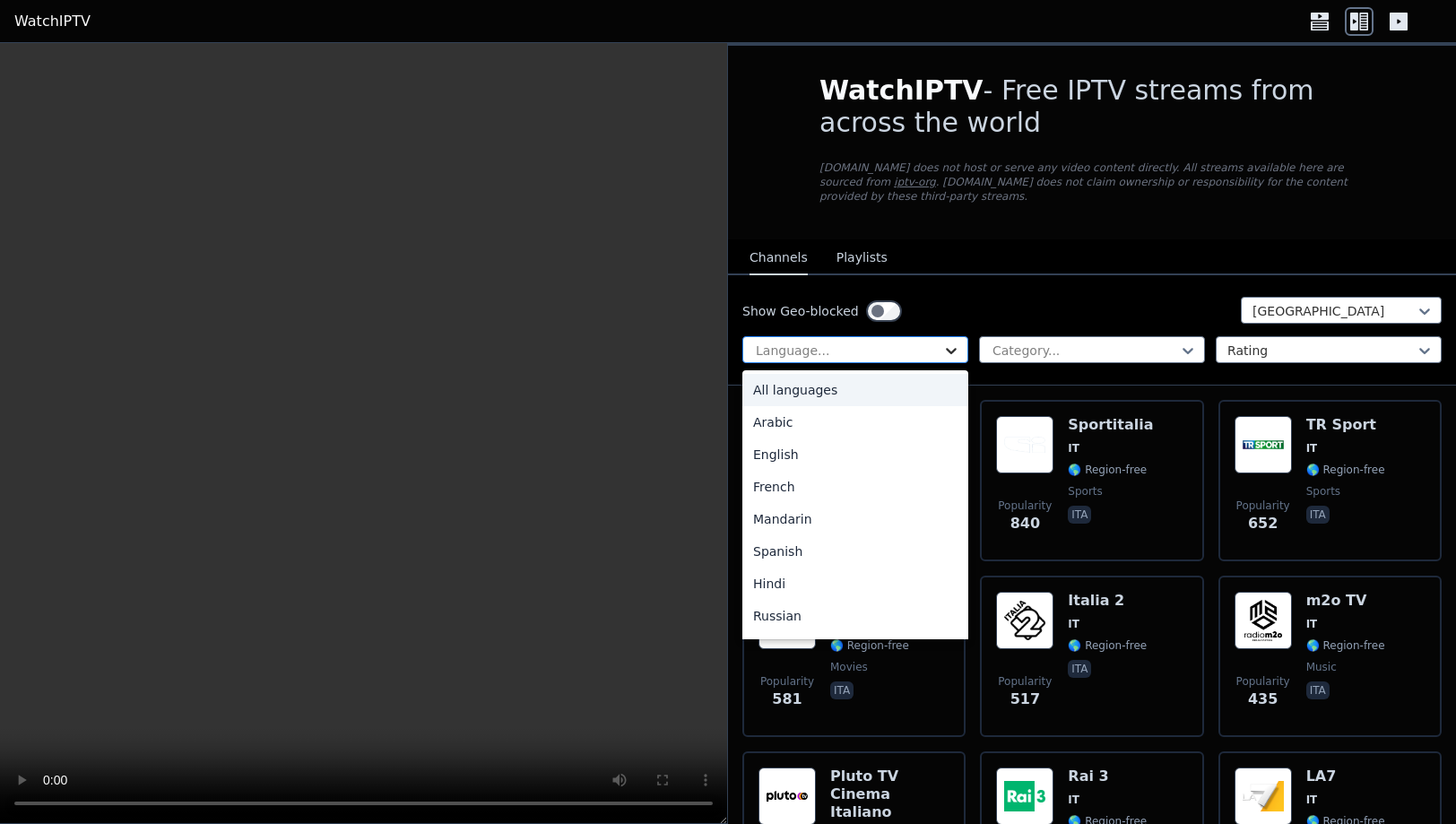
click at [954, 348] on icon at bounding box center [950, 351] width 11 height 6
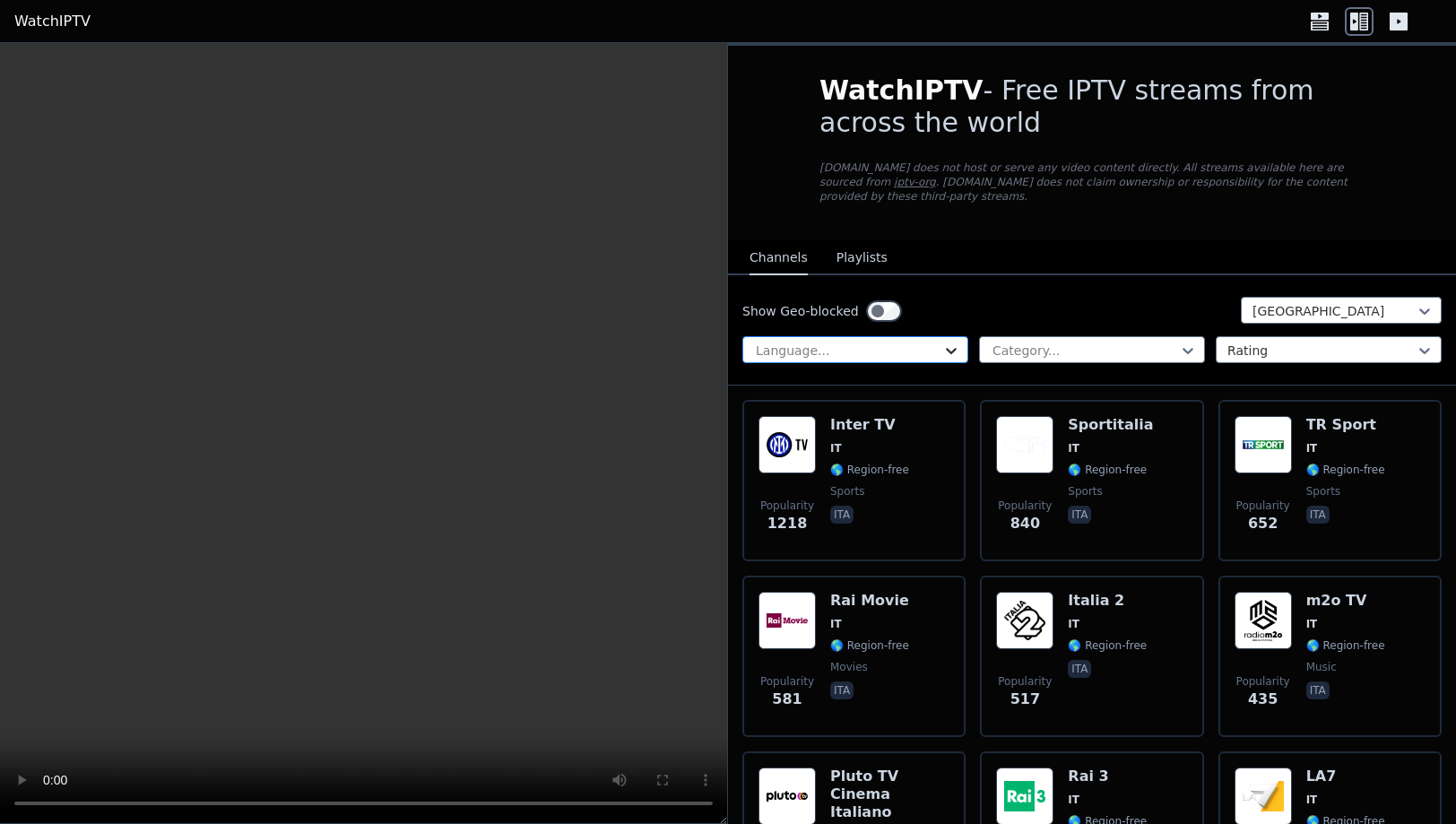
click at [954, 348] on icon at bounding box center [950, 351] width 11 height 6
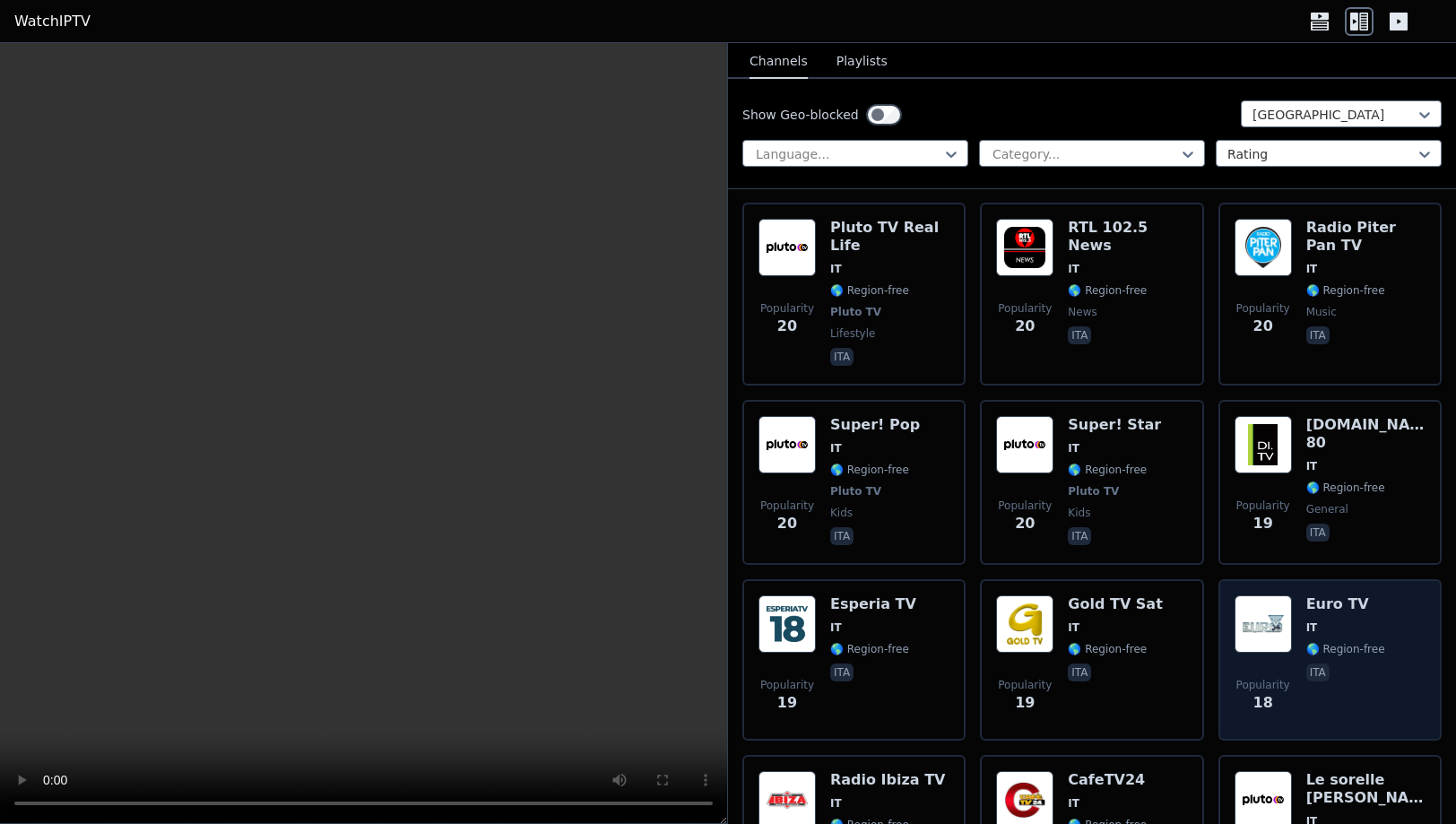
scroll to position [6864, 0]
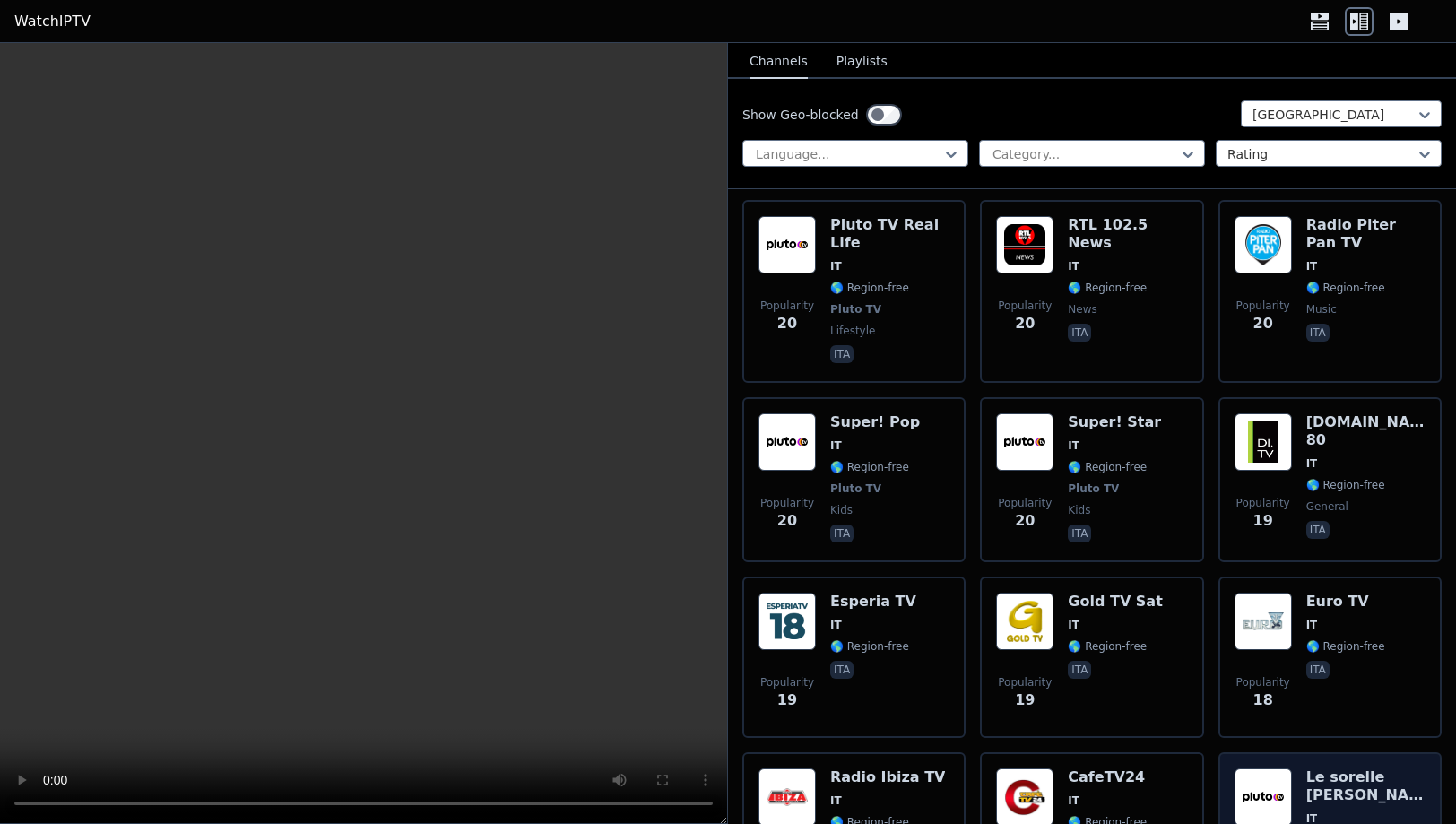
click at [1369, 811] on span "IT" at bounding box center [1364, 818] width 119 height 14
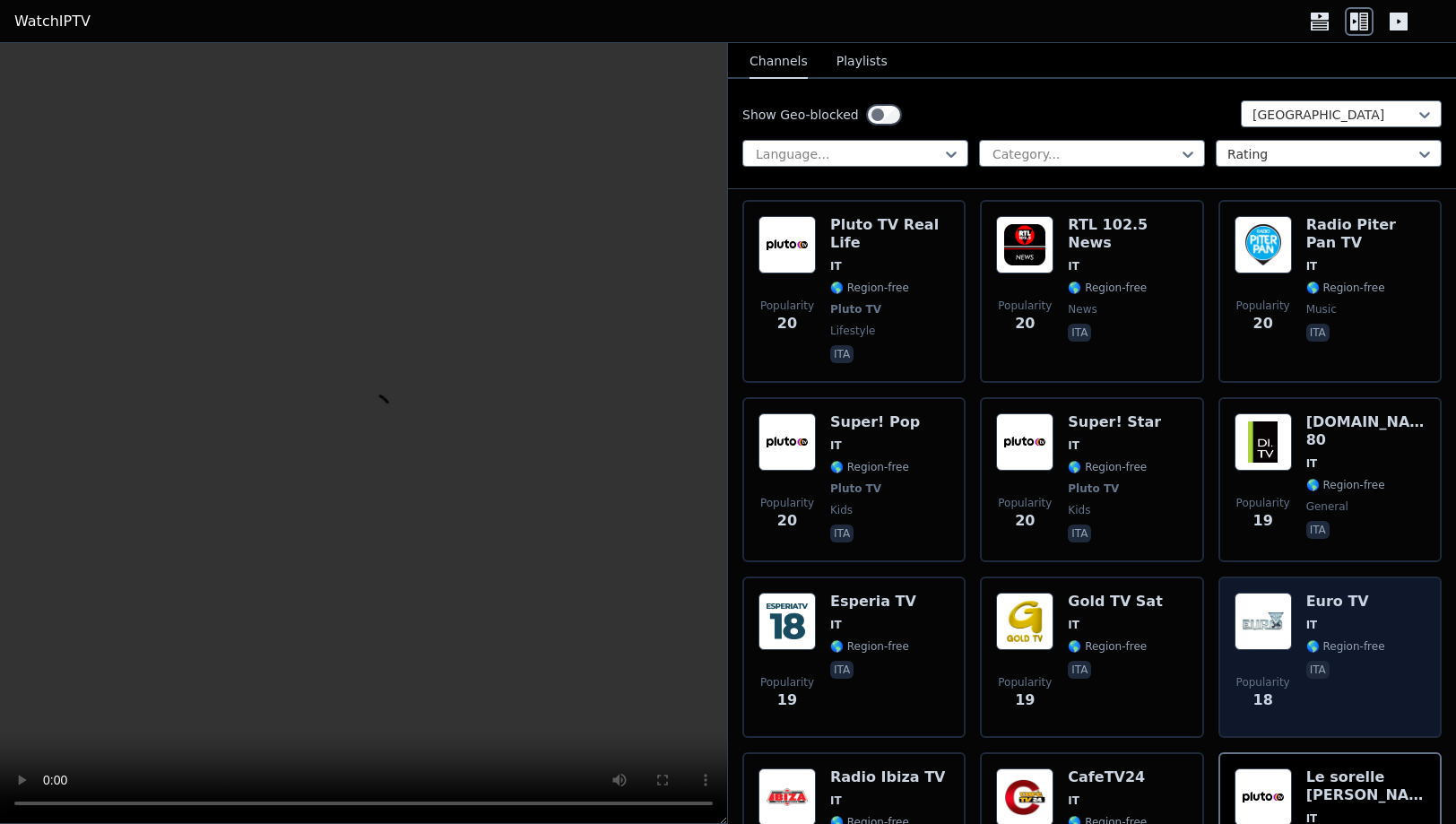
click at [1361, 577] on div "Popularity 18 Euro TV IT 🌎 Region-free ita" at bounding box center [1330, 657] width 223 height 161
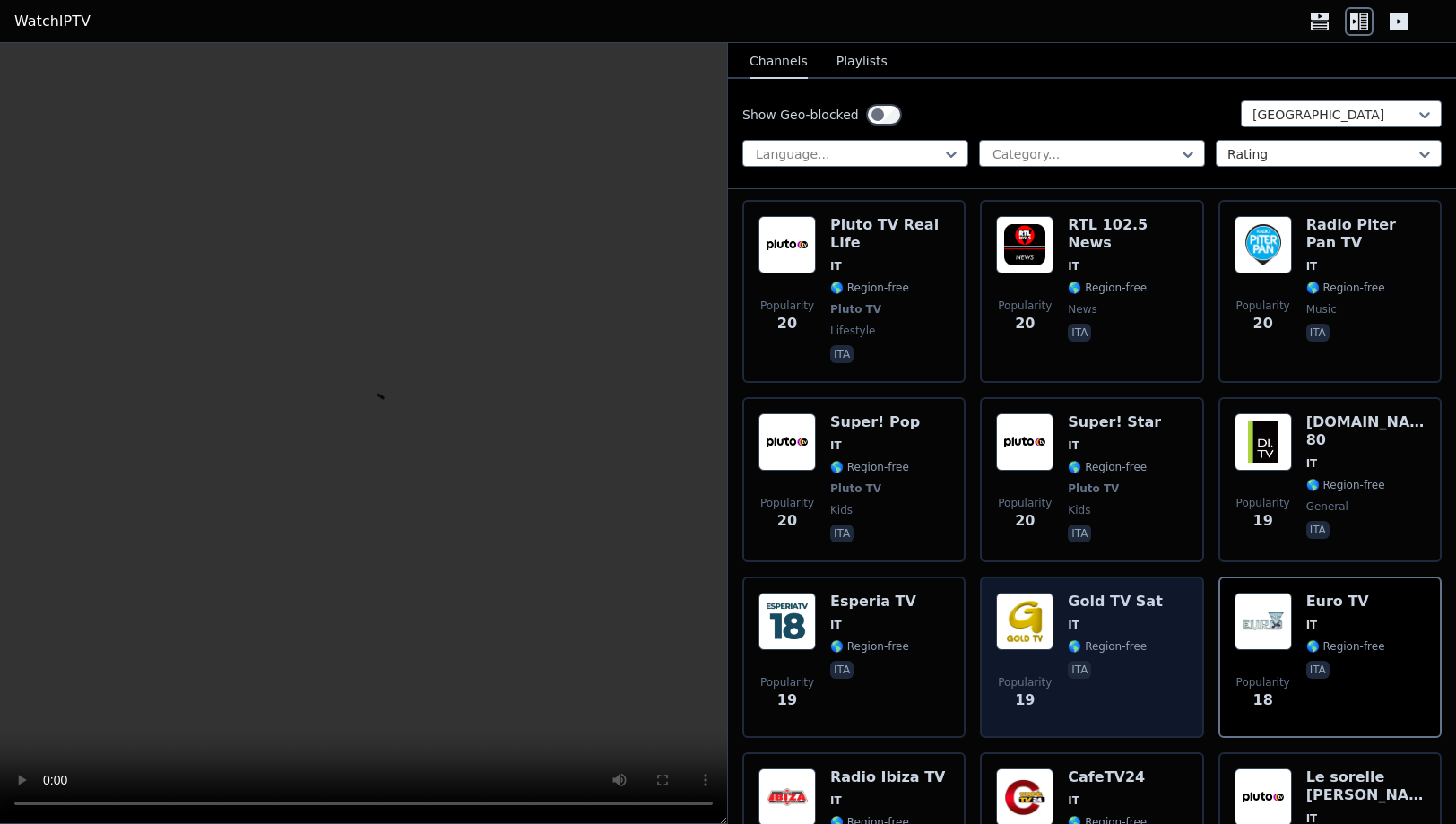
click at [1184, 593] on div "Popularity 19 Gold TV Sat IT 🌎 Region-free ita" at bounding box center [1091, 658] width 191 height 129
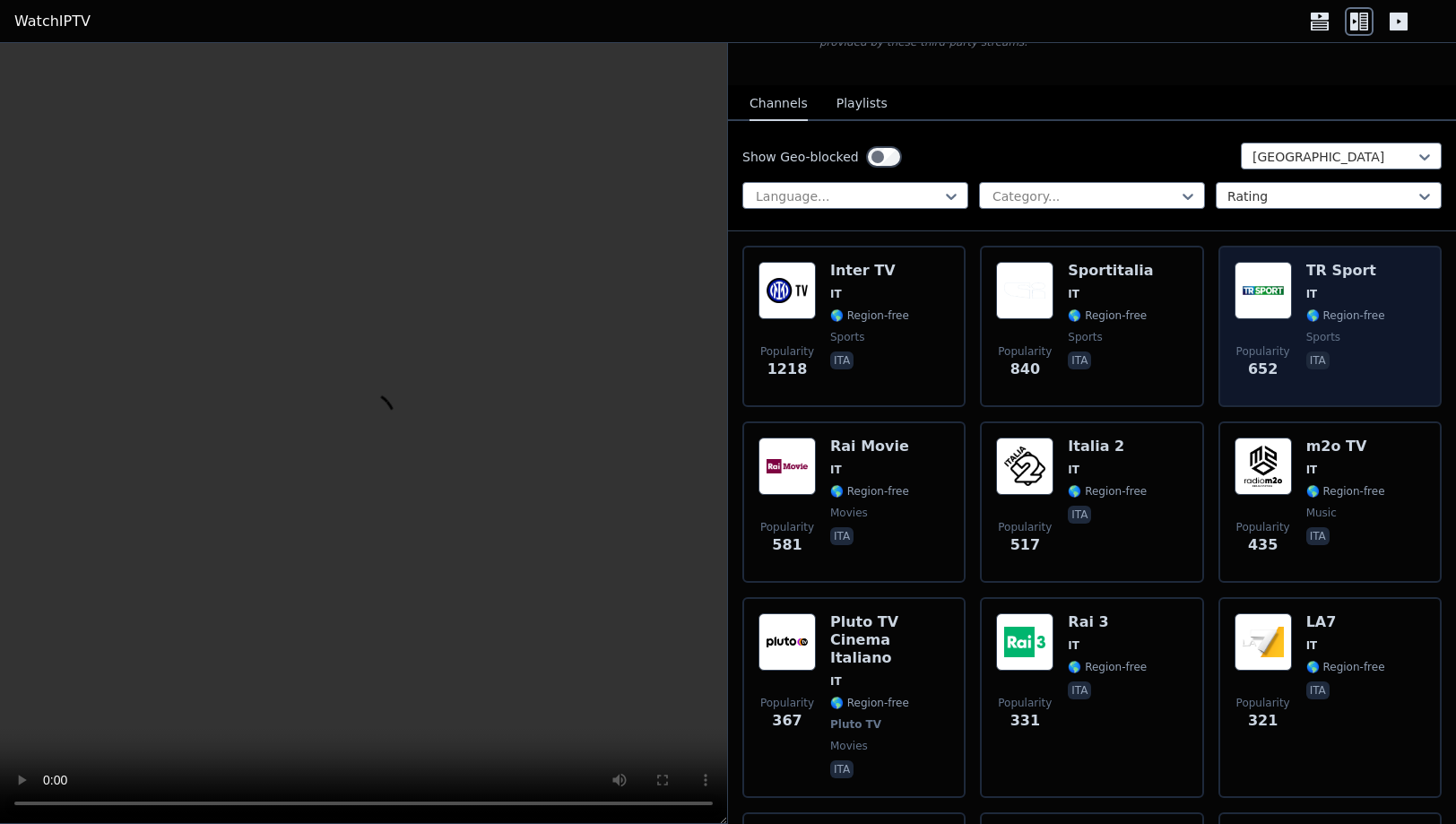
scroll to position [0, 0]
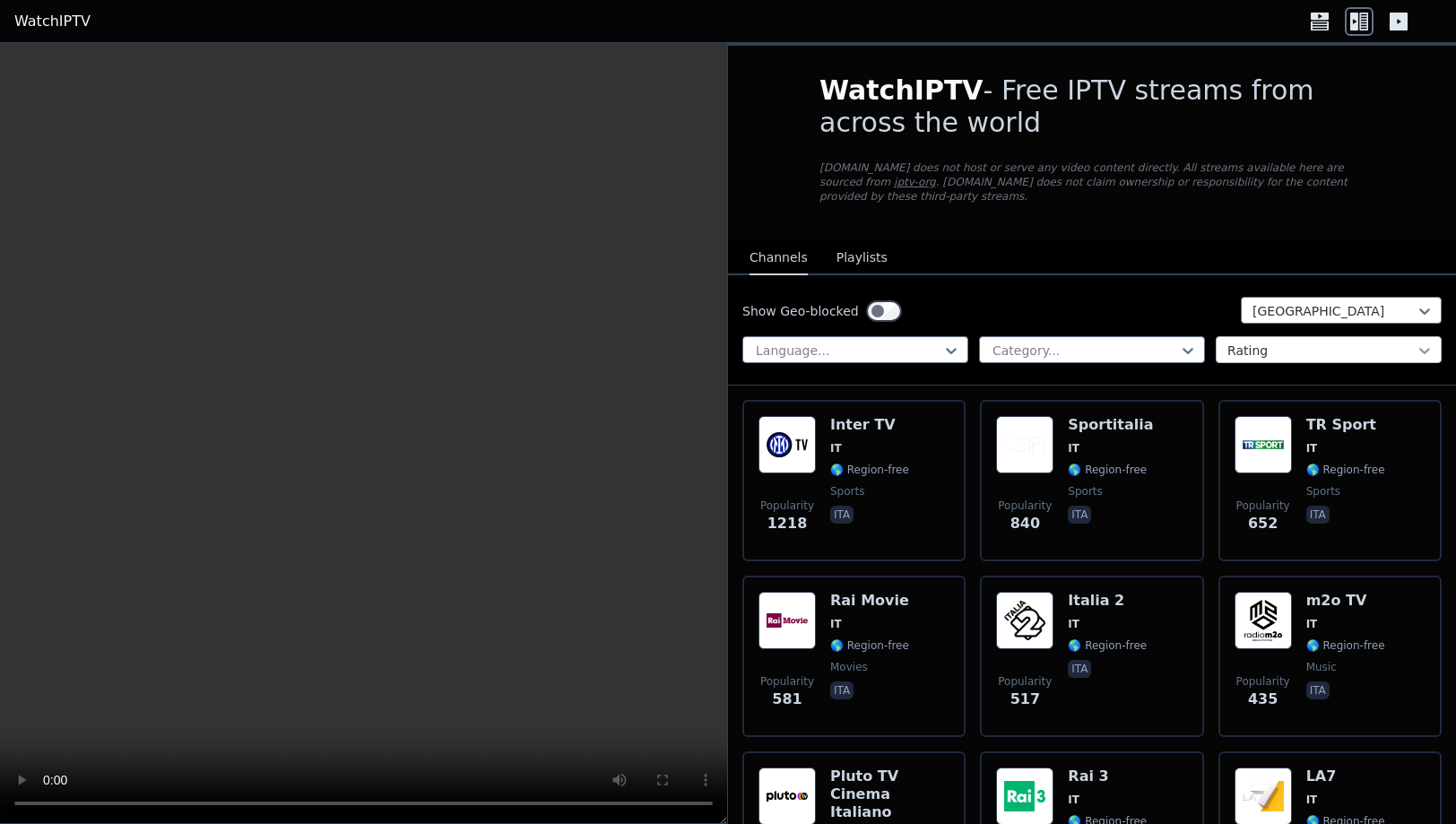
click at [1425, 342] on icon at bounding box center [1424, 351] width 18 height 18
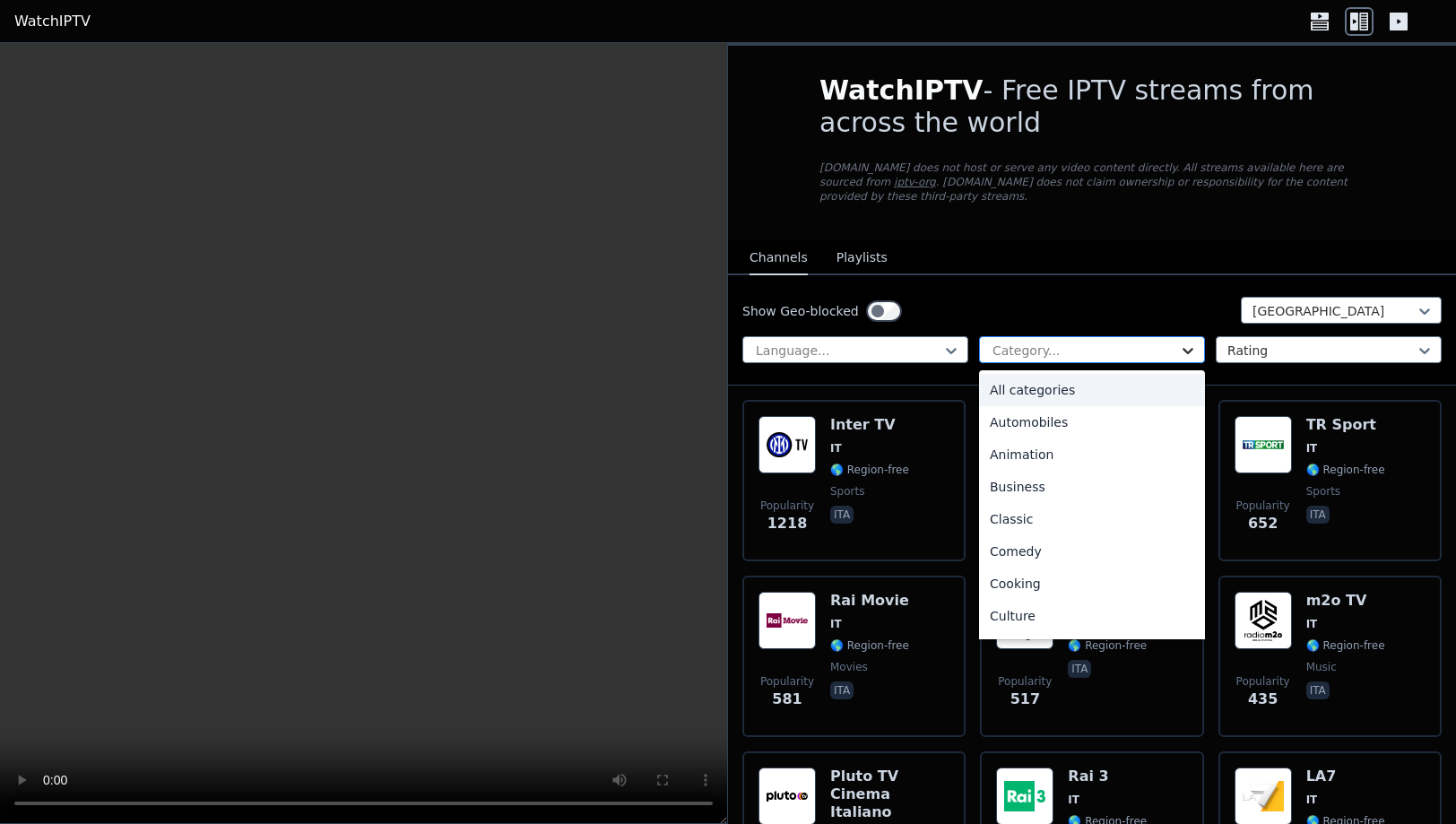
click at [1186, 342] on icon at bounding box center [1188, 351] width 18 height 18
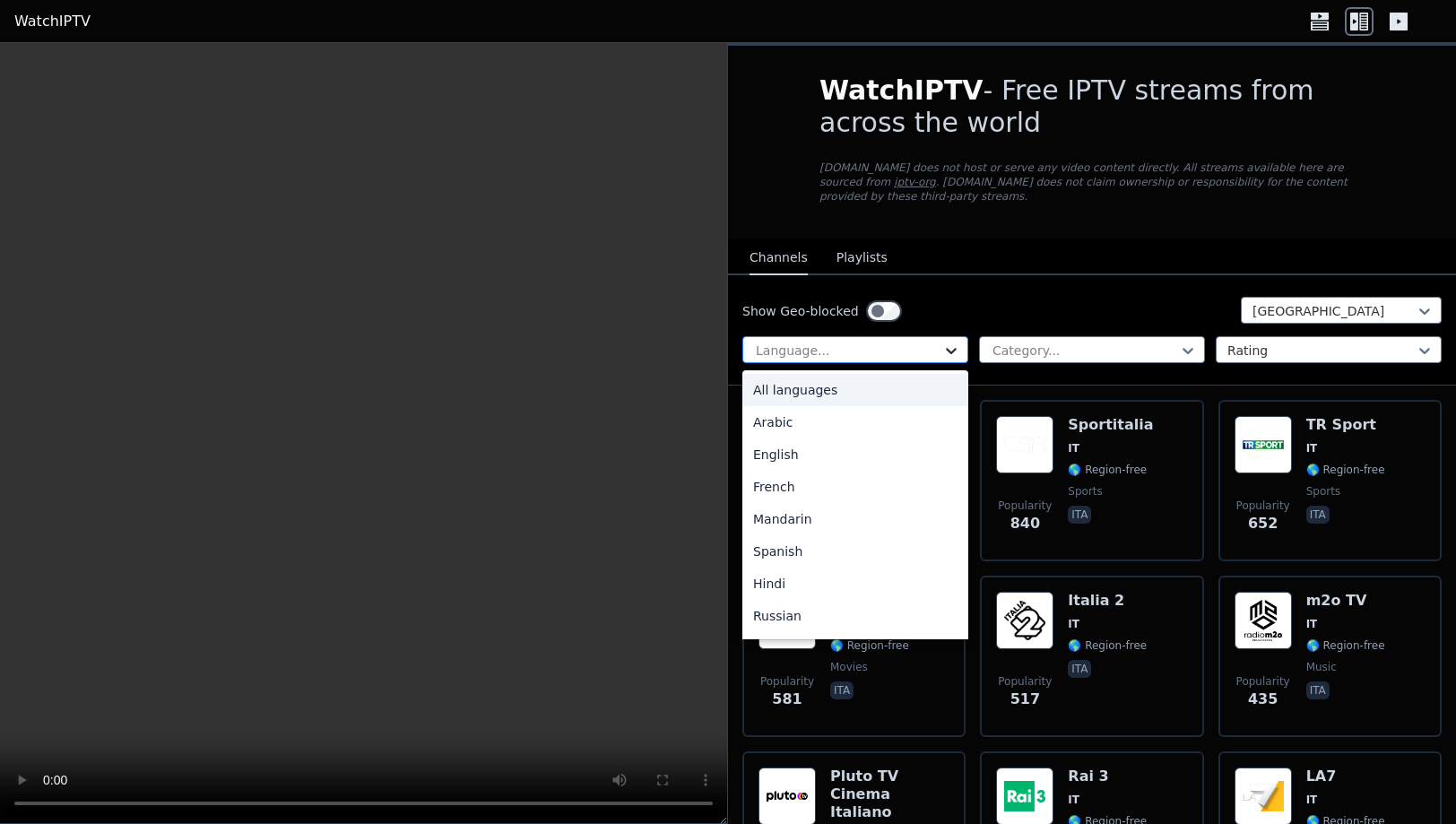
click at [949, 342] on icon at bounding box center [951, 351] width 18 height 18
click at [763, 578] on div "Italian" at bounding box center [855, 586] width 226 height 32
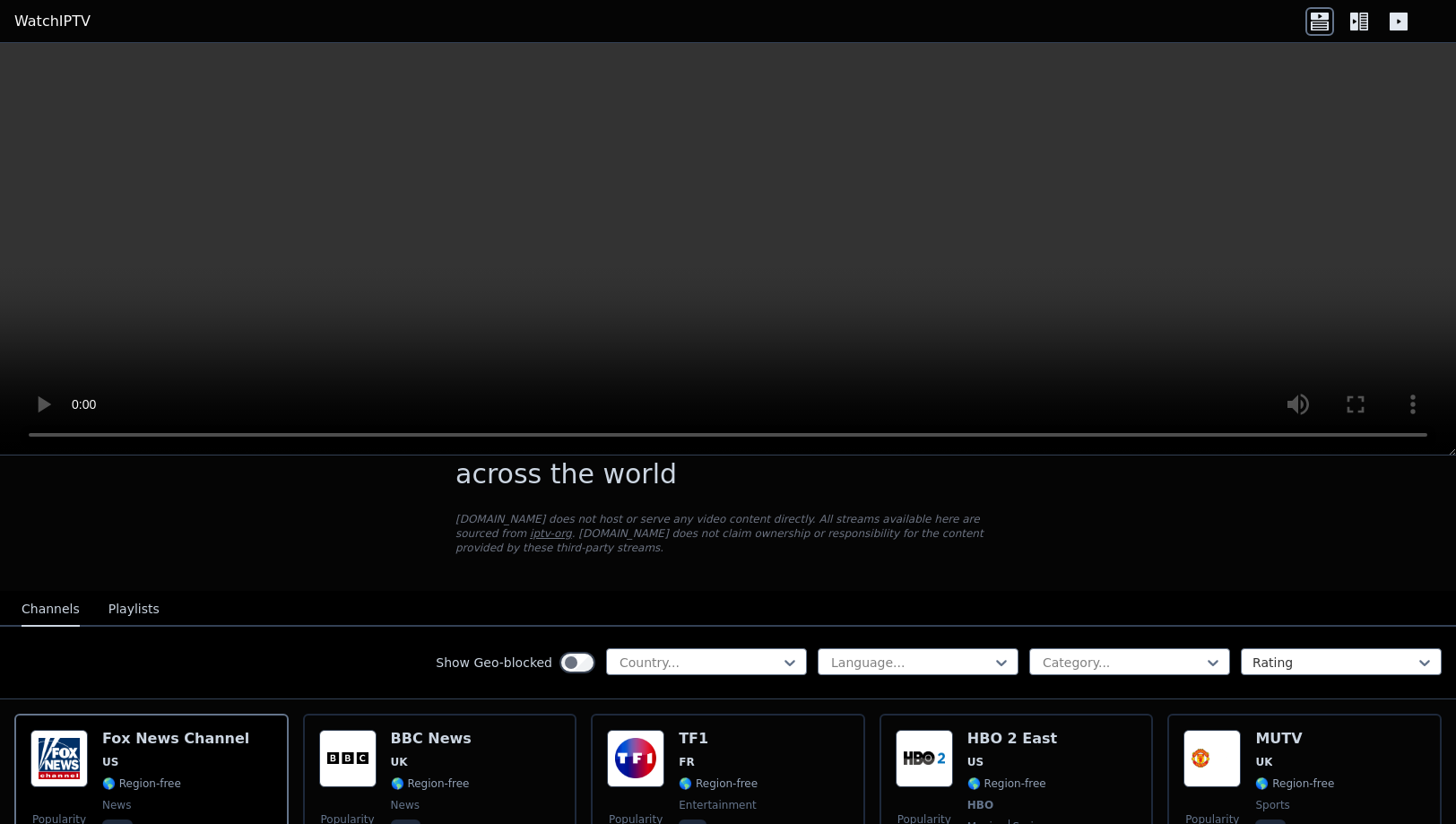
scroll to position [75, 0]
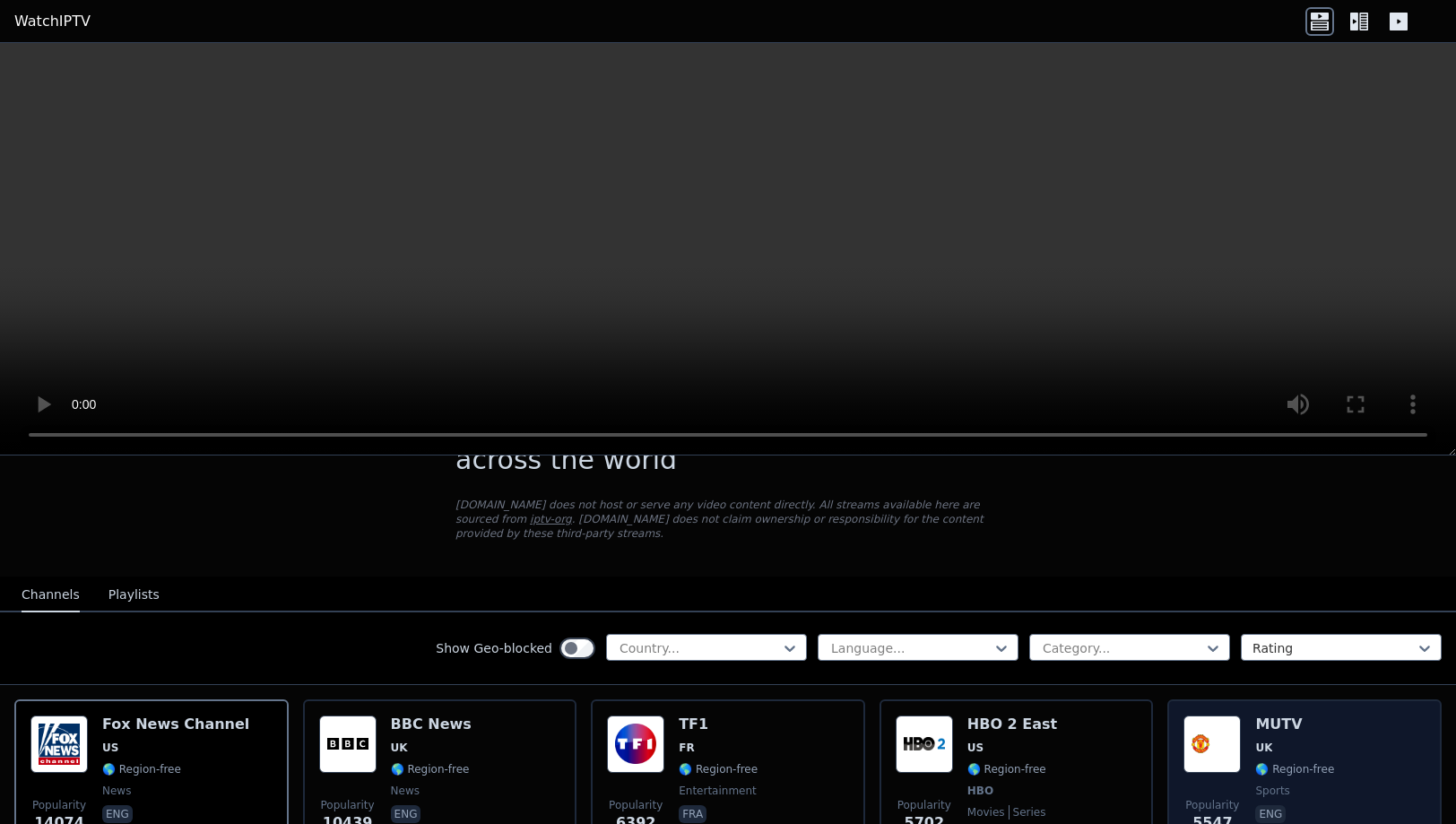
click at [1330, 769] on div "Popularity 5547 MUTV UK 🌎 Region-free sports eng" at bounding box center [1303, 781] width 242 height 132
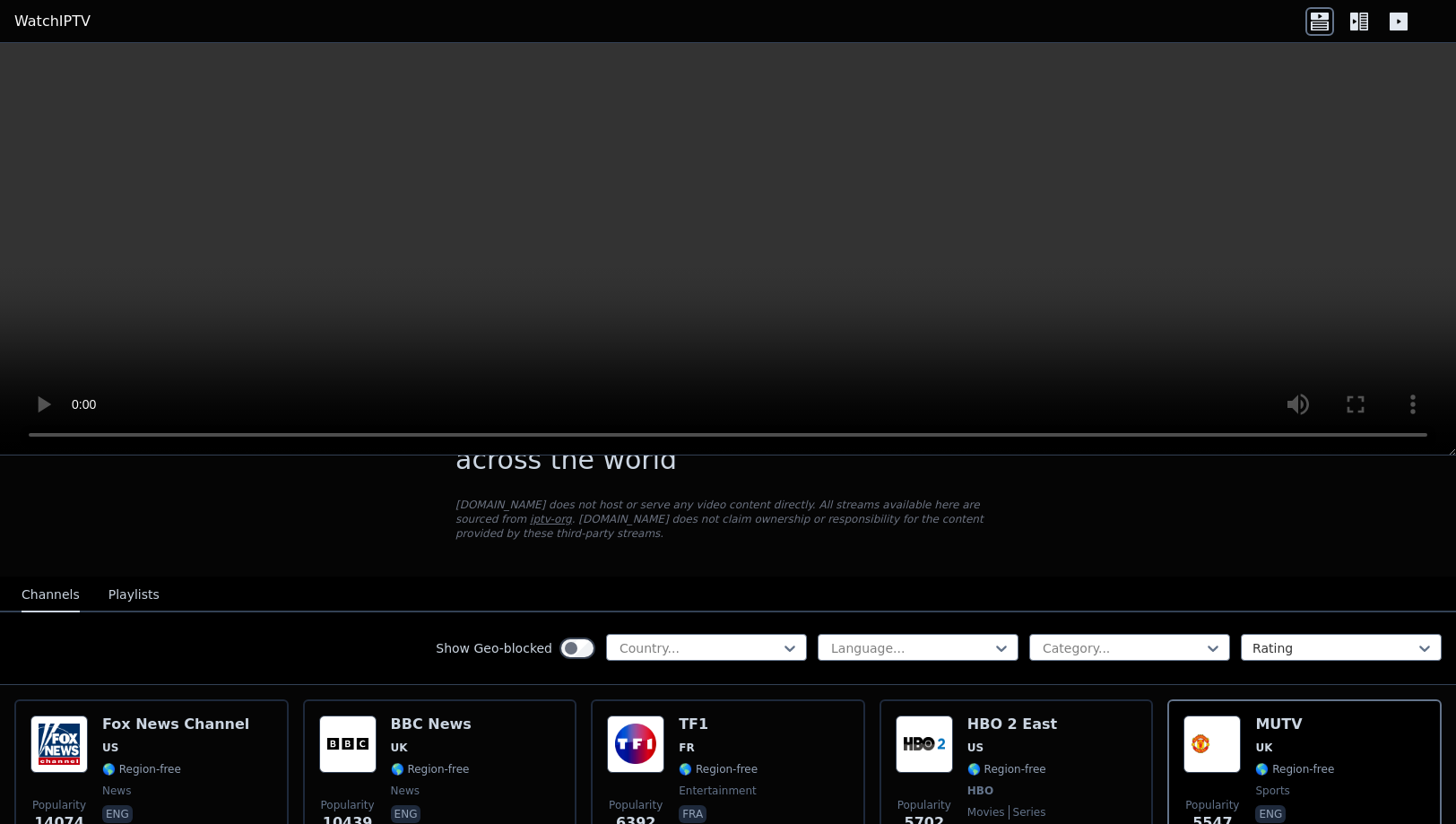
click at [1358, 18] on icon at bounding box center [1358, 21] width 29 height 29
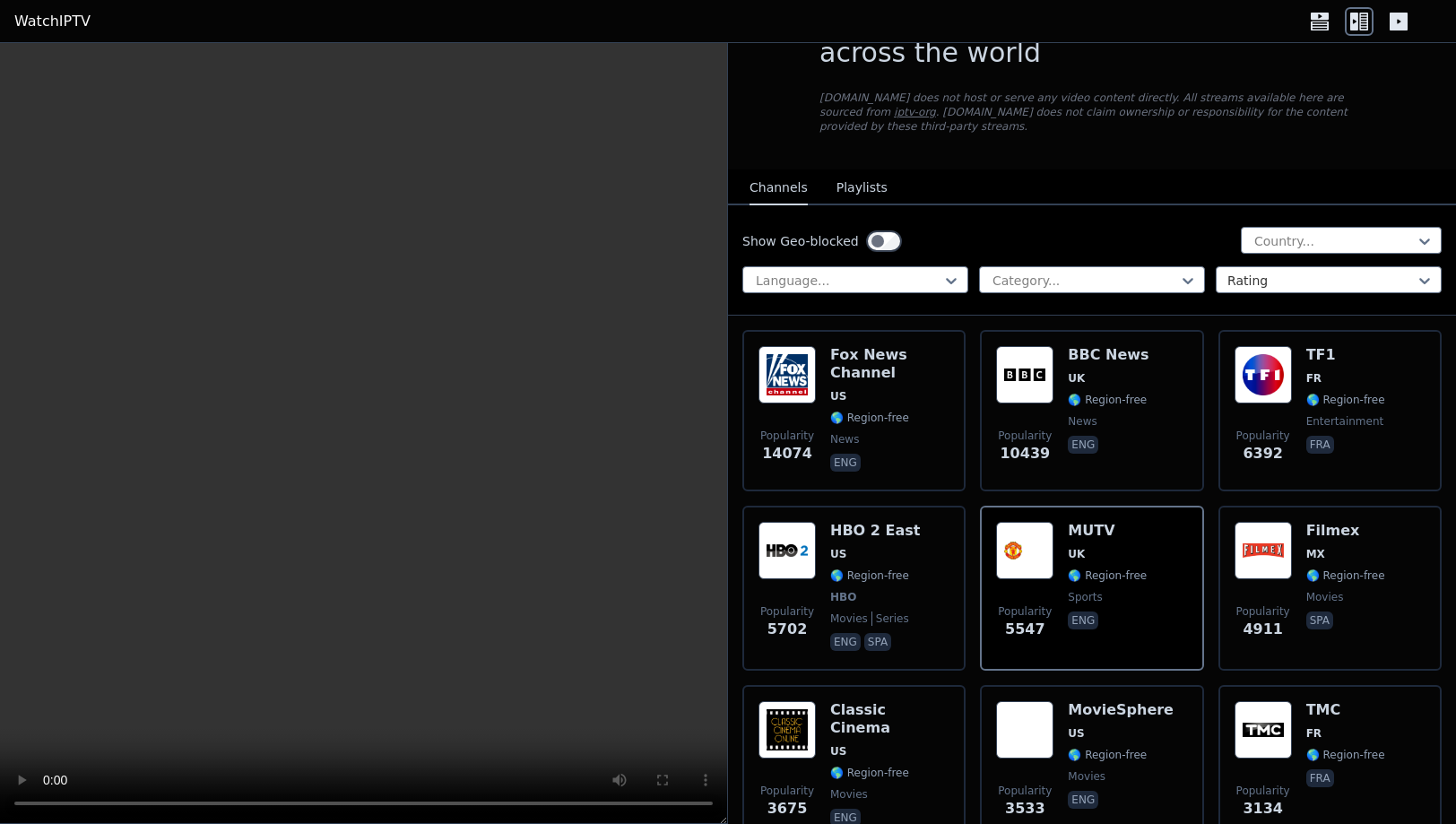
scroll to position [386, 0]
